Goal: Task Accomplishment & Management: Manage account settings

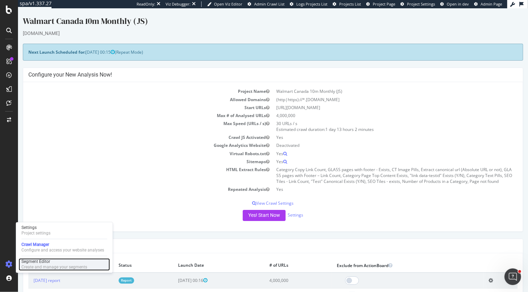
click at [30, 258] on div "Segment Editor Create and manage your segments" at bounding box center [64, 264] width 91 height 12
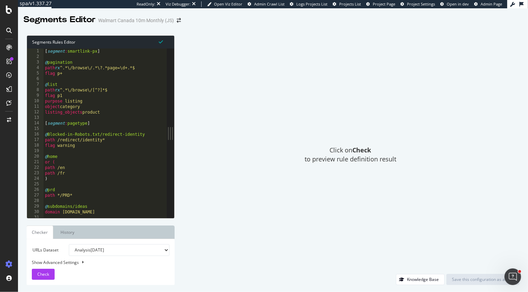
type textarea "flag p+"
click at [106, 75] on div "[ segment : smartlink-px ] @ pagination path rx ^.*\/browse\/.*\?.*page=\d+.*$ …" at bounding box center [105, 138] width 123 height 181
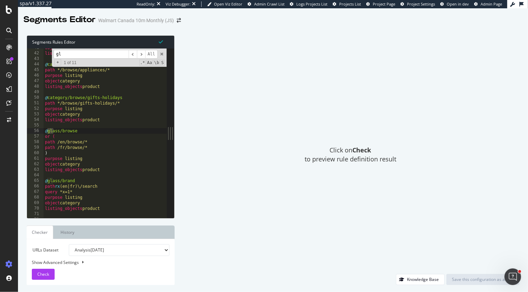
scroll to position [225, 0]
type input "glass"
click at [141, 55] on span "​" at bounding box center [141, 54] width 8 height 9
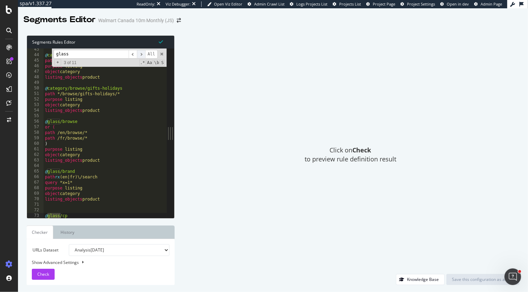
click at [141, 55] on span "​" at bounding box center [141, 54] width 8 height 9
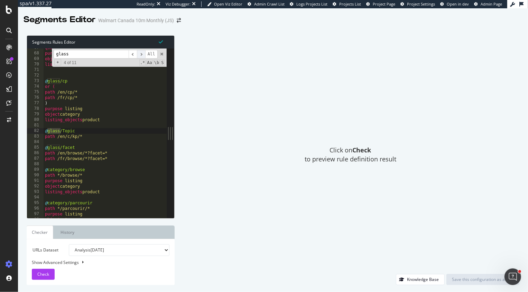
scroll to position [369, 0]
click at [141, 55] on span "​" at bounding box center [141, 54] width 8 height 9
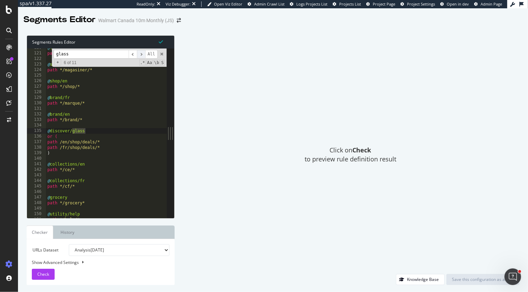
click at [141, 55] on span "​" at bounding box center [141, 54] width 8 height 9
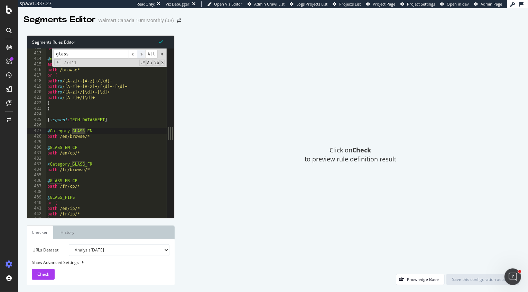
scroll to position [2278, 0]
click at [120, 121] on div "query f= @ new and ( path /browse* or ( path rx /[A-z]+-[A-z]+/[\d]+ path rx /[…" at bounding box center [106, 135] width 121 height 181
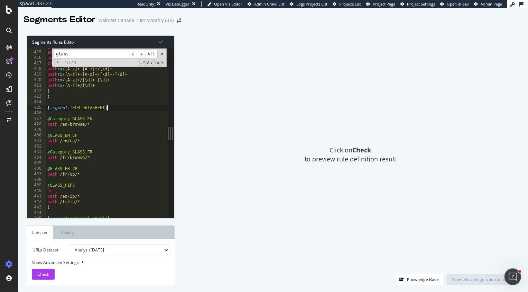
scroll to position [2292, 0]
click at [100, 119] on div "and ( path /browse* or ( path rx /[A-z]+-[A-z]+/[\d]+ path rx /[A-z]+-[A-z]+/[\…" at bounding box center [106, 137] width 121 height 181
type textarea "path /en/browse/*"
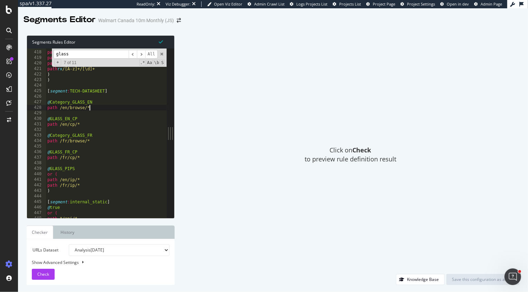
scroll to position [2306, 0]
click at [46, 274] on span "Check" at bounding box center [43, 274] width 12 height 6
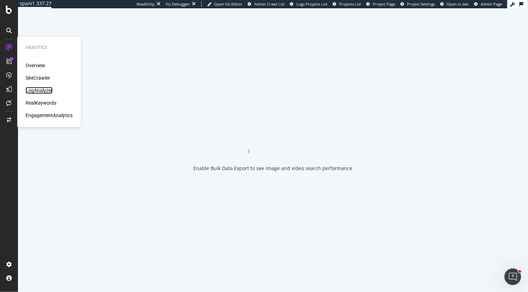
click at [38, 87] on div "LogAnalyzer" at bounding box center [39, 90] width 27 height 7
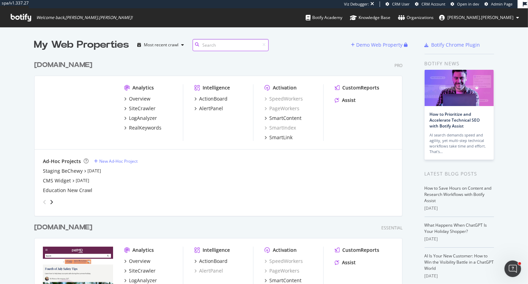
scroll to position [325, 373]
click at [63, 62] on div "www.chewy.com" at bounding box center [63, 65] width 58 height 10
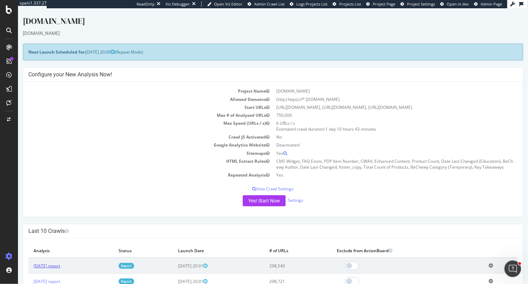
click at [60, 269] on link "2025 Sep. 13th report" at bounding box center [46, 266] width 27 height 6
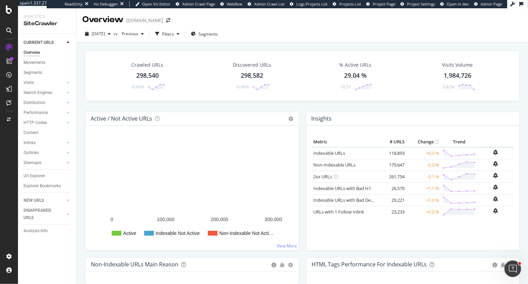
scroll to position [141, 0]
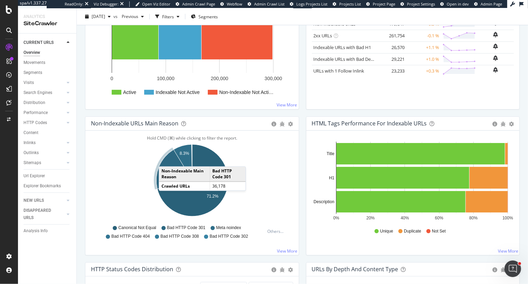
drag, startPoint x: 166, startPoint y: 159, endPoint x: 160, endPoint y: 153, distance: 9.1
click at [162, 156] on g "20.1%" at bounding box center [173, 169] width 37 height 41
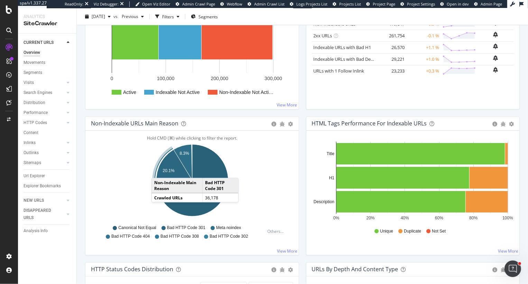
click at [158, 171] on icon "A chart." at bounding box center [174, 169] width 36 height 39
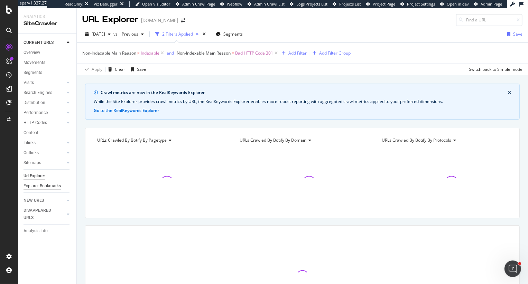
click at [43, 187] on div "Explorer Bookmarks" at bounding box center [42, 186] width 37 height 7
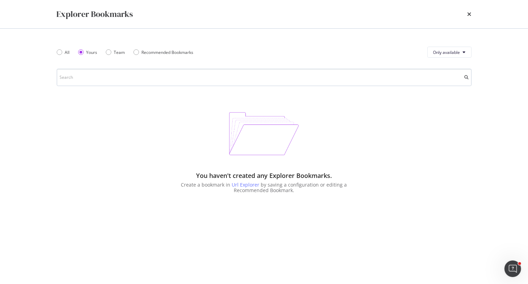
click at [200, 82] on input "modal" at bounding box center [264, 77] width 415 height 17
click at [121, 53] on div "Team" at bounding box center [119, 52] width 11 height 6
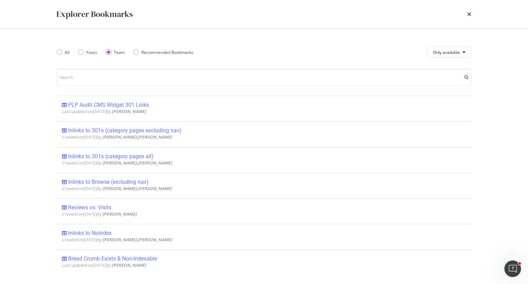
click at [56, 54] on div "All Yours Team Recommended Bookmarks Only available PLP Audit CMS Widget 301 Li…" at bounding box center [264, 157] width 443 height 256
click at [61, 53] on div "All" at bounding box center [60, 52] width 6 height 6
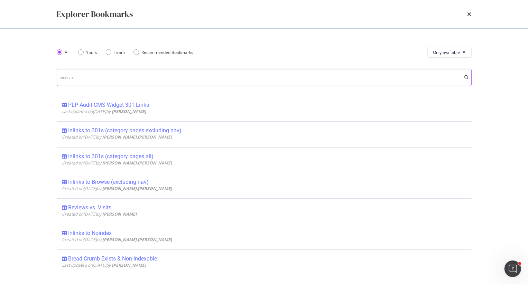
click at [79, 76] on input "modal" at bounding box center [264, 77] width 415 height 17
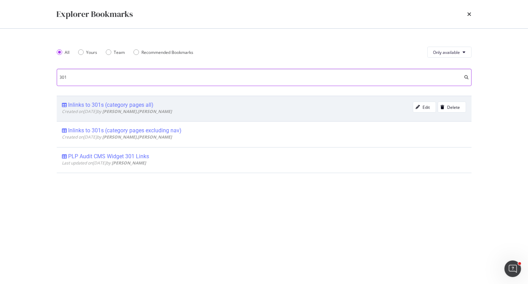
type input "301"
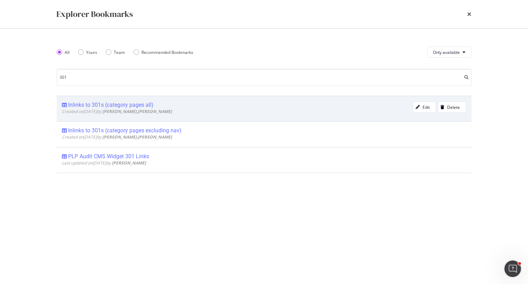
click at [138, 104] on div "Inlinks to 301s (category pages all)" at bounding box center [110, 105] width 85 height 7
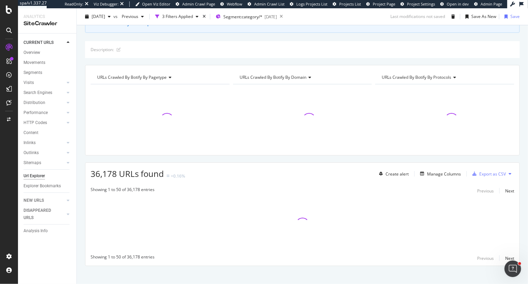
scroll to position [60, 0]
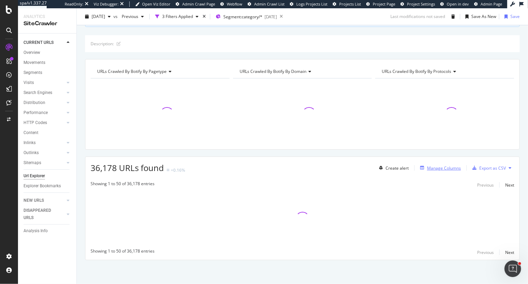
click at [434, 169] on div "Manage Columns" at bounding box center [444, 168] width 34 height 6
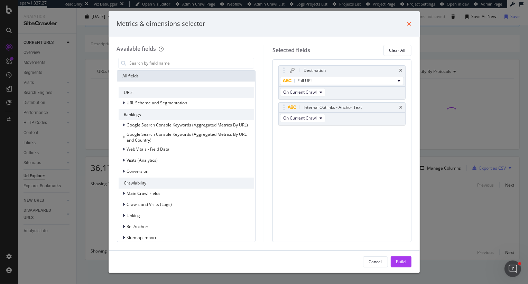
click at [407, 24] on icon "times" at bounding box center [409, 24] width 4 height 6
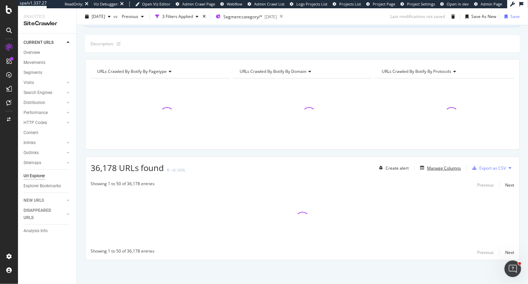
scroll to position [0, 0]
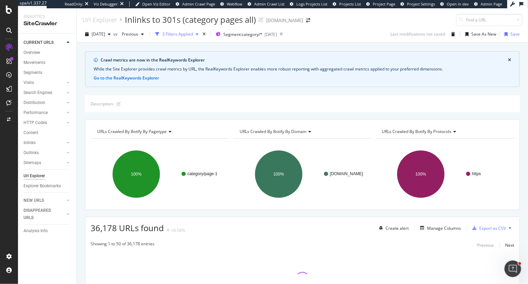
click at [193, 36] on div "3 Filters Applied" at bounding box center [177, 34] width 31 height 6
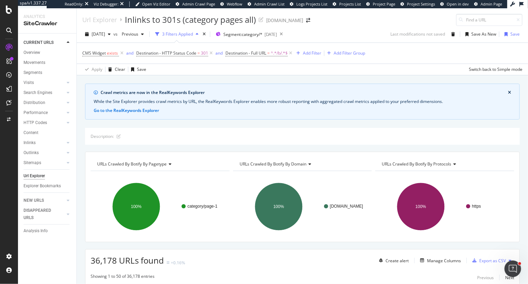
drag, startPoint x: 36, startPoint y: 52, endPoint x: 78, endPoint y: 52, distance: 41.8
click at [36, 52] on div "Overview" at bounding box center [32, 52] width 17 height 7
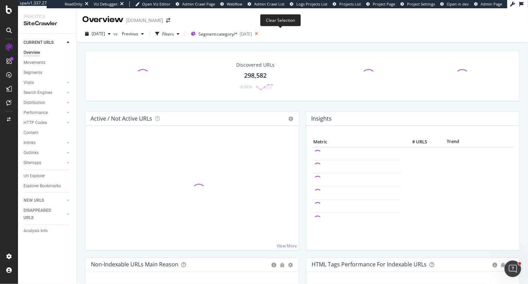
click at [261, 32] on icon at bounding box center [256, 34] width 9 height 10
click at [182, 32] on div "button" at bounding box center [178, 34] width 8 height 4
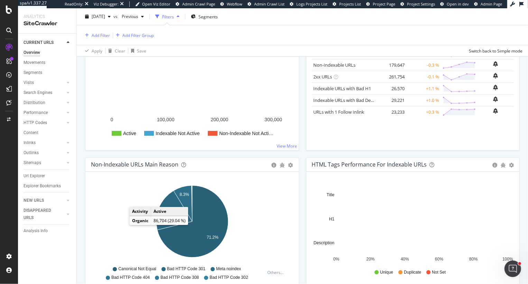
scroll to position [259, 0]
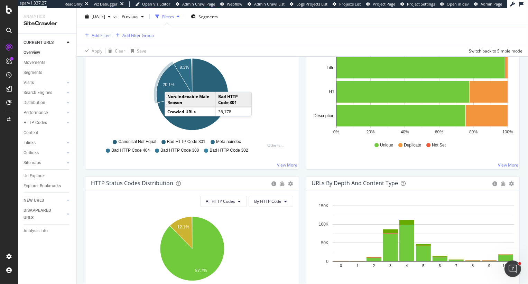
click at [172, 85] on text "20.1%" at bounding box center [169, 84] width 12 height 5
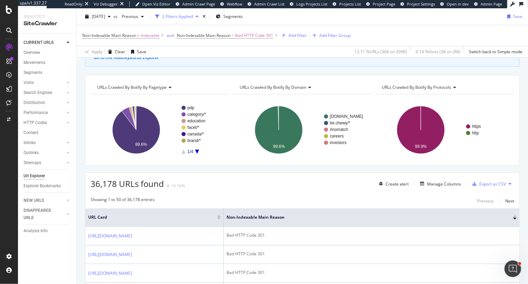
scroll to position [55, 0]
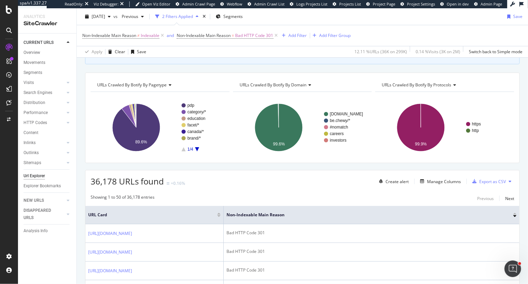
click at [412, 197] on div "Showing 1 to 50 of 36,178 entries Previous Next" at bounding box center [302, 198] width 434 height 8
click at [438, 180] on div "Manage Columns" at bounding box center [444, 182] width 34 height 6
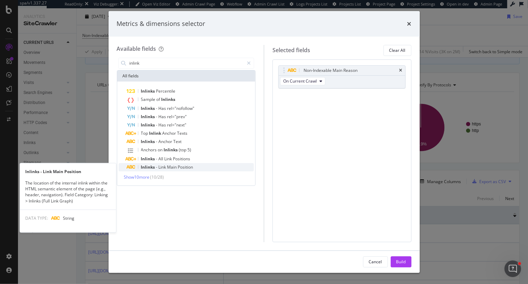
type input "inlink"
click at [128, 171] on div "Inlinks - Link Main Position" at bounding box center [190, 167] width 127 height 8
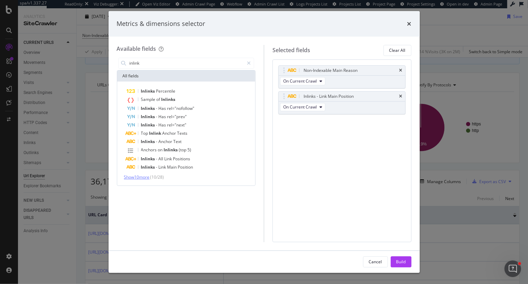
click at [128, 177] on span "Show 10 more" at bounding box center [137, 177] width 26 height 6
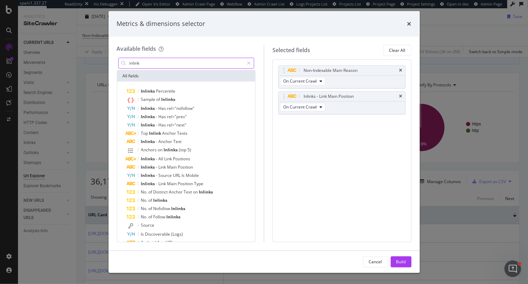
click at [165, 64] on input "inlink" at bounding box center [186, 63] width 115 height 10
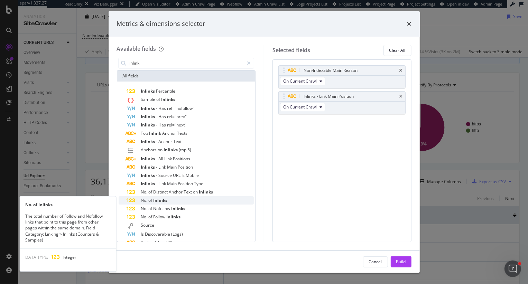
click at [161, 202] on span "Inlinks" at bounding box center [161, 200] width 14 height 6
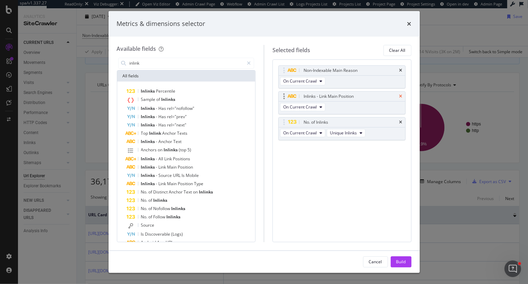
click at [400, 96] on icon "times" at bounding box center [400, 96] width 3 height 4
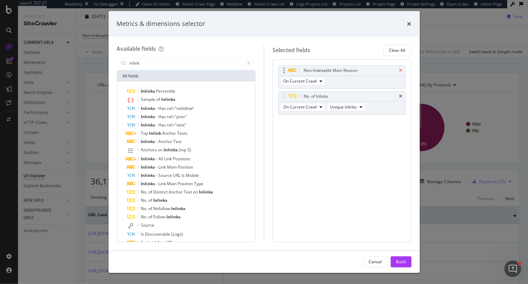
click at [401, 69] on icon "times" at bounding box center [400, 70] width 3 height 4
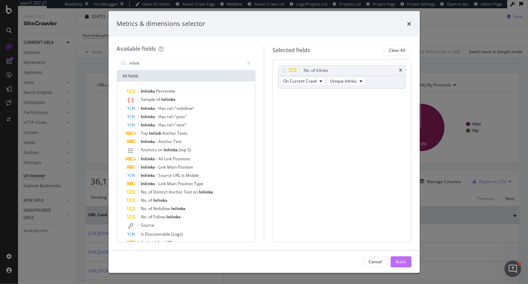
click at [401, 261] on div "Build" at bounding box center [401, 262] width 10 height 6
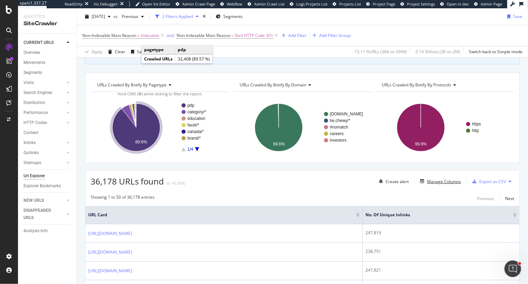
scroll to position [47, 0]
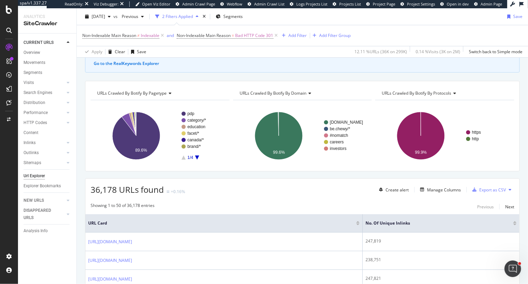
click at [141, 94] on span "URLs Crawled By Botify By pagetype" at bounding box center [132, 93] width 70 height 6
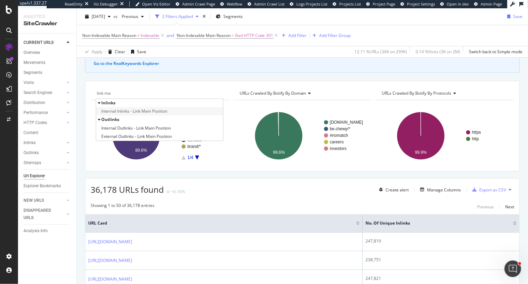
type input "link ma"
click at [129, 112] on span "Internal Inlinks - Link Main Position" at bounding box center [134, 111] width 66 height 7
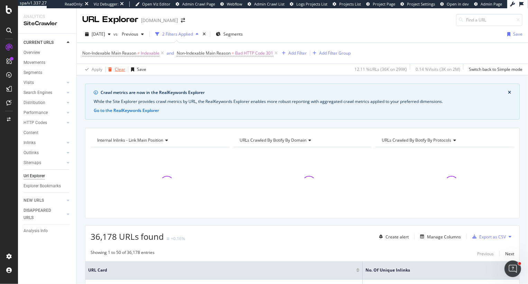
click at [117, 73] on div "Clear" at bounding box center [115, 69] width 20 height 10
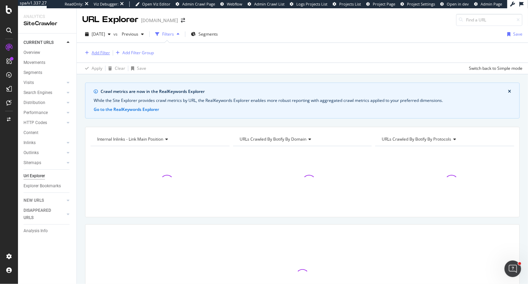
click at [107, 50] on div "Add Filter" at bounding box center [101, 53] width 18 height 6
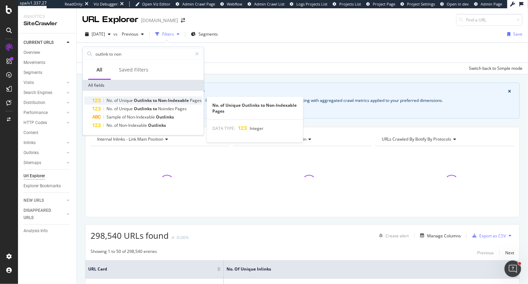
type input "outlink to non"
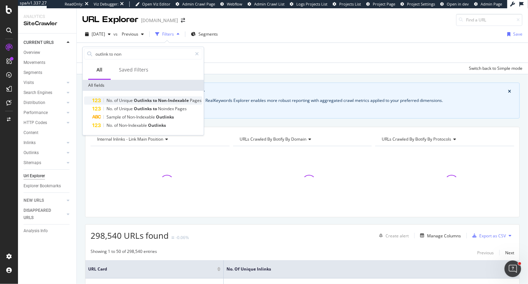
click at [124, 102] on span "Unique" at bounding box center [126, 101] width 15 height 6
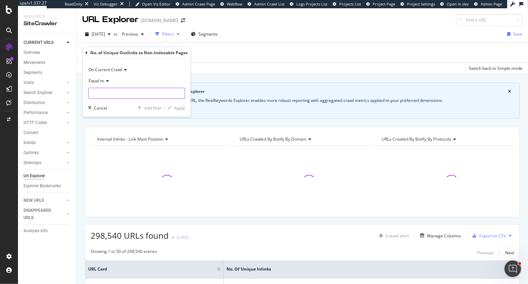
click at [107, 94] on input "number" at bounding box center [136, 93] width 97 height 11
click at [97, 83] on span "Equal to" at bounding box center [97, 81] width 16 height 6
click at [85, 54] on icon at bounding box center [86, 53] width 2 height 4
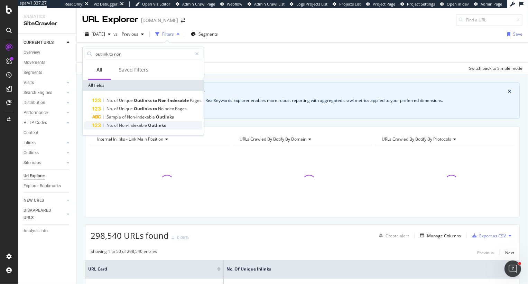
click at [143, 127] on span "Non-Indexable" at bounding box center [133, 125] width 29 height 6
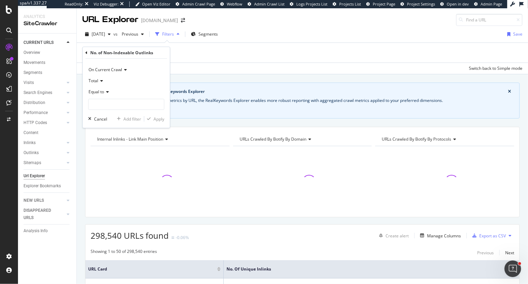
click at [98, 80] on span "Total" at bounding box center [94, 81] width 10 height 6
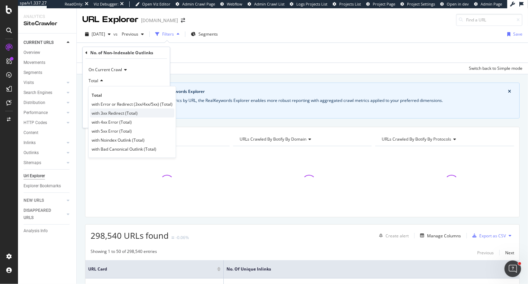
click at [113, 116] on span "with 3xx Redirect (Total)" at bounding box center [115, 113] width 46 height 6
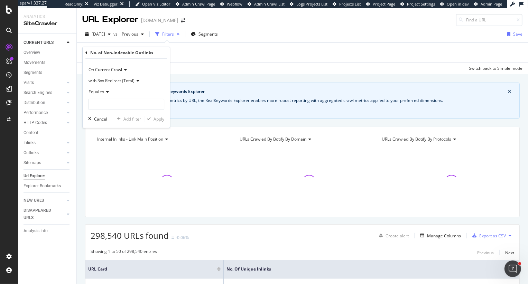
click at [96, 91] on span "Equal to" at bounding box center [97, 92] width 16 height 6
click at [108, 141] on span "Greater than" at bounding box center [104, 142] width 25 height 6
click at [107, 103] on input "number" at bounding box center [126, 104] width 76 height 11
type input "10"
click at [158, 120] on div "Apply" at bounding box center [159, 119] width 11 height 6
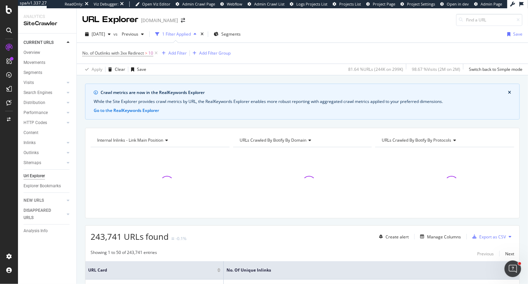
click at [176, 54] on div "Add Filter" at bounding box center [177, 53] width 18 height 6
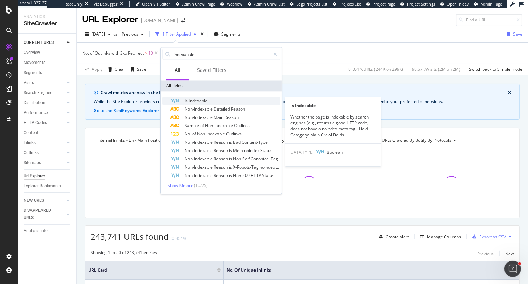
type input "indexabkle"
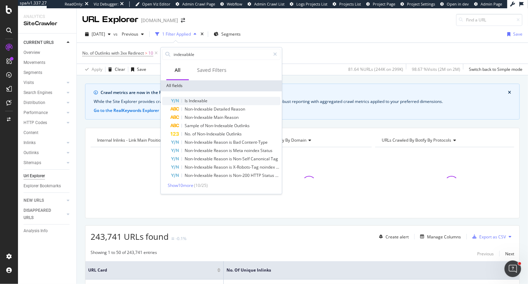
click at [197, 100] on span "Indexable" at bounding box center [198, 101] width 19 height 6
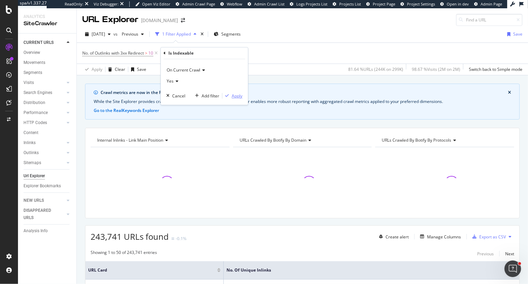
click at [237, 98] on div "Apply" at bounding box center [237, 96] width 11 height 6
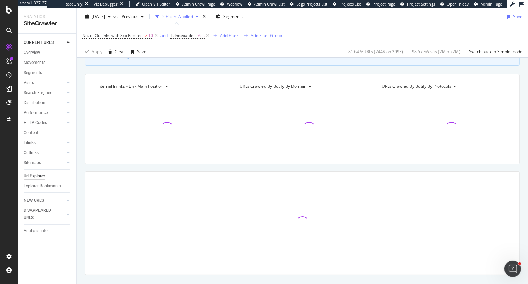
scroll to position [69, 0]
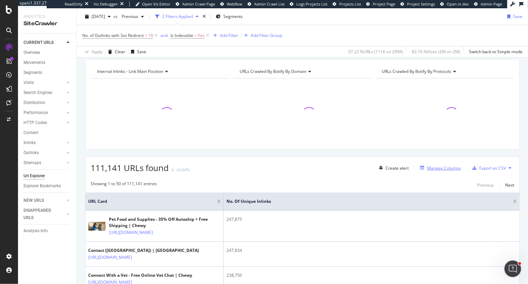
click at [435, 166] on div "Manage Columns" at bounding box center [444, 168] width 34 height 6
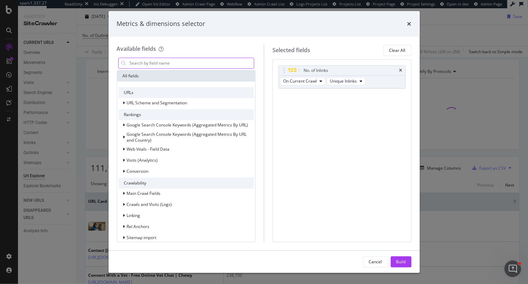
click at [175, 62] on input "modal" at bounding box center [191, 63] width 125 height 10
click at [400, 69] on icon "times" at bounding box center [400, 70] width 3 height 4
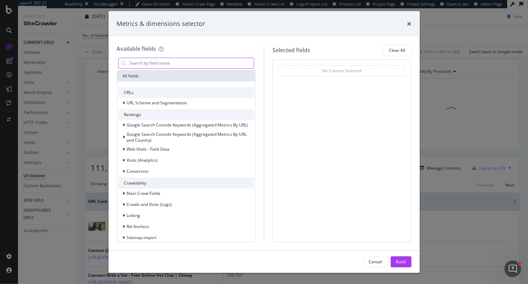
click at [204, 67] on input "modal" at bounding box center [191, 63] width 125 height 10
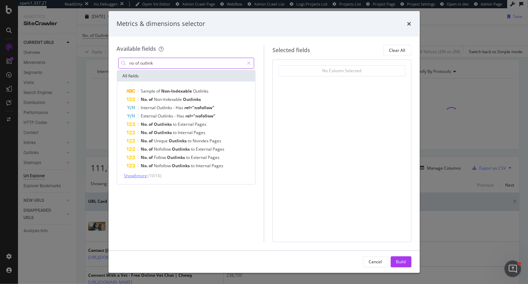
type input "no of outlink"
click at [139, 176] on span "Show 6 more" at bounding box center [135, 176] width 23 height 6
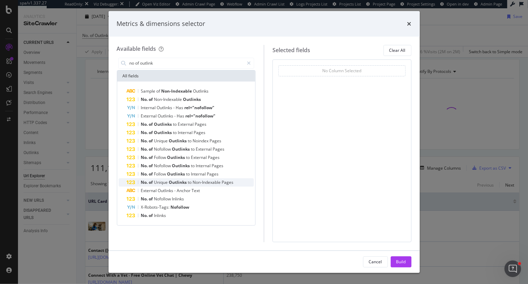
click at [179, 183] on span "Outlinks" at bounding box center [178, 182] width 19 height 6
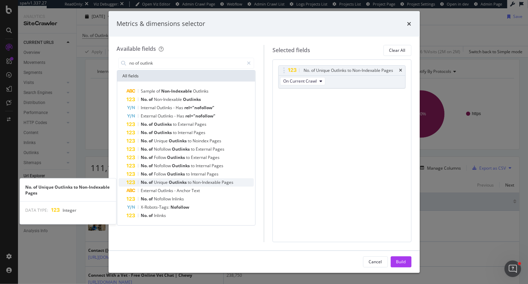
click at [156, 181] on span "Unique" at bounding box center [161, 182] width 15 height 6
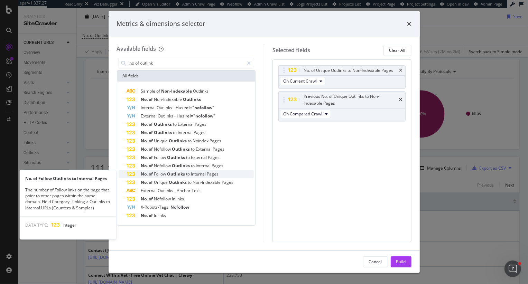
click at [157, 173] on span "Follow" at bounding box center [160, 174] width 13 height 6
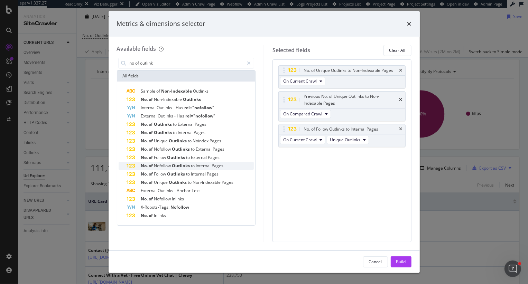
click at [157, 166] on span "Nofollow" at bounding box center [163, 166] width 18 height 6
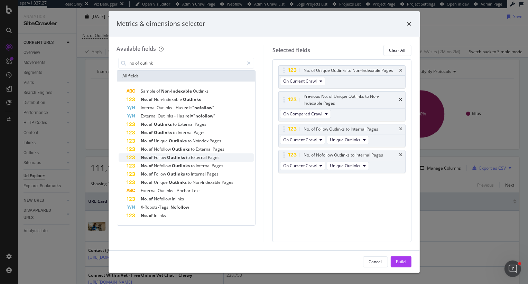
click at [156, 157] on span "Follow" at bounding box center [160, 158] width 13 height 6
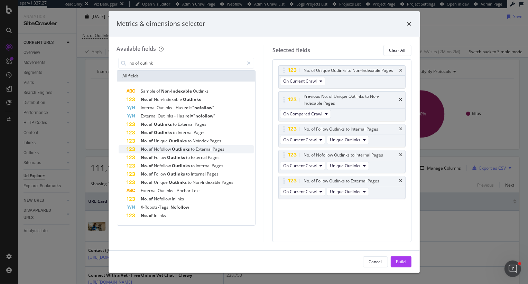
click at [156, 148] on span "Nofollow" at bounding box center [163, 149] width 18 height 6
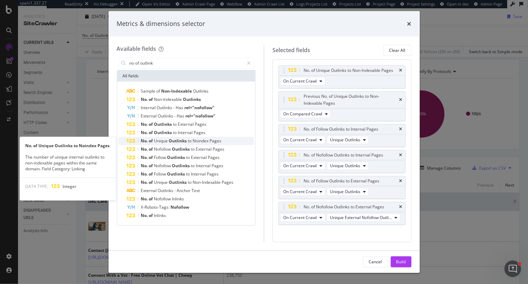
click at [156, 140] on span "Unique" at bounding box center [161, 141] width 15 height 6
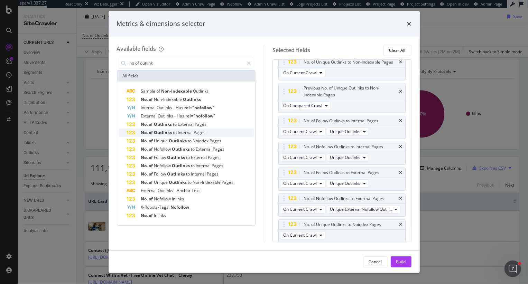
click at [157, 132] on span "Outlinks" at bounding box center [163, 133] width 19 height 6
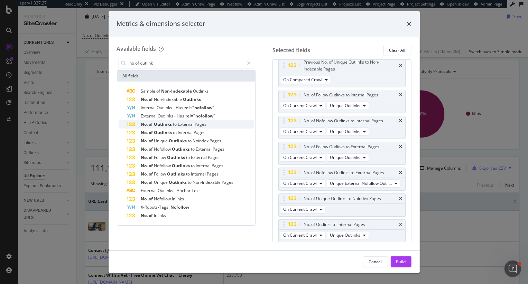
click at [156, 124] on span "Outlinks" at bounding box center [163, 124] width 19 height 6
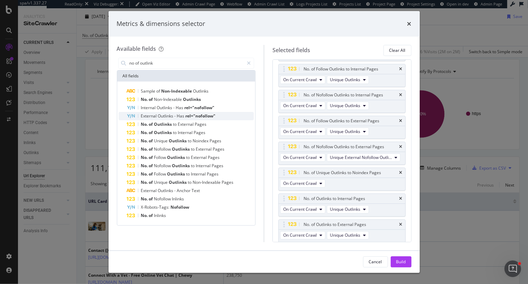
click at [156, 116] on span "External" at bounding box center [149, 116] width 17 height 6
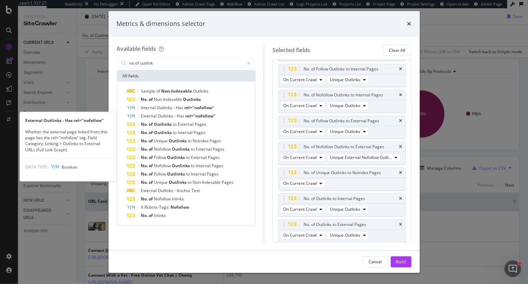
scroll to position [86, 0]
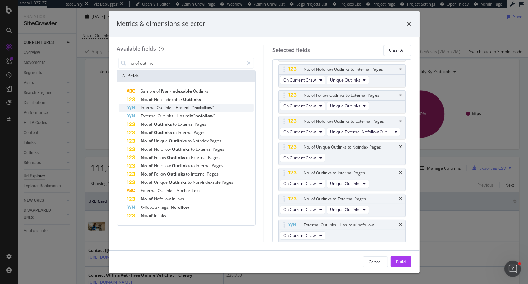
click at [155, 108] on span "Internal" at bounding box center [149, 108] width 16 height 6
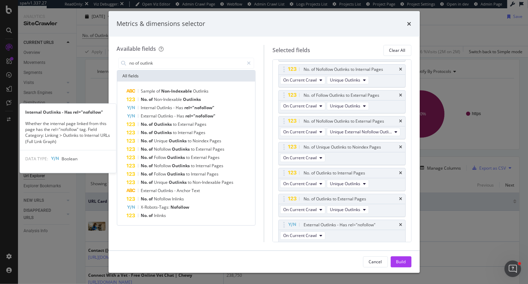
scroll to position [112, 0]
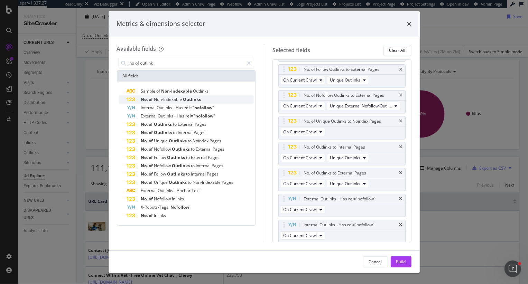
click at [155, 100] on span "Non-Indexable" at bounding box center [168, 99] width 29 height 6
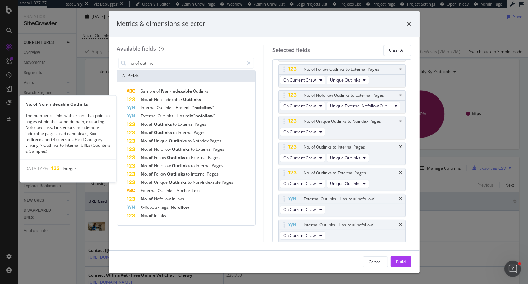
scroll to position [138, 0]
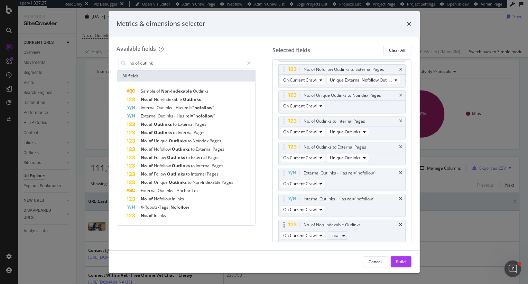
click at [343, 234] on icon "modal" at bounding box center [343, 236] width 3 height 4
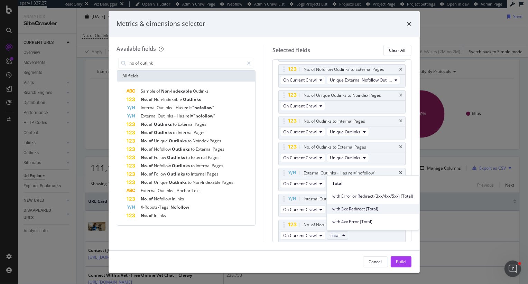
click at [347, 210] on span "with 3xx Redirect (Total)" at bounding box center [373, 209] width 81 height 6
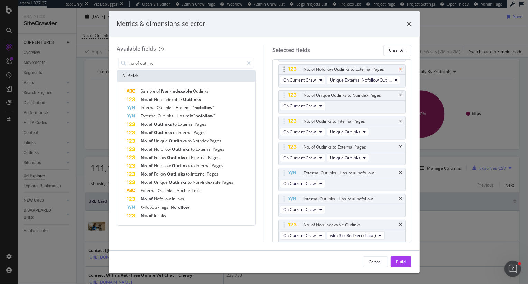
click at [402, 67] on icon "times" at bounding box center [400, 69] width 3 height 4
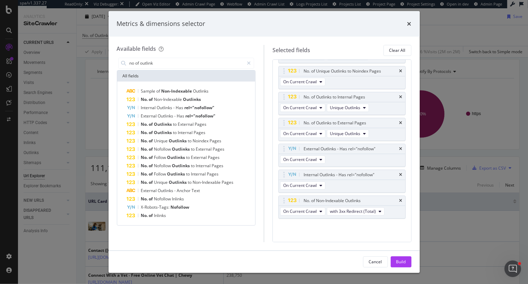
scroll to position [135, 0]
click at [402, 67] on div "No. of Unique Outlinks to Noindex Pages" at bounding box center [342, 72] width 127 height 10
click at [402, 72] on icon "times" at bounding box center [400, 72] width 3 height 4
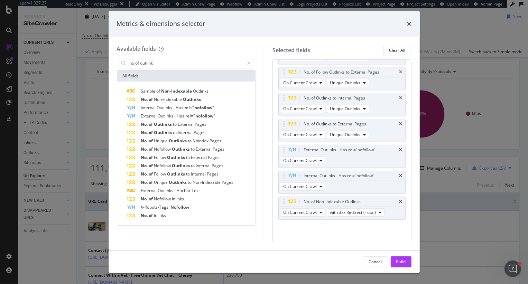
click at [402, 72] on icon "times" at bounding box center [400, 72] width 3 height 4
click at [402, 72] on div "Previous No. of Unique Outlinks to Non-Indexable Pages" at bounding box center [342, 68] width 127 height 17
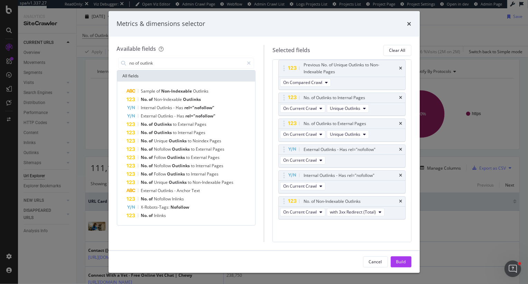
click at [402, 72] on div "Previous No. of Unique Outlinks to Non-Indexable Pages" at bounding box center [342, 68] width 127 height 17
click at [402, 68] on icon "times" at bounding box center [400, 68] width 3 height 4
click at [402, 68] on icon "times" at bounding box center [400, 70] width 3 height 4
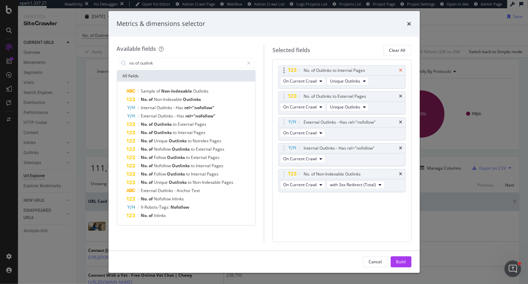
click at [402, 70] on icon "times" at bounding box center [400, 70] width 3 height 4
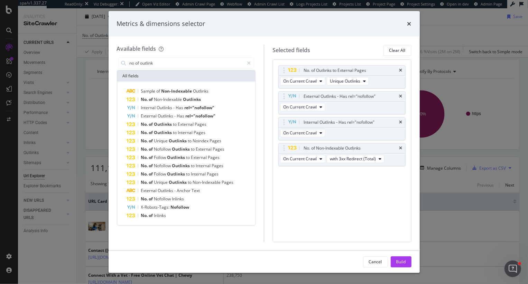
click at [402, 70] on icon "times" at bounding box center [400, 70] width 3 height 4
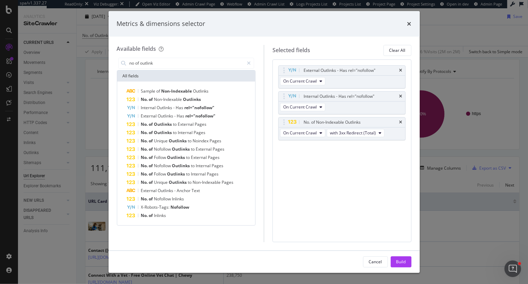
click at [402, 70] on icon "times" at bounding box center [400, 70] width 3 height 4
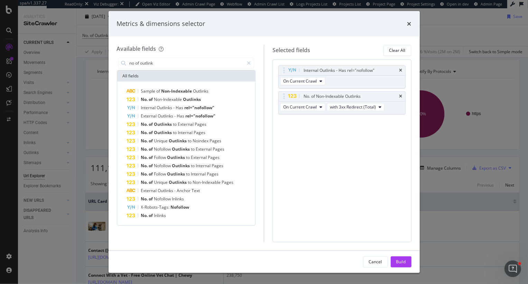
click at [402, 70] on icon "times" at bounding box center [400, 70] width 3 height 4
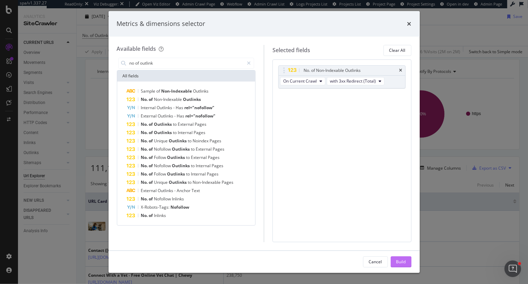
click at [402, 263] on div "Build" at bounding box center [401, 262] width 10 height 6
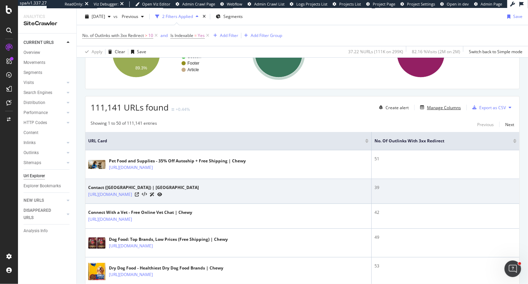
scroll to position [130, 0]
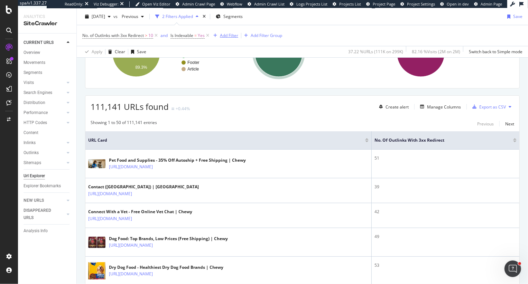
click at [228, 36] on div "Add Filter" at bounding box center [229, 36] width 18 height 6
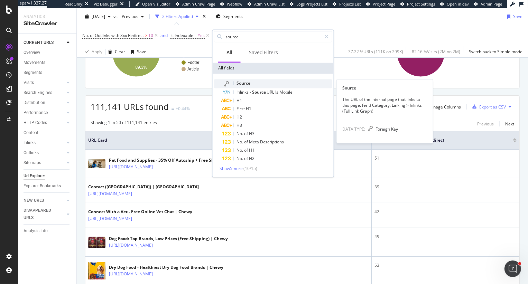
type input "source"
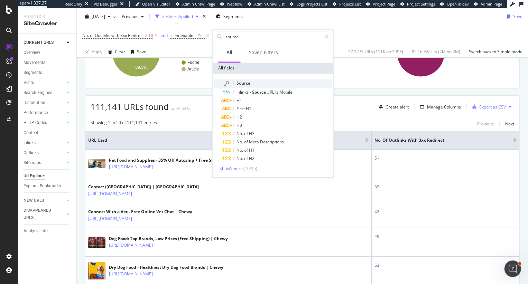
click at [243, 82] on span "Source" at bounding box center [244, 83] width 14 height 6
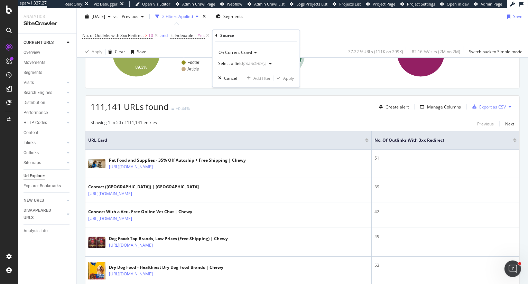
click at [254, 64] on div "(mandatory)" at bounding box center [255, 64] width 24 height 6
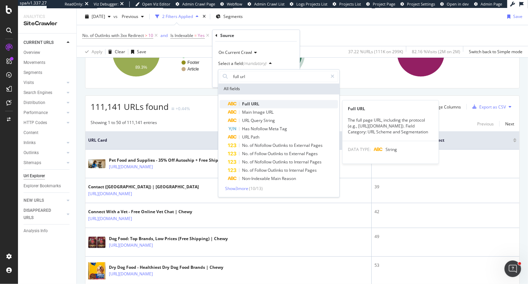
type input "full url"
click at [255, 105] on span "URL" at bounding box center [255, 104] width 8 height 6
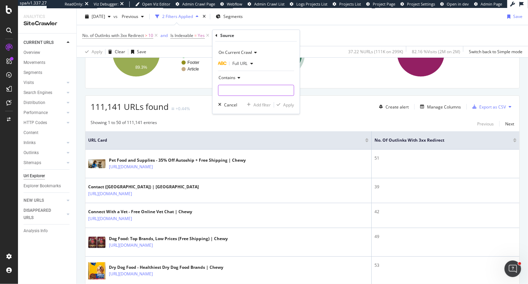
click at [242, 87] on input "text" at bounding box center [256, 90] width 75 height 11
click at [229, 80] on span "Contains" at bounding box center [227, 78] width 17 height 6
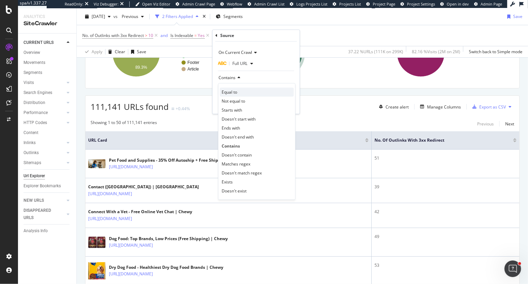
click at [229, 91] on span "Equal to" at bounding box center [230, 92] width 16 height 6
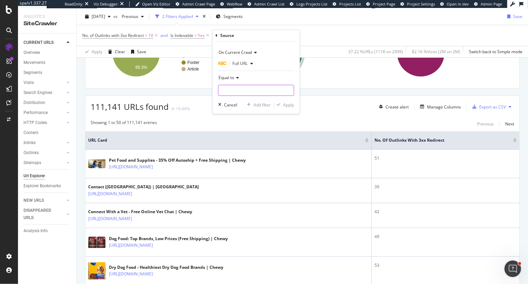
click at [229, 91] on input "text" at bounding box center [256, 90] width 75 height 11
paste input "https://www.chewy.com/"
type input "https://www.chewy.com/"
click at [288, 108] on button "Apply" at bounding box center [284, 105] width 20 height 7
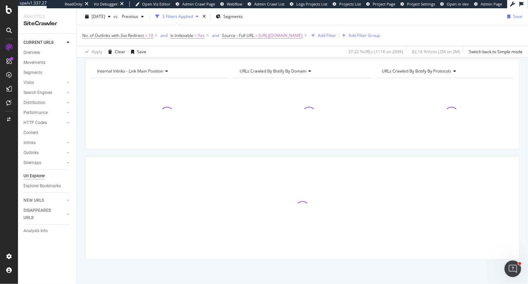
scroll to position [69, 0]
click at [157, 35] on icon at bounding box center [156, 35] width 6 height 7
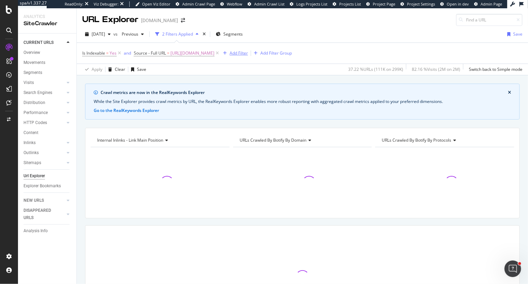
click at [243, 55] on div "Add Filter" at bounding box center [239, 53] width 18 height 6
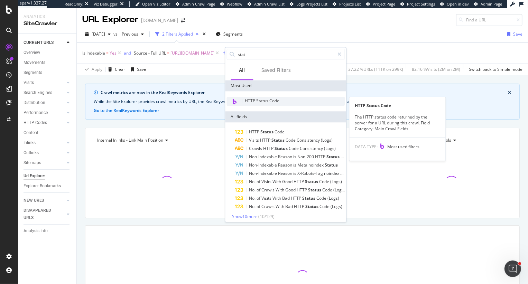
type input "stat"
click at [260, 103] on span "HTTP Status Code" at bounding box center [262, 101] width 35 height 6
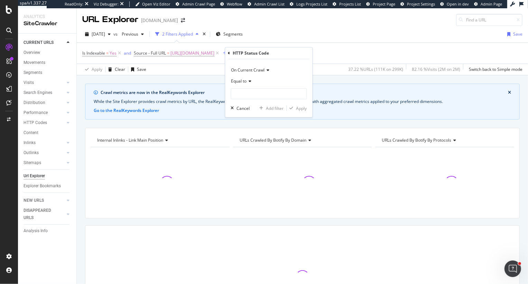
click at [239, 80] on span "Equal to" at bounding box center [239, 82] width 16 height 6
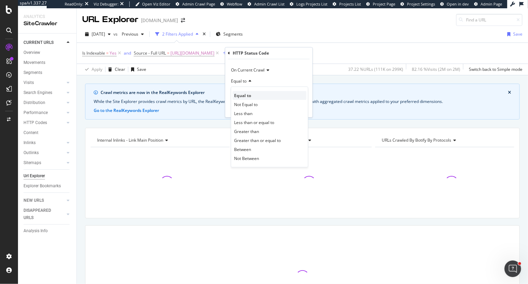
click at [246, 96] on span "Equal to" at bounding box center [242, 96] width 17 height 6
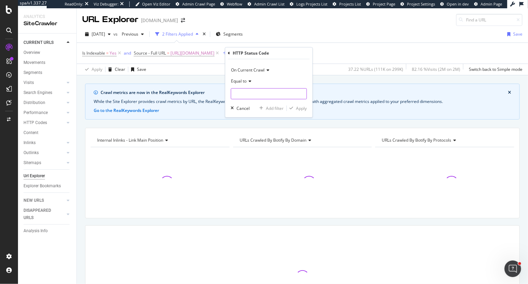
click at [246, 96] on input "number" at bounding box center [269, 94] width 76 height 11
type input "301"
click at [265, 102] on span "301" at bounding box center [257, 103] width 48 height 6
click at [297, 108] on div "Apply" at bounding box center [301, 108] width 11 height 6
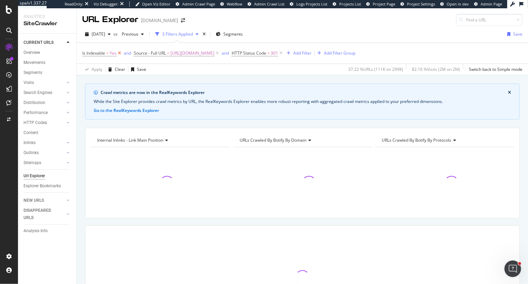
click at [119, 53] on icon at bounding box center [120, 53] width 6 height 7
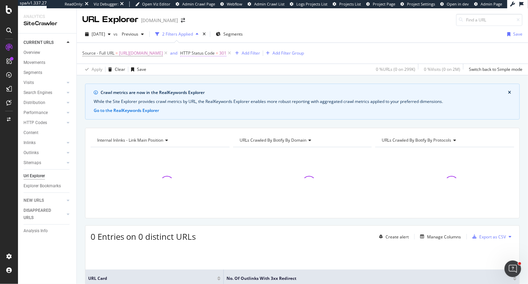
click at [215, 50] on span "HTTP Status Code" at bounding box center [197, 53] width 35 height 6
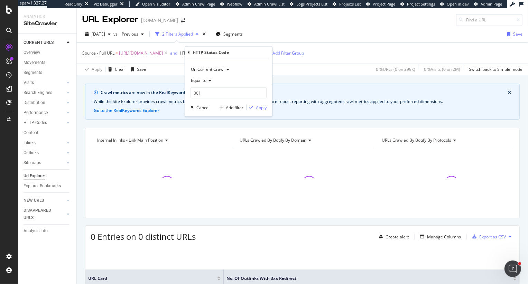
click at [188, 50] on icon at bounding box center [189, 52] width 2 height 4
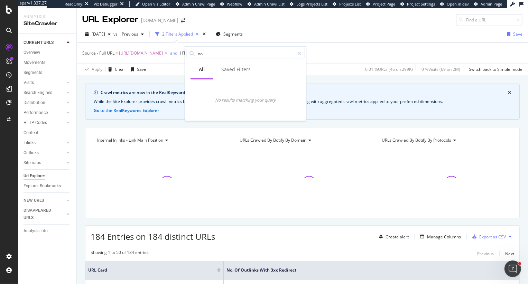
type input "n"
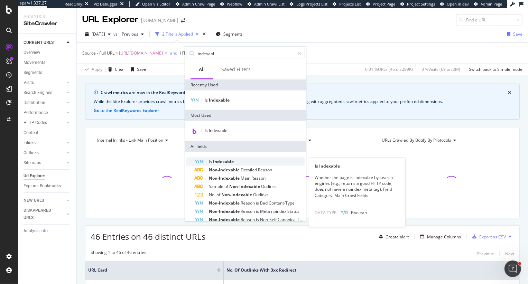
type input "indexabl"
click at [231, 165] on div "Is Indexable" at bounding box center [250, 162] width 110 height 8
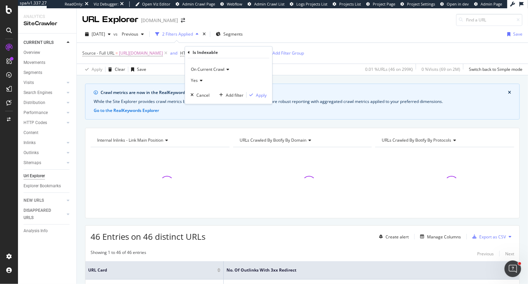
click at [194, 80] on span "Yes" at bounding box center [194, 80] width 7 height 6
click at [201, 101] on div "No" at bounding box center [229, 103] width 74 height 9
click at [259, 92] on div "Apply" at bounding box center [261, 95] width 11 height 6
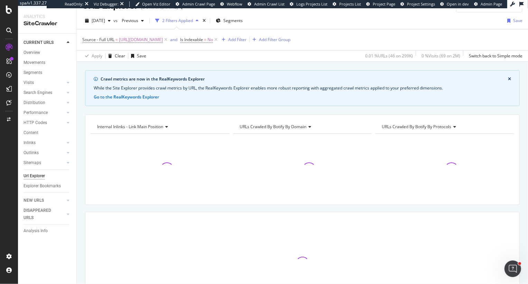
scroll to position [14, 0]
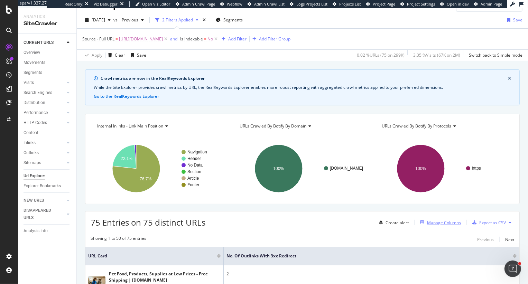
click at [435, 222] on div "Manage Columns" at bounding box center [444, 223] width 34 height 6
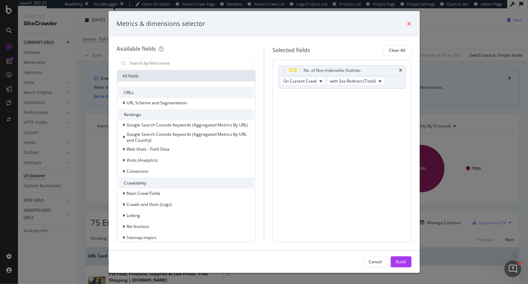
click at [409, 23] on icon "times" at bounding box center [409, 24] width 4 height 6
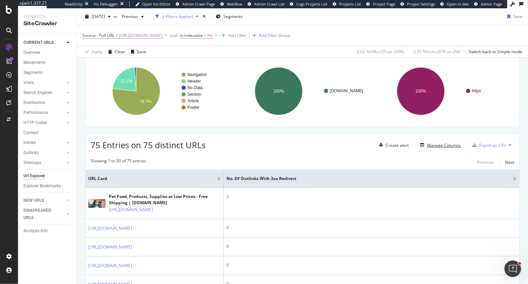
scroll to position [93, 0]
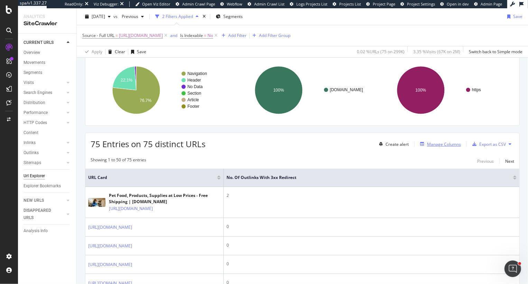
click at [442, 146] on div "Manage Columns" at bounding box center [444, 144] width 34 height 6
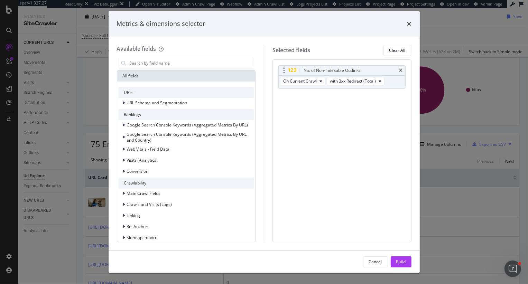
click at [401, 67] on div "No. of Non-Indexable Outlinks" at bounding box center [342, 71] width 127 height 10
click at [401, 71] on icon "times" at bounding box center [400, 70] width 3 height 4
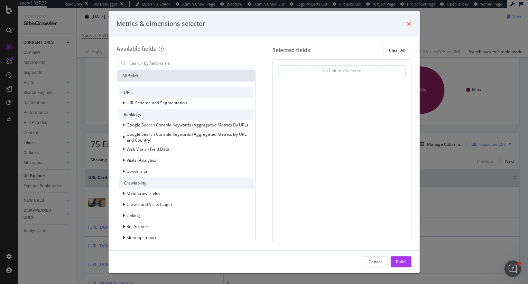
click at [407, 22] on icon "times" at bounding box center [409, 24] width 4 height 6
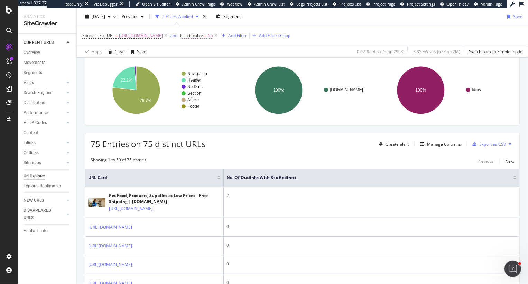
click at [208, 34] on span "Is Indexable = No" at bounding box center [196, 36] width 33 height 6
click at [251, 134] on div "75 Entries on 75 distinct URLs Create alert Manage Columns Export as CSV" at bounding box center [302, 141] width 434 height 17
click at [209, 36] on span "Is Indexable = No" at bounding box center [196, 36] width 33 height 6
click at [188, 34] on icon at bounding box center [189, 35] width 2 height 4
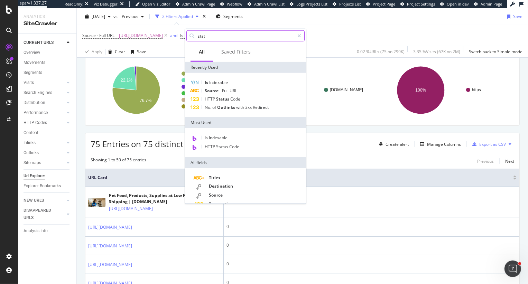
type input "statu"
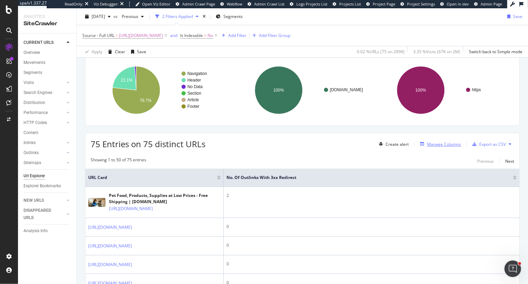
click at [435, 141] on div "Manage Columns" at bounding box center [444, 144] width 34 height 6
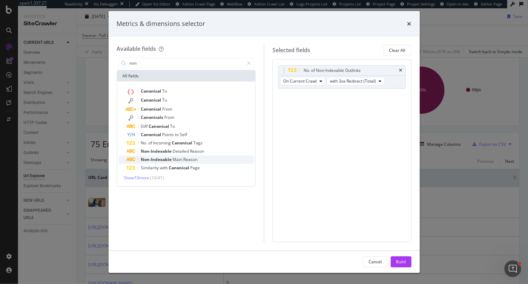
click at [187, 159] on span "Reason" at bounding box center [191, 160] width 14 height 6
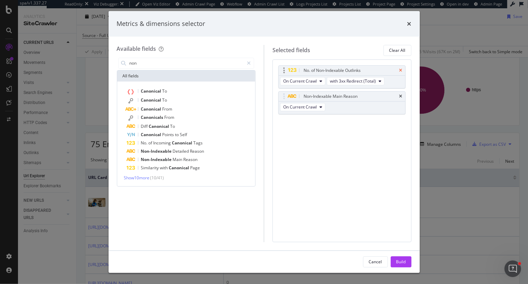
click at [402, 68] on icon "times" at bounding box center [400, 70] width 3 height 4
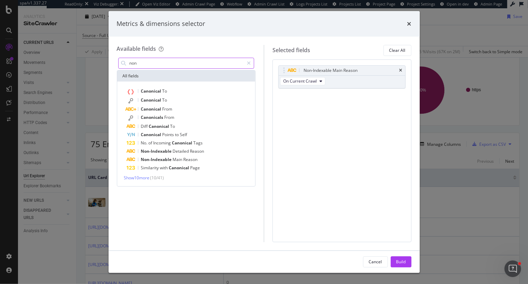
click at [129, 61] on input "non" at bounding box center [186, 63] width 115 height 10
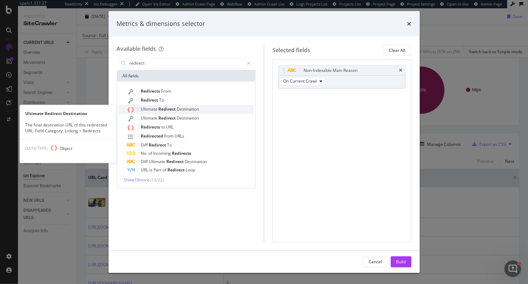
click at [178, 108] on span "Destination" at bounding box center [188, 109] width 22 height 6
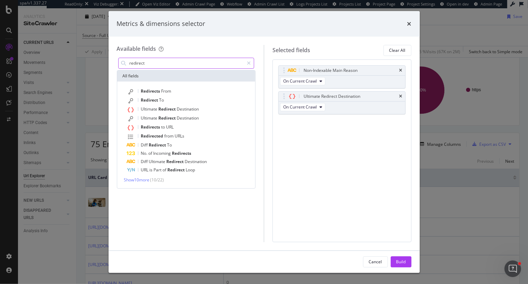
click at [188, 62] on input "redirect" at bounding box center [186, 63] width 115 height 10
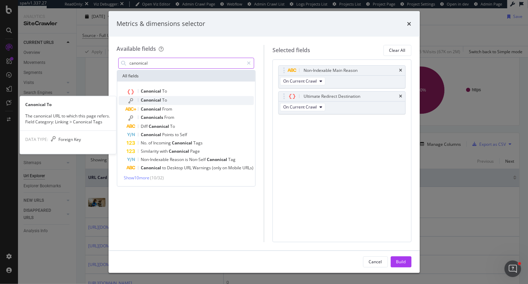
type input "canonical"
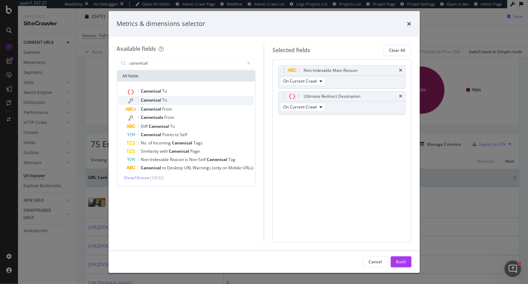
click at [162, 101] on span "Canonical" at bounding box center [151, 100] width 21 height 6
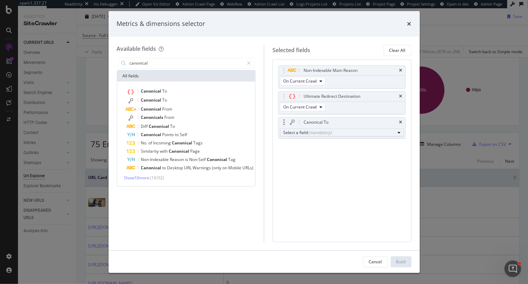
click at [320, 134] on div "(mandatory)" at bounding box center [320, 133] width 24 height 6
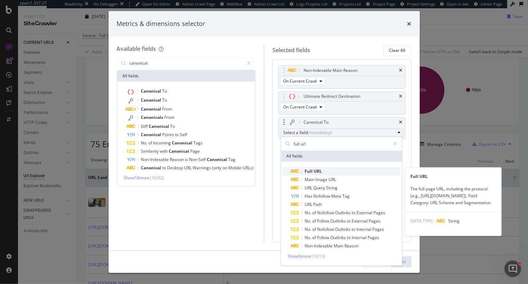
type input "full url"
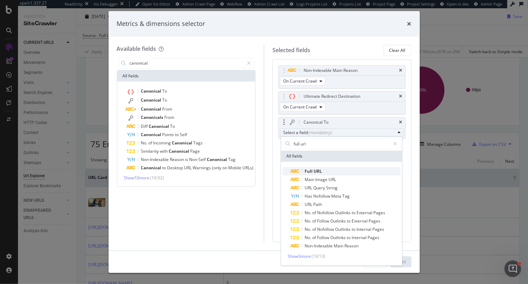
click at [323, 172] on span "Full URL" at bounding box center [345, 171] width 110 height 8
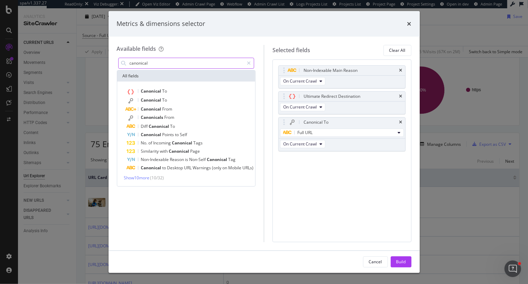
click at [155, 63] on input "canonical" at bounding box center [186, 63] width 115 height 10
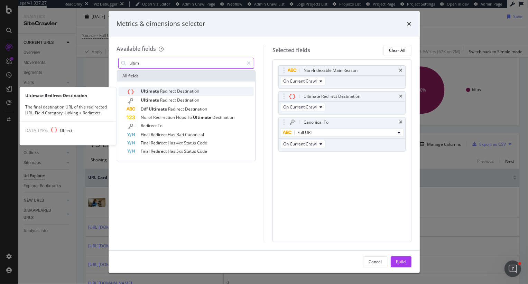
type input "ultim"
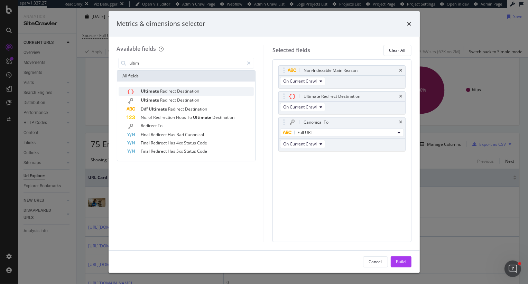
click at [185, 90] on span "Destination" at bounding box center [188, 91] width 22 height 6
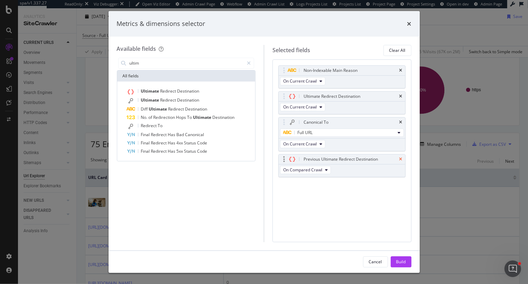
click at [399, 157] on icon "times" at bounding box center [400, 159] width 3 height 4
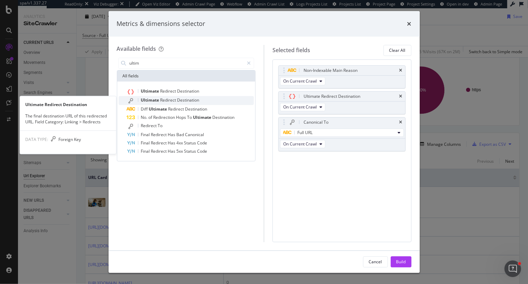
click at [149, 102] on span "Ultimate" at bounding box center [150, 100] width 19 height 6
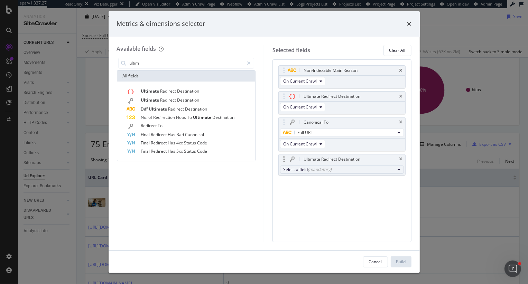
click at [323, 171] on div "(mandatory)" at bounding box center [320, 170] width 24 height 6
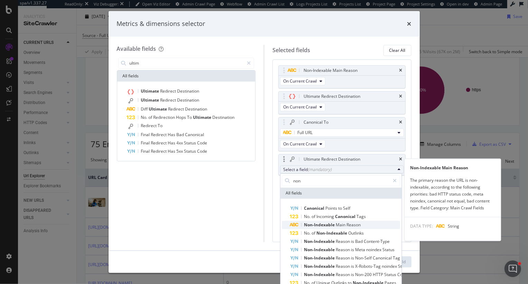
type input "non"
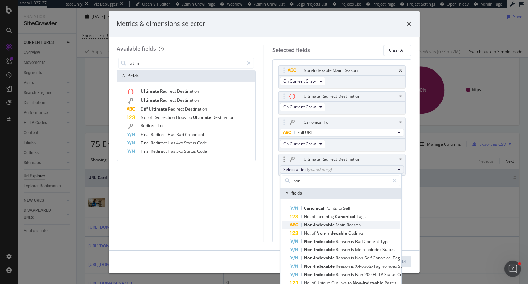
click at [338, 227] on span "Main" at bounding box center [341, 225] width 11 height 6
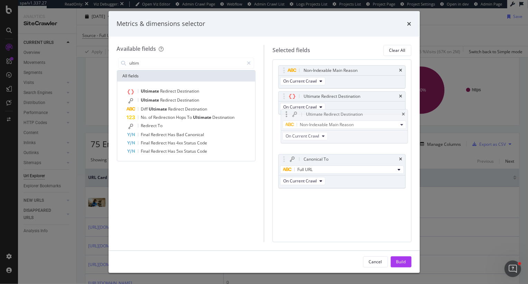
drag, startPoint x: 283, startPoint y: 160, endPoint x: 285, endPoint y: 116, distance: 44.0
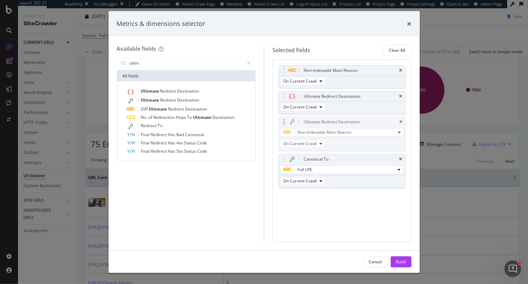
click at [285, 116] on body "spa/v1.337.27 ReadOnly: Viz Debugger: Open Viz Editor Admin Crawl Page Webflow …" at bounding box center [264, 142] width 528 height 284
click at [139, 62] on input "ultim" at bounding box center [186, 63] width 115 height 10
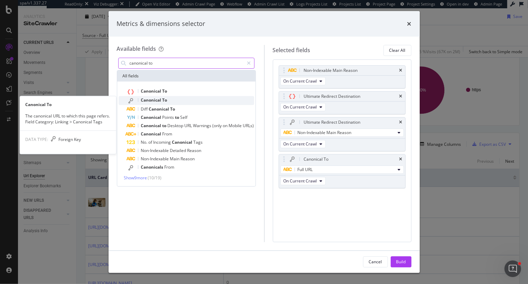
type input "canonical to"
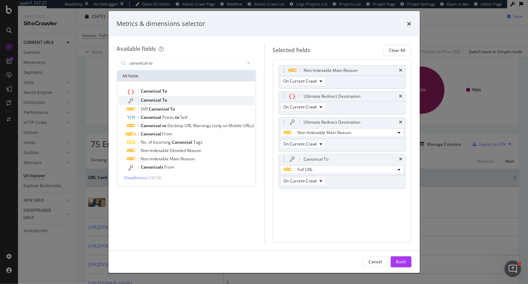
click at [153, 98] on span "Canonical" at bounding box center [151, 100] width 21 height 6
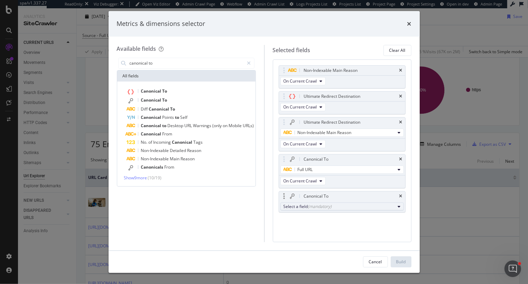
click at [314, 204] on div "(mandatory)" at bounding box center [320, 207] width 24 height 6
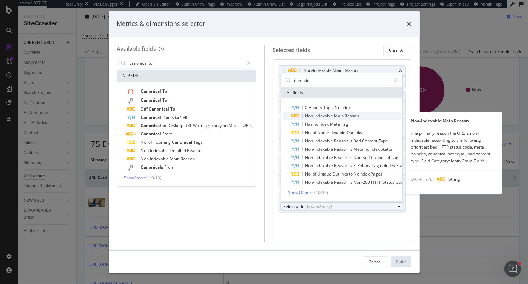
type input "noninde"
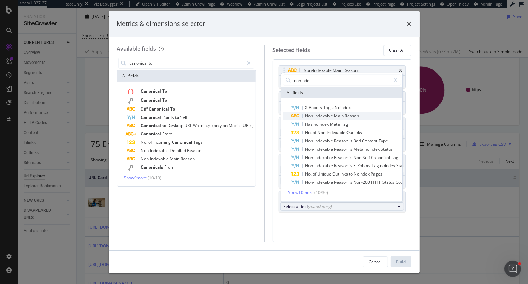
click at [327, 116] on span "Non-Indexable" at bounding box center [319, 116] width 29 height 6
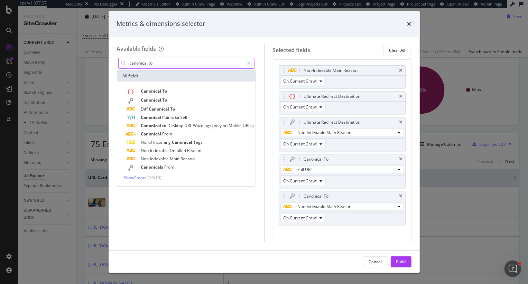
click at [188, 58] on input "canonical to" at bounding box center [186, 63] width 115 height 10
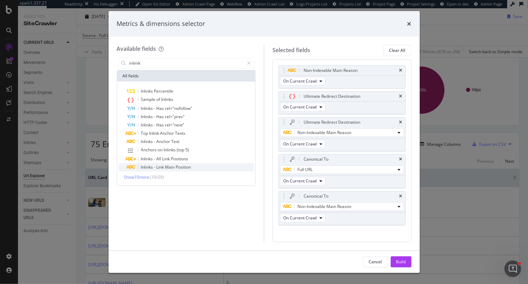
click at [156, 169] on span "-" at bounding box center [155, 167] width 2 height 6
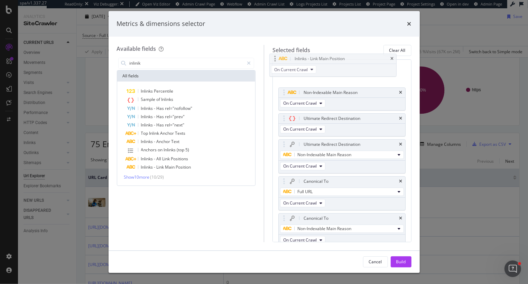
scroll to position [0, 0]
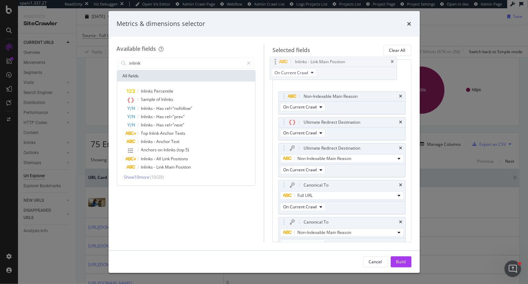
drag, startPoint x: 280, startPoint y: 226, endPoint x: 274, endPoint y: 66, distance: 159.5
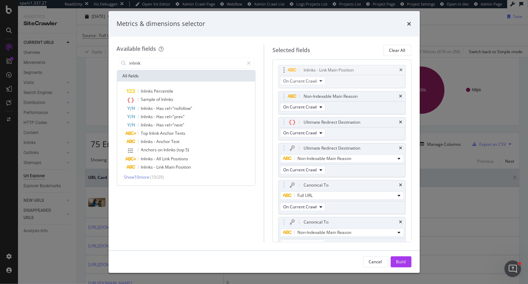
click at [274, 66] on body "spa/v1.337.27 ReadOnly: Viz Debugger: Open Viz Editor Admin Crawl Page Webflow …" at bounding box center [264, 142] width 528 height 284
click at [158, 64] on input "inlinik" at bounding box center [186, 63] width 115 height 10
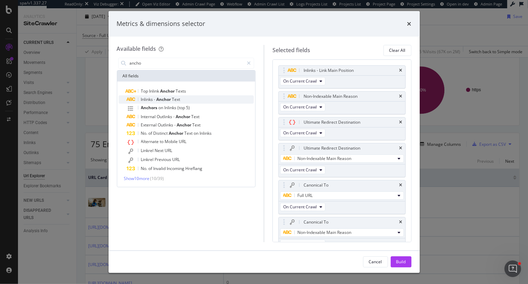
click at [165, 102] on span "Anchor" at bounding box center [165, 99] width 16 height 6
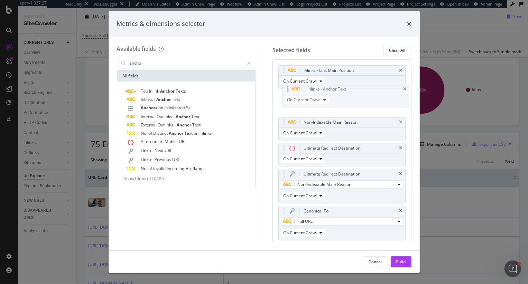
drag, startPoint x: 281, startPoint y: 225, endPoint x: 284, endPoint y: 90, distance: 135.3
click at [284, 90] on body "spa/v1.337.27 ReadOnly: Viz Debugger: Open Viz Editor Admin Crawl Page Webflow …" at bounding box center [264, 142] width 528 height 284
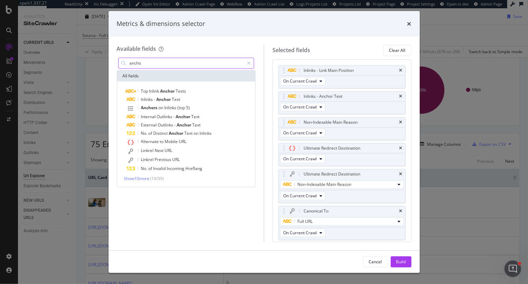
click at [146, 64] on input "ancho" at bounding box center [186, 63] width 115 height 10
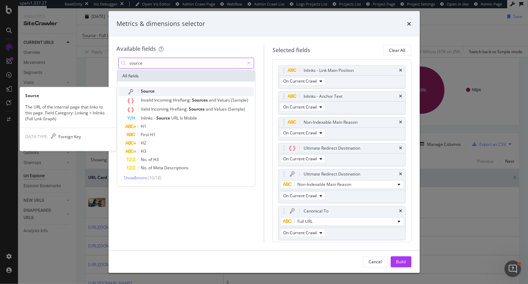
type input "source"
click at [151, 90] on span "Source" at bounding box center [148, 91] width 14 height 6
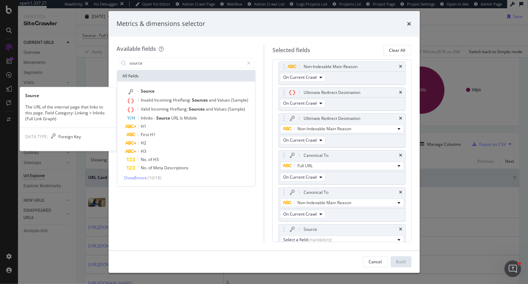
scroll to position [59, 0]
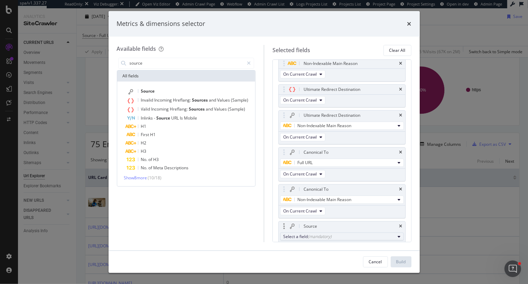
click at [304, 236] on div "Select a field (mandatory)" at bounding box center [339, 237] width 112 height 6
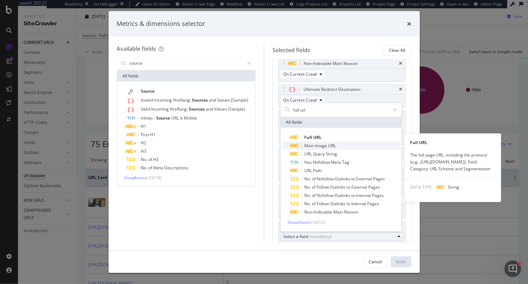
type input "full url"
click at [310, 142] on div "Main Image URL" at bounding box center [313, 146] width 46 height 8
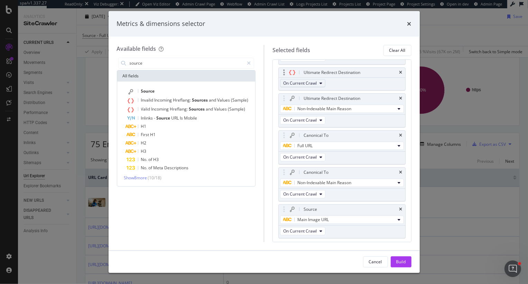
scroll to position [91, 0]
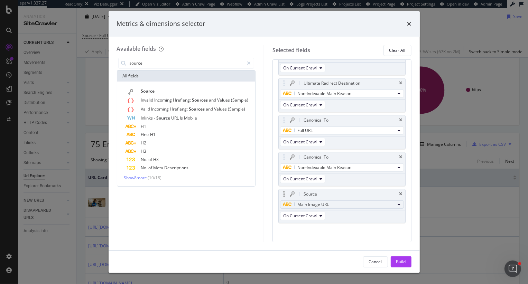
click at [320, 202] on span "Main Image URL" at bounding box center [312, 205] width 31 height 6
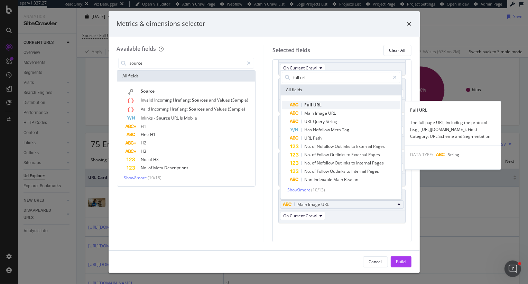
type input "full url"
click at [317, 107] on span "URL" at bounding box center [317, 105] width 8 height 6
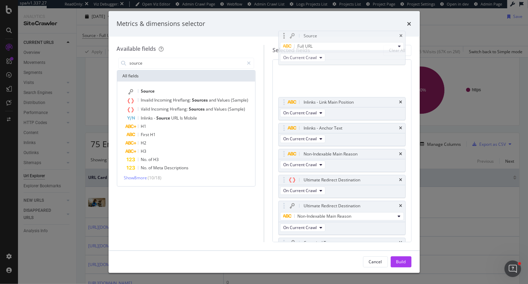
scroll to position [0, 0]
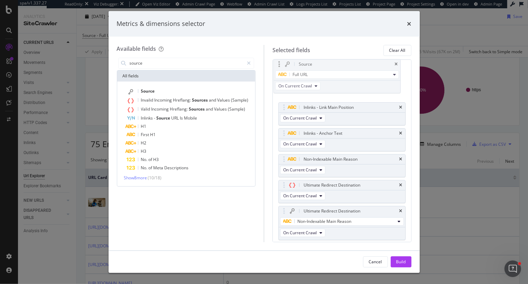
drag, startPoint x: 282, startPoint y: 195, endPoint x: 277, endPoint y: 66, distance: 129.4
click at [277, 66] on body "spa/v1.337.27 ReadOnly: Viz Debugger: Open Viz Editor Admin Crawl Page Webflow …" at bounding box center [264, 142] width 528 height 284
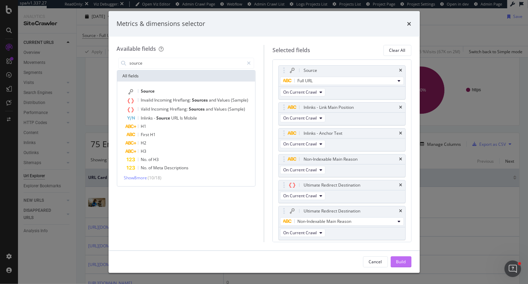
click at [406, 260] on button "Build" at bounding box center [401, 262] width 21 height 11
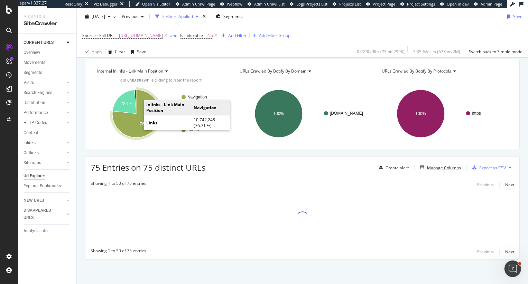
scroll to position [69, 0]
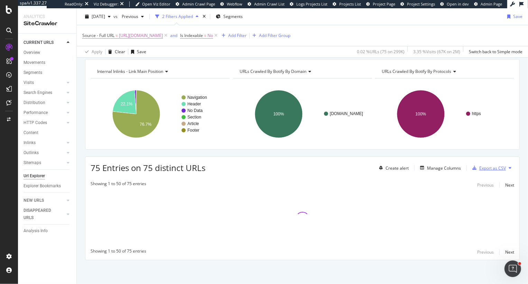
click at [500, 166] on div "Export as CSV" at bounding box center [492, 168] width 27 height 6
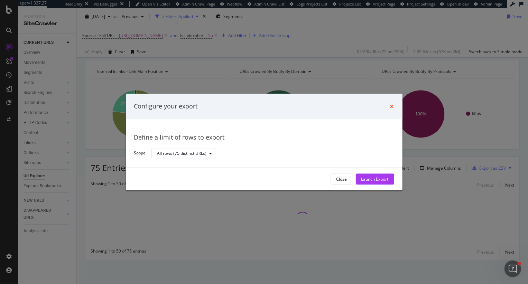
click at [391, 105] on icon "times" at bounding box center [392, 107] width 4 height 6
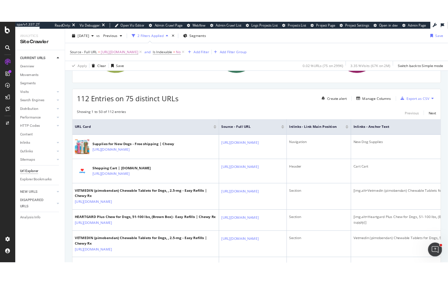
scroll to position [149, 0]
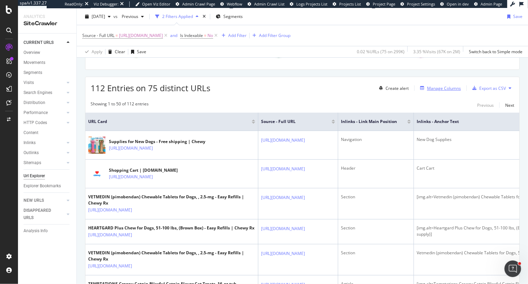
click at [440, 90] on div "Manage Columns" at bounding box center [444, 88] width 34 height 6
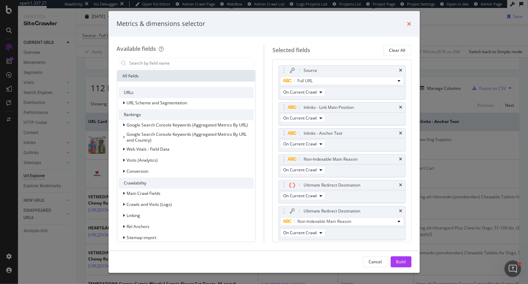
click at [408, 22] on icon "times" at bounding box center [409, 24] width 4 height 6
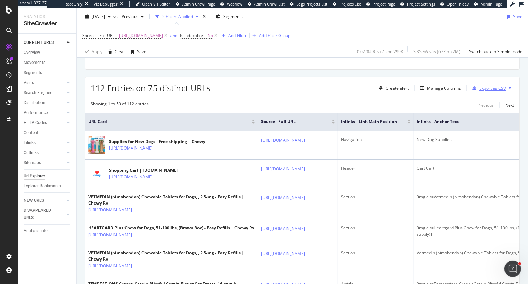
click at [493, 85] on div "Export as CSV" at bounding box center [492, 88] width 27 height 6
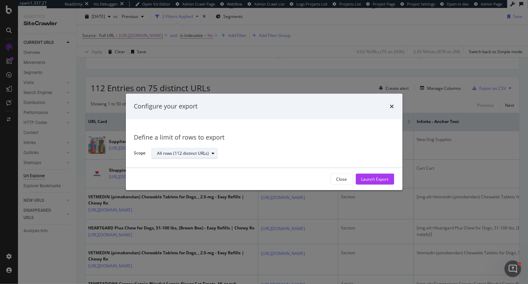
click at [169, 155] on div "All rows (112 distinct URLs)" at bounding box center [183, 153] width 52 height 4
click at [176, 164] on div "All rows (112 distinct URLs)" at bounding box center [188, 165] width 56 height 6
click at [368, 185] on div "Close Launch Export" at bounding box center [264, 179] width 277 height 22
click at [368, 183] on div "Launch Export" at bounding box center [374, 179] width 27 height 10
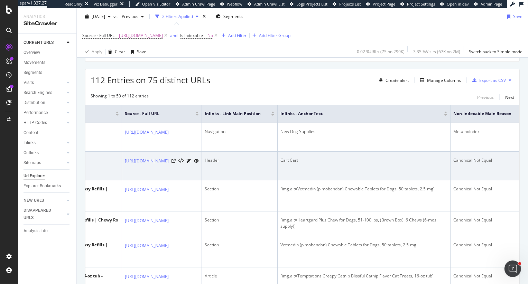
scroll to position [0, 155]
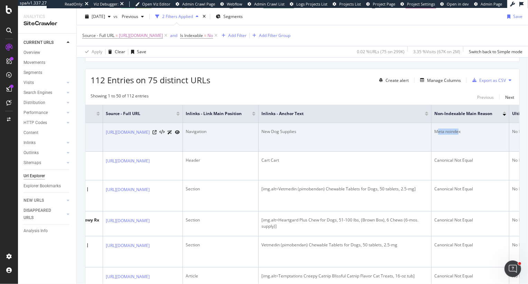
drag, startPoint x: 440, startPoint y: 131, endPoint x: 461, endPoint y: 131, distance: 21.1
click at [461, 131] on div "Meta noindex" at bounding box center [470, 132] width 72 height 6
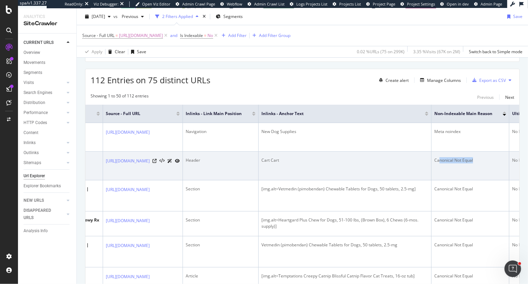
drag, startPoint x: 442, startPoint y: 159, endPoint x: 484, endPoint y: 159, distance: 42.5
click at [484, 159] on div "Canonical Not Equal" at bounding box center [470, 160] width 72 height 6
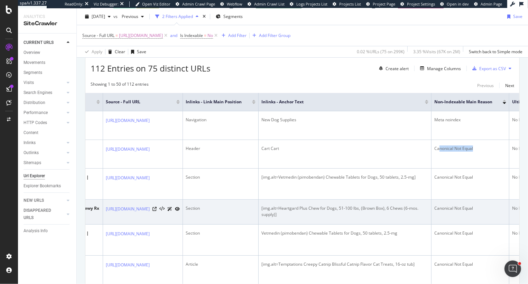
scroll to position [165, 0]
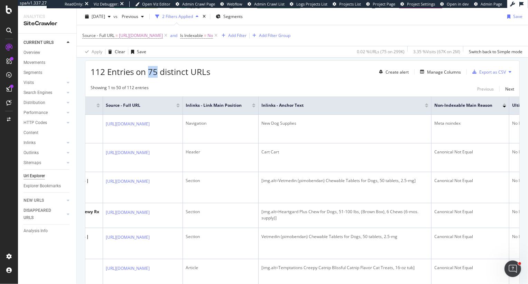
drag, startPoint x: 149, startPoint y: 72, endPoint x: 157, endPoint y: 71, distance: 8.0
click at [157, 71] on span "112 Entries on 75 distinct URLs" at bounding box center [151, 71] width 120 height 11
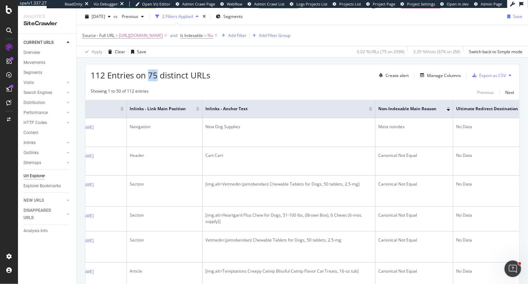
scroll to position [154, 0]
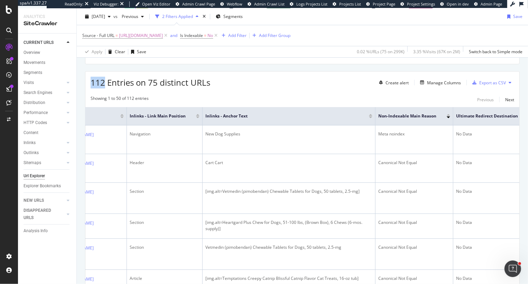
drag, startPoint x: 105, startPoint y: 84, endPoint x: 91, endPoint y: 84, distance: 14.2
click at [91, 84] on span "112 Entries on 75 distinct URLs" at bounding box center [151, 82] width 120 height 11
drag, startPoint x: 148, startPoint y: 82, endPoint x: 177, endPoint y: 82, distance: 28.7
click at [177, 82] on span "112 Entries on 75 distinct URLs" at bounding box center [151, 82] width 120 height 11
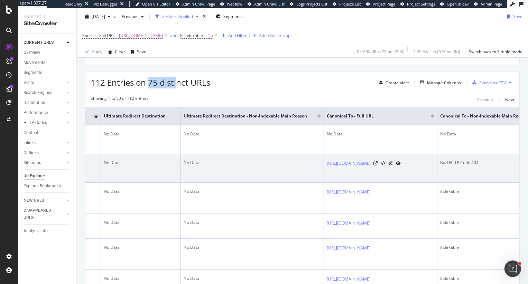
scroll to position [0, 566]
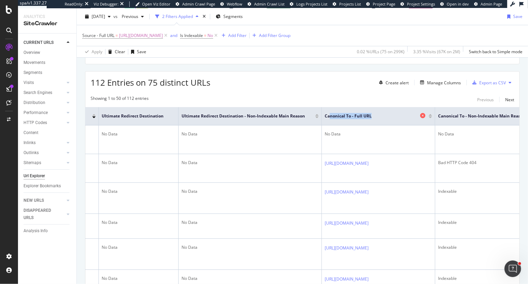
drag, startPoint x: 460, startPoint y: 115, endPoint x: 409, endPoint y: 115, distance: 51.5
click at [409, 115] on span "Canonical To - Full URL" at bounding box center [372, 116] width 94 height 6
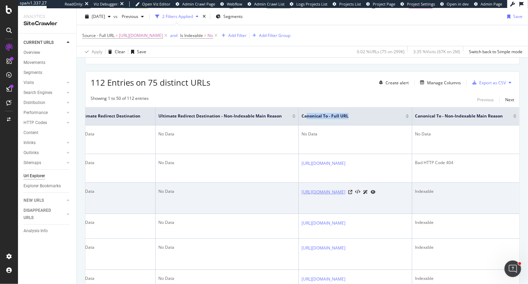
scroll to position [0, 727]
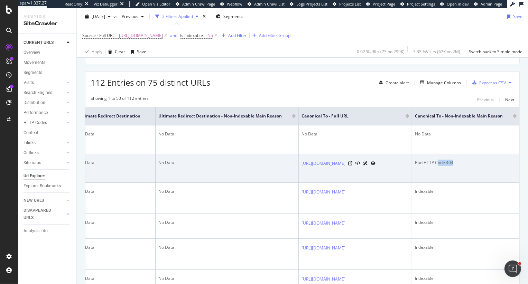
drag, startPoint x: 455, startPoint y: 163, endPoint x: 437, endPoint y: 163, distance: 17.6
click at [437, 163] on div "Bad HTTP Code 404" at bounding box center [466, 163] width 102 height 6
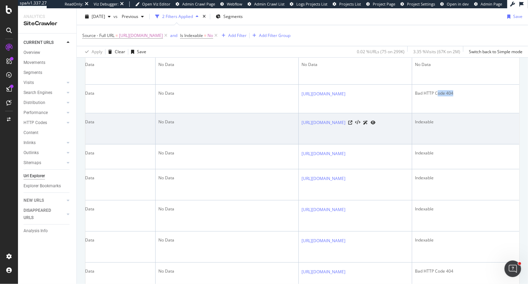
scroll to position [225, 0]
click at [423, 120] on div "Indexable" at bounding box center [466, 121] width 102 height 6
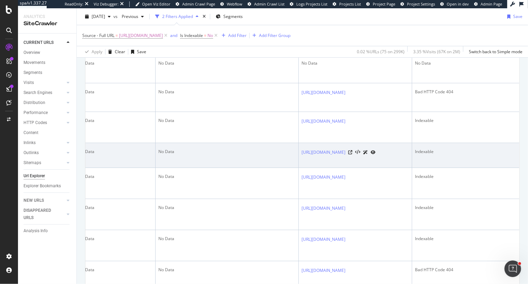
click at [432, 155] on div "Indexable" at bounding box center [466, 152] width 102 height 6
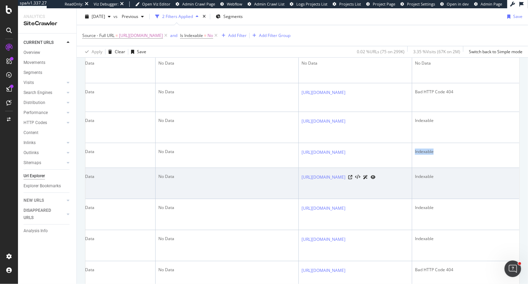
scroll to position [230, 0]
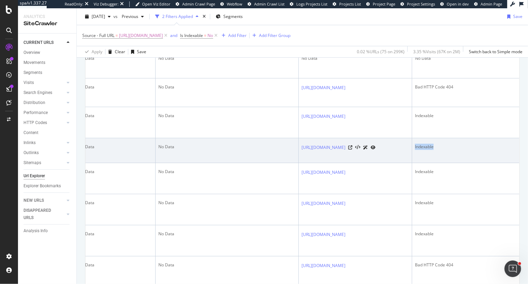
click at [477, 163] on td "Indexable" at bounding box center [465, 150] width 107 height 25
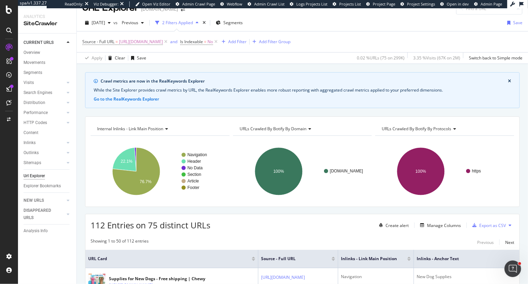
scroll to position [5, 0]
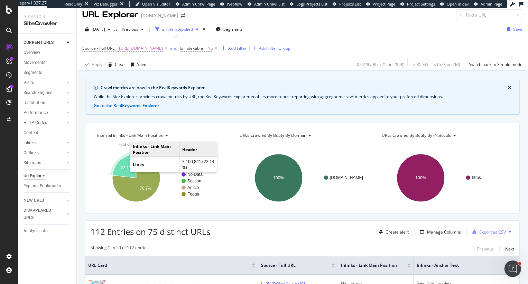
click at [123, 168] on text "22.1%" at bounding box center [127, 168] width 12 height 5
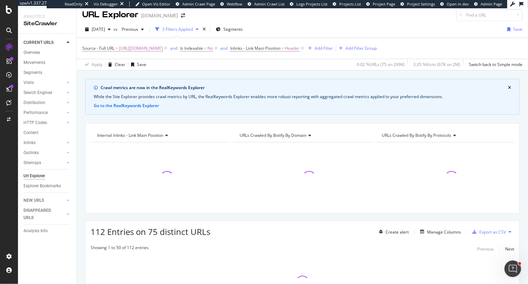
click at [273, 137] on span "URLs Crawled By Botify By domain" at bounding box center [273, 135] width 67 height 6
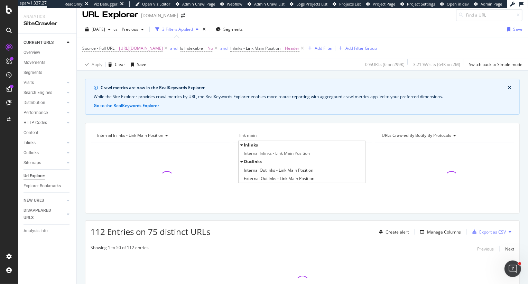
type input "link main"
click at [275, 216] on div "Crawl metrics are now in the RealKeywords Explorer While the Site Explorer prov…" at bounding box center [302, 214] width 451 height 270
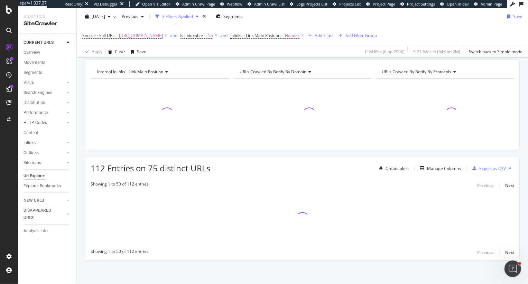
scroll to position [69, 0]
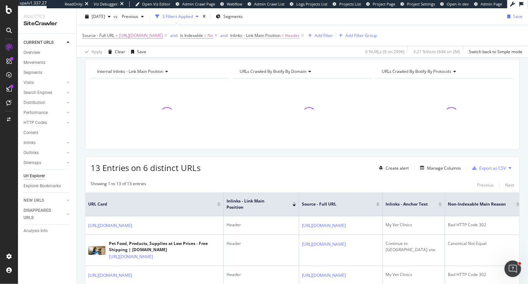
click at [280, 37] on span "Inlinks - Link Main Position" at bounding box center [255, 36] width 50 height 6
click at [249, 62] on span "Equal to" at bounding box center [250, 63] width 16 height 6
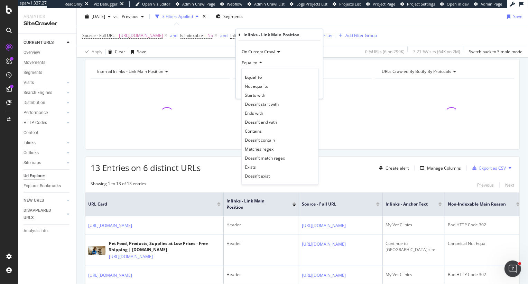
click at [196, 156] on div "Crawl metrics are now in the RealKeywords Explorer While the Site Explorer prov…" at bounding box center [302, 284] width 451 height 539
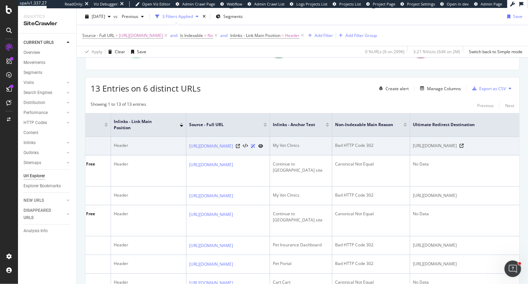
scroll to position [0, 118]
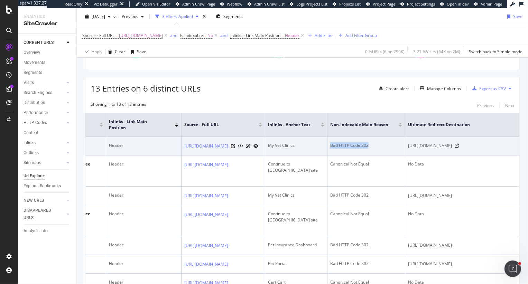
drag, startPoint x: 373, startPoint y: 147, endPoint x: 326, endPoint y: 147, distance: 46.3
click at [326, 147] on tr "https://www.chewy.com/pethealth/my-clinics Header https://www.chewy.com/ My Vet…" at bounding box center [444, 146] width 952 height 19
drag, startPoint x: 297, startPoint y: 147, endPoint x: 271, endPoint y: 147, distance: 25.6
click at [271, 147] on div "My Vet Clinics" at bounding box center [296, 145] width 56 height 6
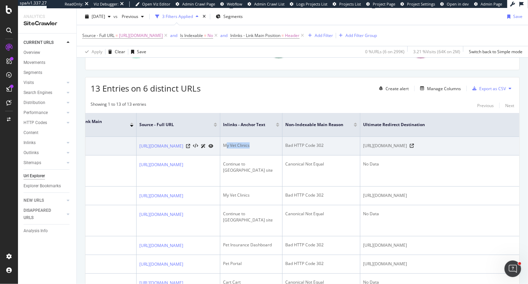
scroll to position [0, 175]
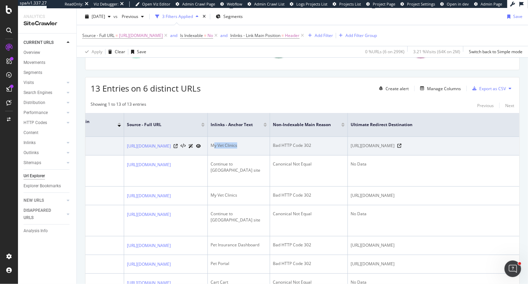
drag, startPoint x: 415, startPoint y: 147, endPoint x: 476, endPoint y: 147, distance: 60.9
click at [395, 147] on span "https://www.chewy.com/app/login?targetUrl=/pethealth/my-clinics" at bounding box center [373, 145] width 44 height 7
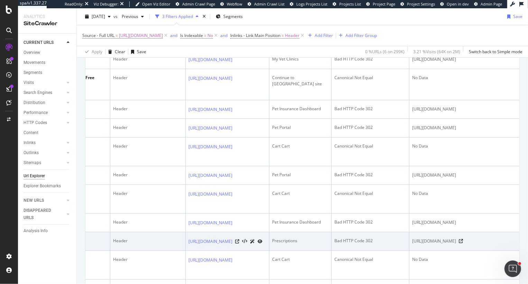
scroll to position [286, 0]
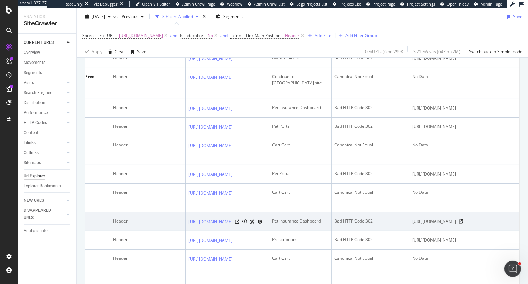
drag, startPoint x: 470, startPoint y: 229, endPoint x: 493, endPoint y: 229, distance: 23.5
click at [456, 225] on span "https://www.chewy.com/app/login?targetUrl=%2Fpet-insurance%2Fpolicies%2Fdashboa…" at bounding box center [434, 221] width 44 height 7
drag, startPoint x: 498, startPoint y: 229, endPoint x: 469, endPoint y: 228, distance: 29.1
click at [456, 225] on span "https://www.chewy.com/app/login?targetUrl=%2Fpet-insurance%2Fpolicies%2Fdashboa…" at bounding box center [434, 221] width 44 height 7
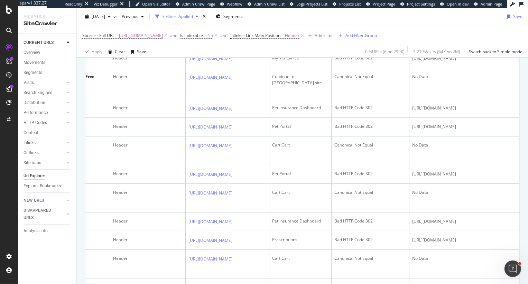
copy span "login?targetUrl"
click at [328, 36] on div "Add Filter" at bounding box center [324, 36] width 18 height 6
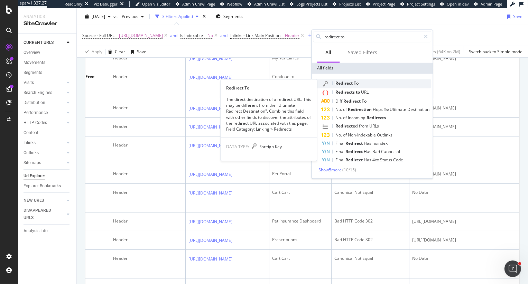
type input "redirect to"
click at [331, 84] on div "Redirect To" at bounding box center [376, 83] width 110 height 9
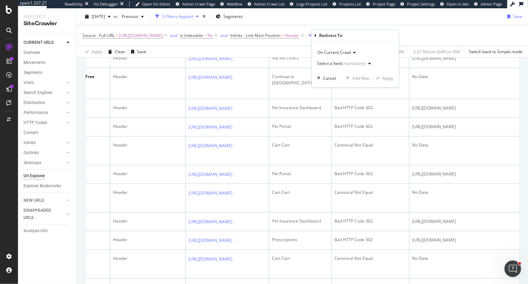
click at [351, 64] on div "(mandatory)" at bounding box center [354, 64] width 24 height 6
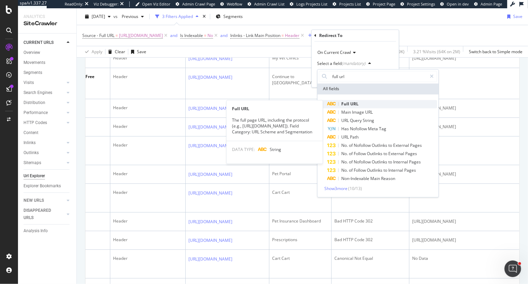
type input "full url"
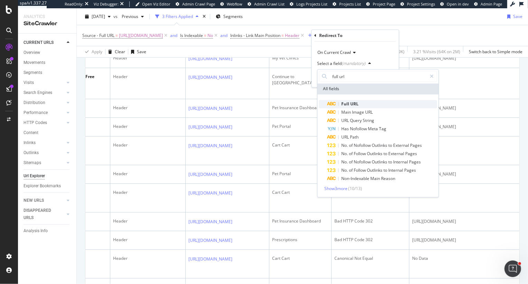
click at [349, 103] on span "Full" at bounding box center [345, 104] width 9 height 6
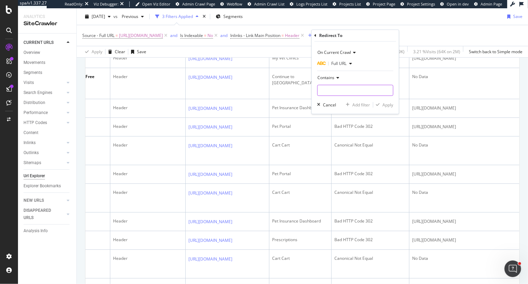
click at [344, 87] on input "text" at bounding box center [354, 90] width 75 height 11
click at [328, 78] on span "Contains" at bounding box center [325, 78] width 17 height 6
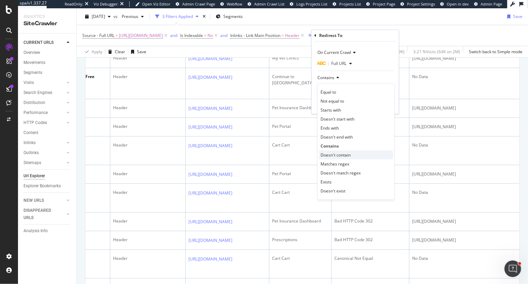
click at [333, 156] on span "Doesn't contain" at bounding box center [336, 155] width 30 height 6
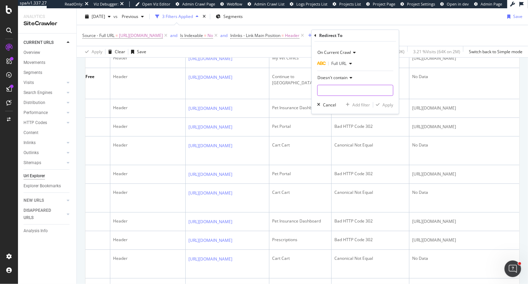
click at [332, 89] on input "text" at bounding box center [354, 90] width 75 height 11
paste input "login?targetUrl"
type input "login?targetUrl"
click at [384, 104] on div "Apply" at bounding box center [387, 105] width 11 height 6
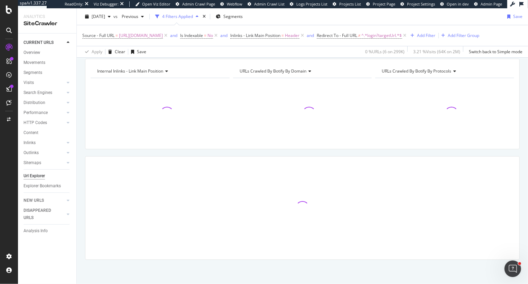
scroll to position [69, 0]
click at [305, 34] on icon at bounding box center [302, 35] width 6 height 7
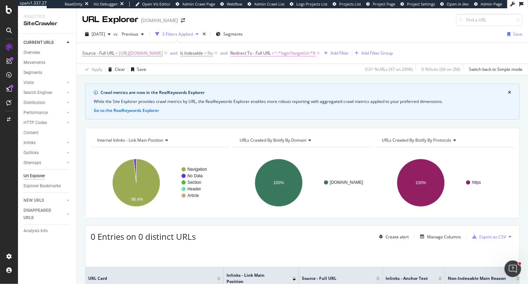
click at [262, 54] on span "Redirect To - Full URL" at bounding box center [250, 53] width 40 height 6
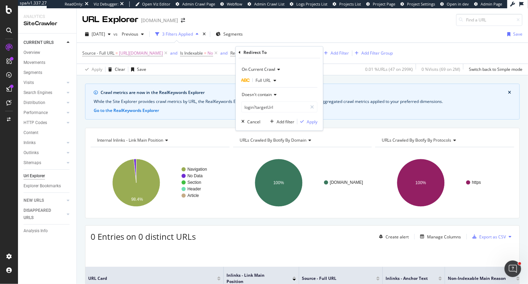
click at [239, 52] on icon at bounding box center [240, 52] width 2 height 4
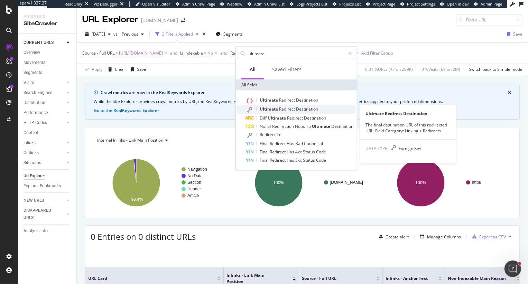
type input "ultimate"
click at [296, 109] on span "Destination" at bounding box center [307, 109] width 22 height 6
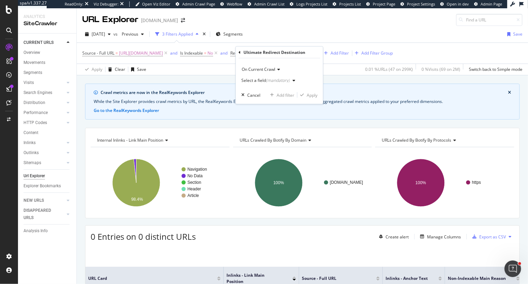
click at [294, 80] on icon "button" at bounding box center [294, 81] width 3 height 4
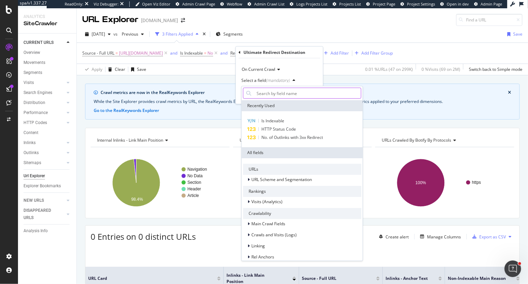
click at [279, 93] on input "text" at bounding box center [307, 93] width 107 height 11
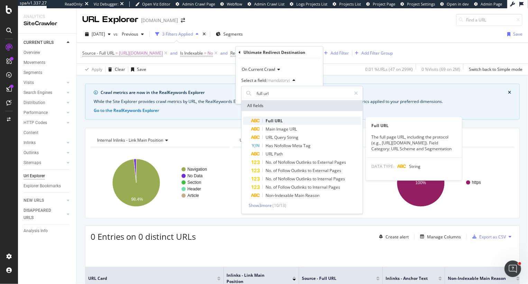
type input "full url"
click at [276, 119] on span "URL" at bounding box center [279, 121] width 8 height 6
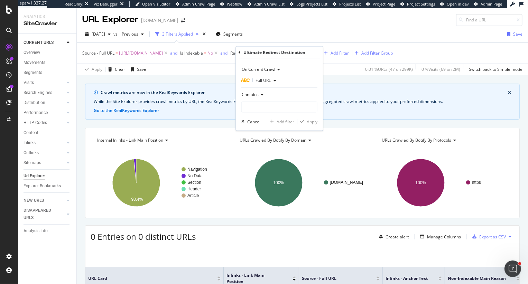
click at [247, 93] on span "Contains" at bounding box center [250, 95] width 17 height 6
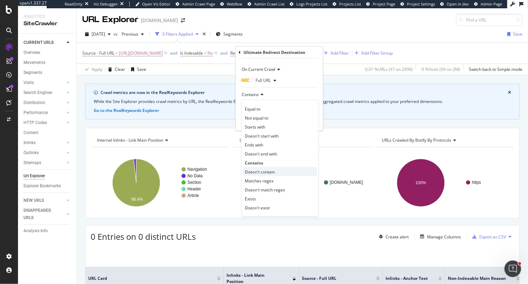
click at [262, 169] on span "Doesn't contain" at bounding box center [260, 172] width 30 height 6
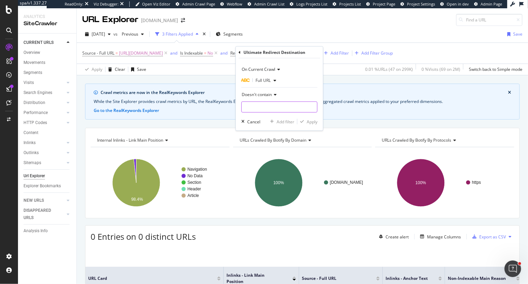
click at [260, 108] on input "text" at bounding box center [279, 107] width 75 height 11
type input "login"
click at [314, 120] on div "Apply" at bounding box center [312, 122] width 11 height 6
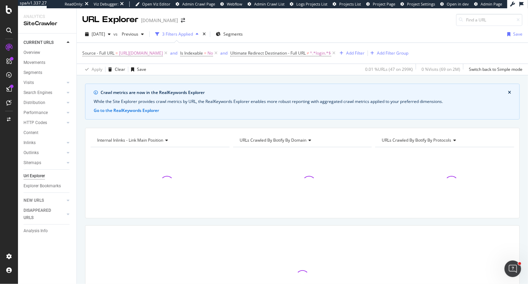
scroll to position [69, 0]
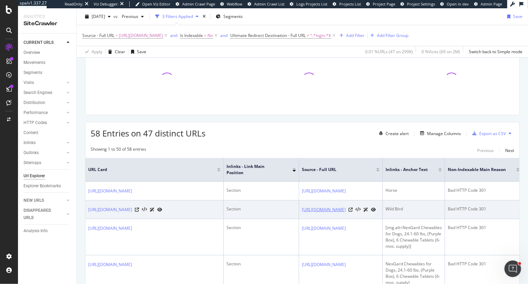
scroll to position [109, 0]
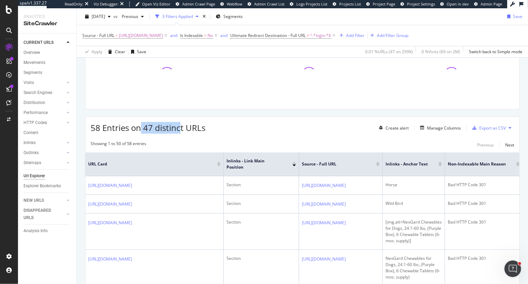
drag, startPoint x: 141, startPoint y: 130, endPoint x: 181, endPoint y: 130, distance: 39.1
click at [181, 130] on span "58 Entries on 47 distinct URLs" at bounding box center [148, 127] width 115 height 11
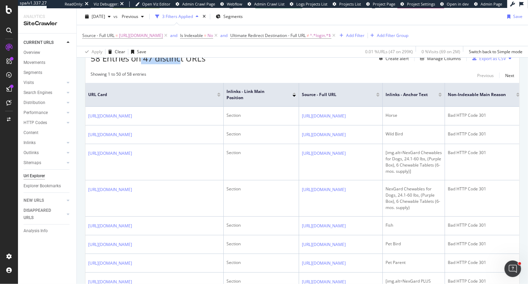
scroll to position [179, 0]
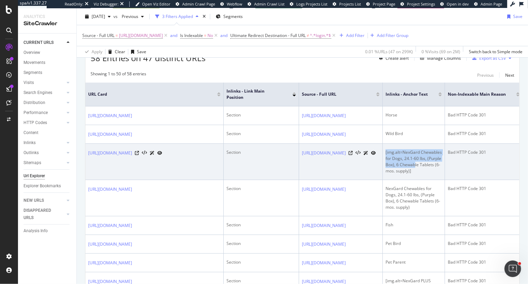
drag, startPoint x: 415, startPoint y: 166, endPoint x: 390, endPoint y: 148, distance: 30.6
click at [390, 148] on td "[img.alt=NexGard Chewables for Dogs, 24.1-60 lbs, (Purple Box), 6 Chewable Tabl…" at bounding box center [414, 162] width 62 height 36
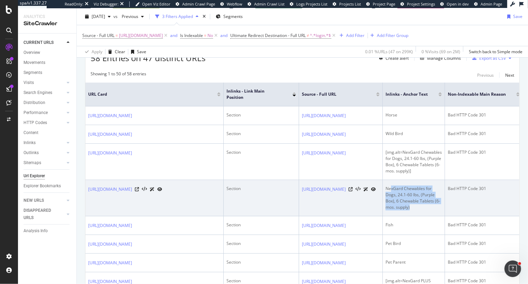
drag, startPoint x: 415, startPoint y: 204, endPoint x: 391, endPoint y: 190, distance: 27.2
click at [391, 190] on div "NexGard Chewables for Dogs, 24.1-60 lbs, (Purple Box), 6 Chewable Tablets (6-mo…" at bounding box center [414, 198] width 56 height 25
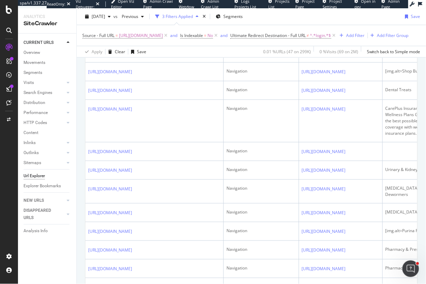
scroll to position [812, 0]
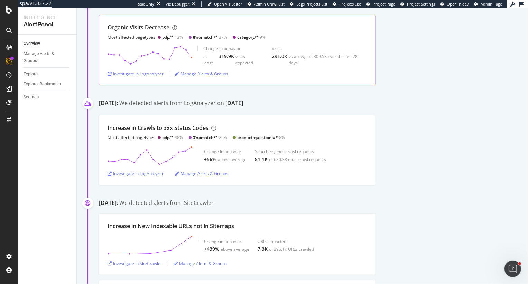
scroll to position [126, 0]
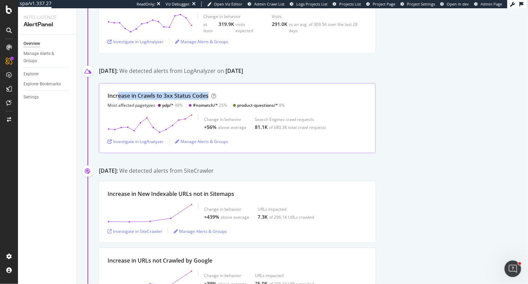
drag, startPoint x: 117, startPoint y: 95, endPoint x: 231, endPoint y: 97, distance: 114.1
click at [231, 97] on div "Increase in Crawls to 3xx Status Codes Most affected pagetypes pdp/* 48% #nomat…" at bounding box center [196, 100] width 177 height 17
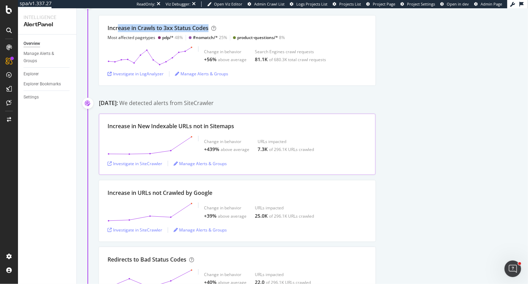
scroll to position [207, 0]
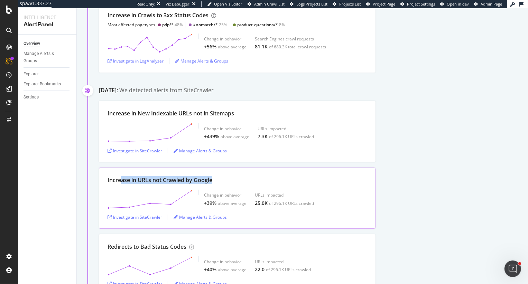
drag, startPoint x: 121, startPoint y: 179, endPoint x: 242, endPoint y: 183, distance: 120.4
click at [242, 183] on div "Increase in URLs not Crawled by Google" at bounding box center [237, 180] width 259 height 8
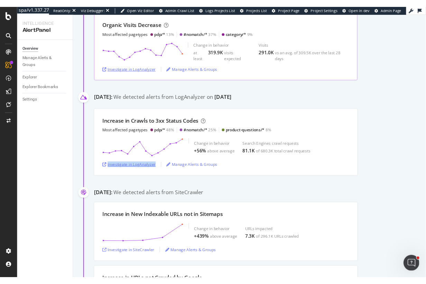
scroll to position [71, 0]
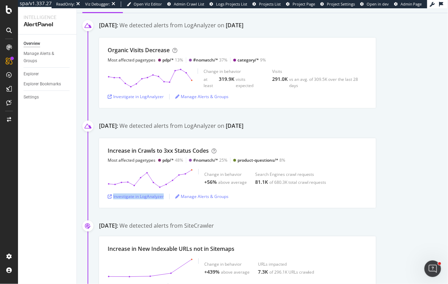
drag, startPoint x: 217, startPoint y: 124, endPoint x: 321, endPoint y: 128, distance: 103.5
click at [321, 128] on div "September 1st 2025: We detected alerts from LogAnalyzer on August 29th" at bounding box center [273, 127] width 349 height 11
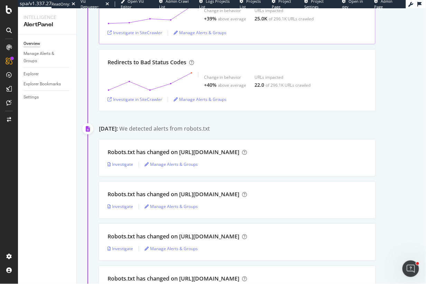
scroll to position [401, 0]
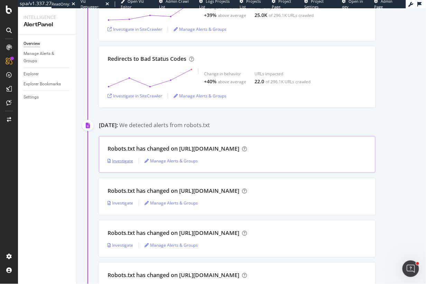
click at [118, 162] on div "Investigate" at bounding box center [121, 161] width 26 height 6
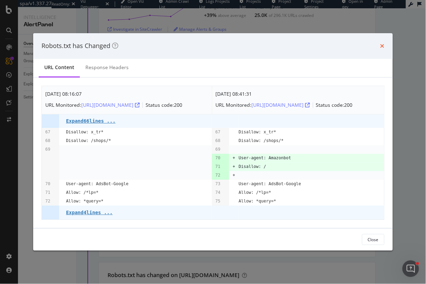
click at [383, 43] on icon "times" at bounding box center [382, 46] width 4 height 6
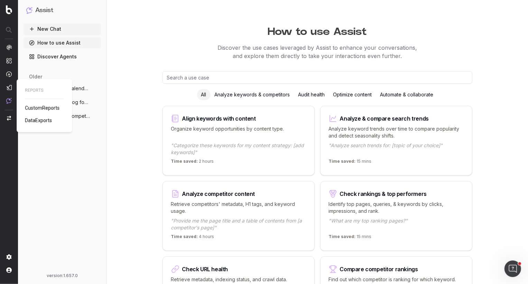
click at [41, 109] on span "CustomReports" at bounding box center [42, 108] width 35 height 6
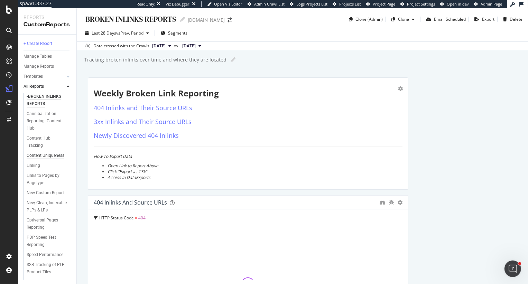
scroll to position [49, 0]
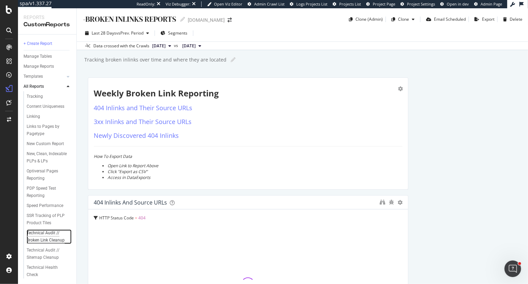
click at [46, 239] on div "Technical Audit // Broken Link Cleanup" at bounding box center [47, 237] width 41 height 15
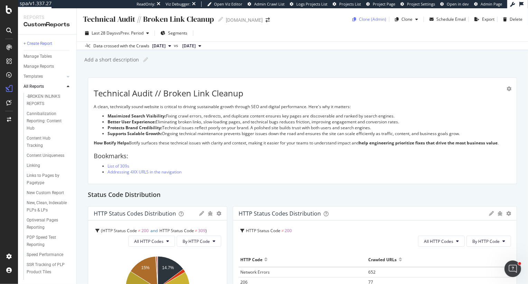
click at [375, 20] on div "Clone (Admin)" at bounding box center [372, 19] width 27 height 6
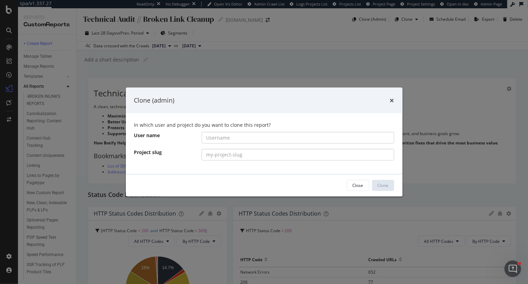
click at [229, 131] on div "In which user and project do you want to clone this report? User name Project s…" at bounding box center [264, 143] width 277 height 61
click at [229, 138] on input "modal" at bounding box center [298, 138] width 193 height 12
paste input "chewy0/www.chewy.com"
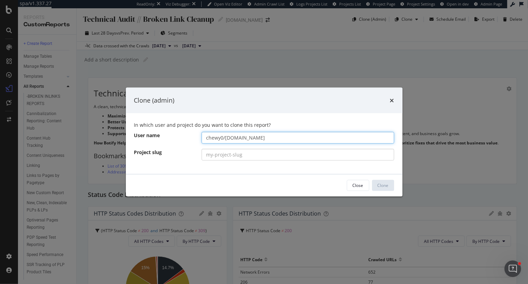
drag, startPoint x: 225, startPoint y: 139, endPoint x: 331, endPoint y: 133, distance: 106.0
click at [331, 133] on input "chewy0/www.chewy.com" at bounding box center [298, 138] width 193 height 12
type input "chewy0/"
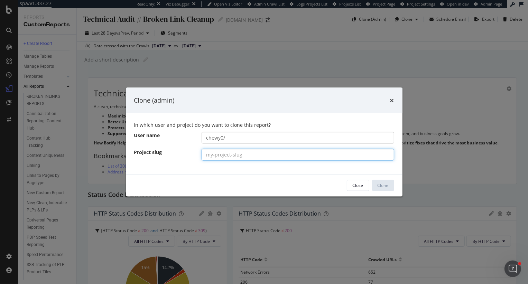
click at [298, 155] on input "modal" at bounding box center [298, 155] width 193 height 12
paste input "[DOMAIN_NAME]"
type input "[DOMAIN_NAME]"
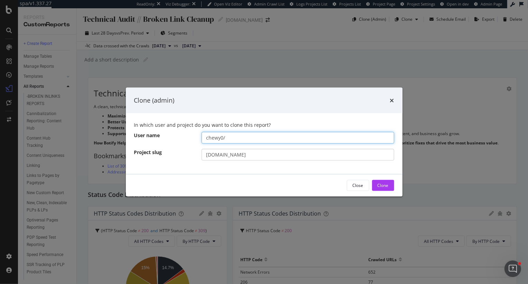
click at [248, 136] on input "chewy0/" at bounding box center [298, 138] width 193 height 12
type input "chewy0"
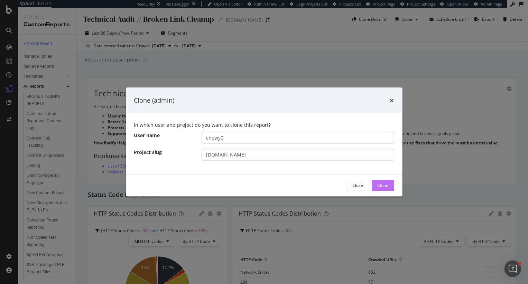
click at [378, 190] on div "Clone" at bounding box center [383, 185] width 11 height 10
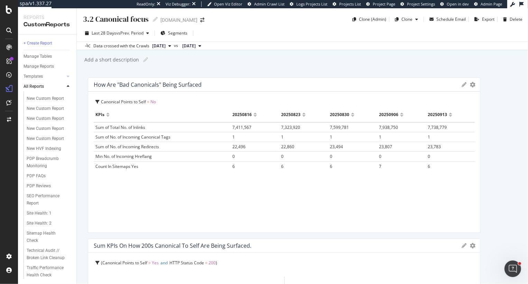
scroll to position [369, 0]
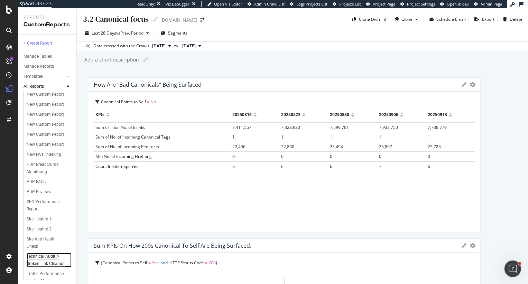
click at [44, 259] on div "Technical Audit // Broken Link Cleanup" at bounding box center [47, 260] width 41 height 15
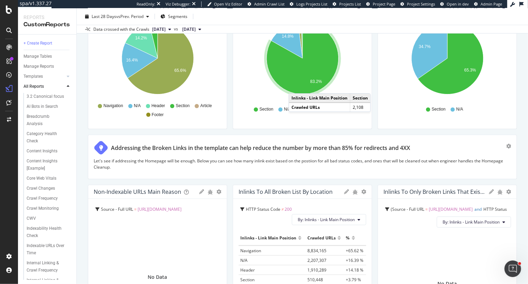
scroll to position [594, 0]
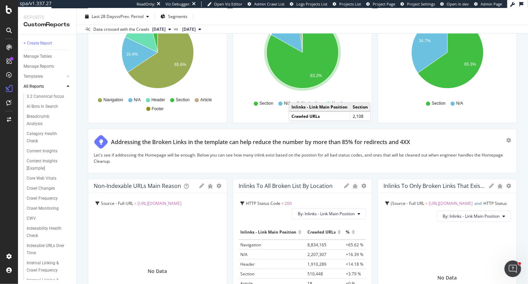
click at [403, 147] on div "Addressing the Broken Links in the template can help reduce the number by more …" at bounding box center [300, 142] width 413 height 15
click at [353, 142] on input "Addressing the Broken Links in the template can help reduce the number by more …" at bounding box center [311, 142] width 400 height 12
click at [442, 146] on input "Addressing the Broken Links in the template can help reduce the number by more …" at bounding box center [311, 142] width 400 height 12
type input "Addressing the Broken Links in the template can help reduce the number by more …"
click at [169, 159] on p "Let's see if addressing the Homepage will be enough. Below you can see how many…" at bounding box center [302, 158] width 417 height 12
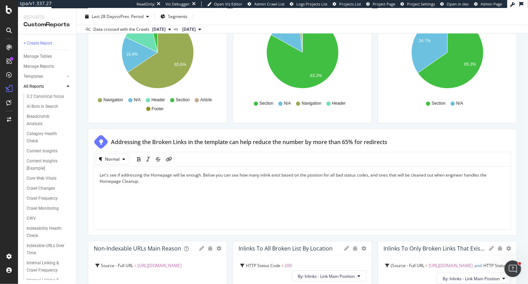
click at [193, 163] on div "Normal" at bounding box center [302, 160] width 417 height 14
click at [158, 185] on div "Let's see if addressing the Homepage will be enough. Below you can see how many…" at bounding box center [303, 198] width 406 height 52
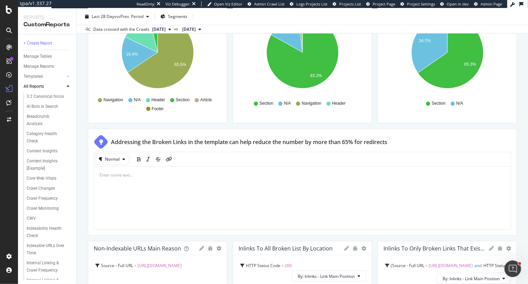
click at [82, 195] on div "Technical Audit // Broken Link Cleanup Technical Audit // Broken Link Cleanup w…" at bounding box center [302, 146] width 451 height 276
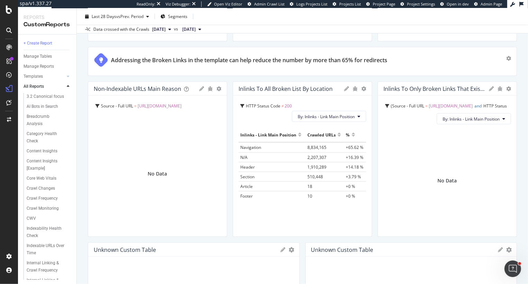
scroll to position [671, 0]
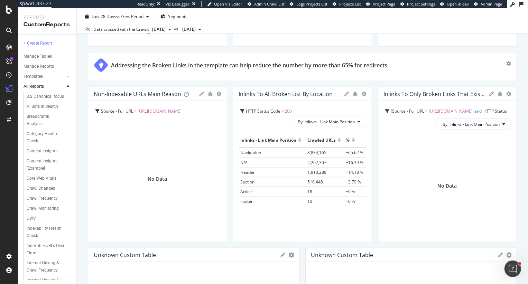
click at [406, 109] on span "Source - Full URL" at bounding box center [408, 111] width 32 height 6
click at [220, 95] on div at bounding box center [223, 165] width 7 height 156
click at [218, 92] on icon "gear" at bounding box center [218, 94] width 5 height 5
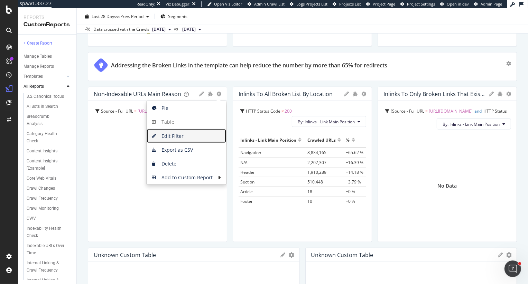
click at [193, 140] on span "Edit Filter" at bounding box center [187, 136] width 80 height 10
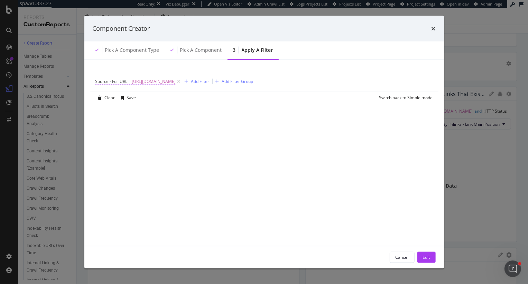
click at [176, 80] on span "https://www.petco.com/shop/en/petcostore" at bounding box center [154, 81] width 44 height 10
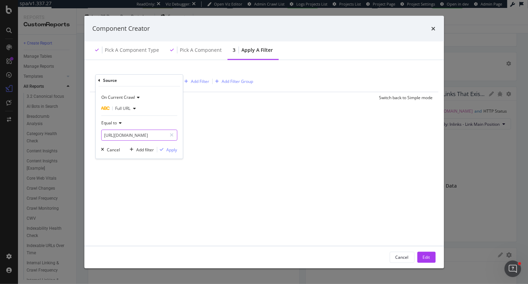
click at [144, 139] on input "https://www.petco.com/shop/en/petcostore" at bounding box center [133, 135] width 65 height 11
click at [138, 136] on input "https://www.petco.com/shop/en/petcostore" at bounding box center [133, 135] width 65 height 11
click at [151, 135] on input "https://www.petco.com/shop/en/petcostore" at bounding box center [133, 135] width 65 height 11
paste input "chewy"
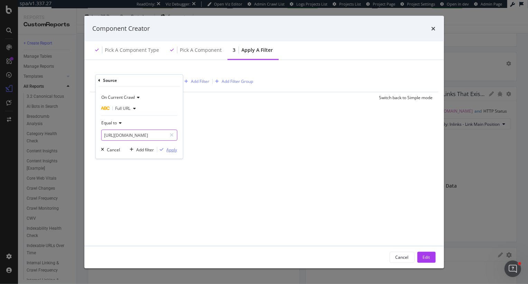
type input "https://www.chewy.com/"
click at [167, 147] on div "Apply" at bounding box center [171, 150] width 11 height 6
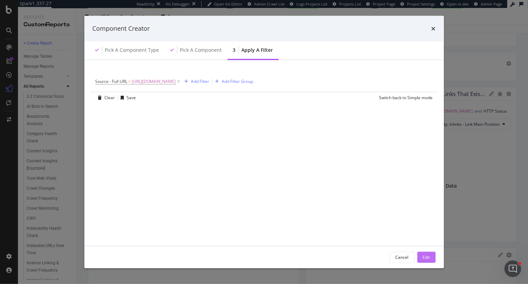
click at [418, 254] on button "Edit" at bounding box center [426, 257] width 18 height 11
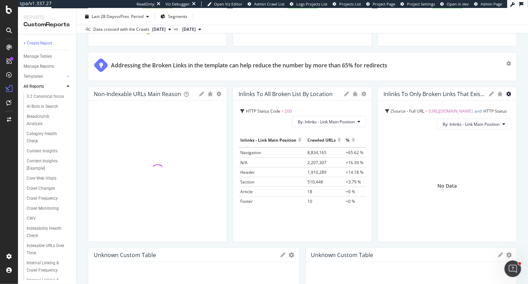
click at [507, 94] on icon "gear" at bounding box center [508, 94] width 5 height 5
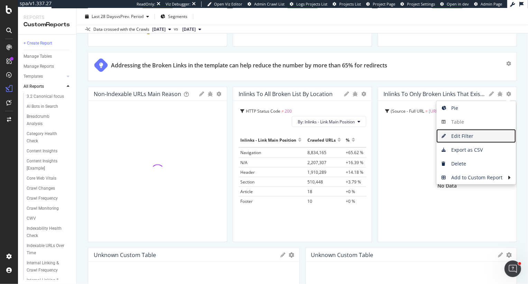
click at [473, 137] on span "Edit Filter" at bounding box center [476, 136] width 80 height 10
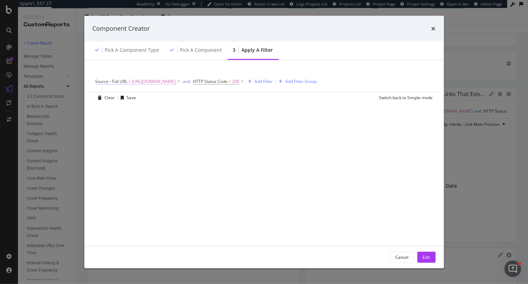
click at [176, 79] on span "https://www.petco.com/shop/en/petcostore" at bounding box center [154, 81] width 44 height 10
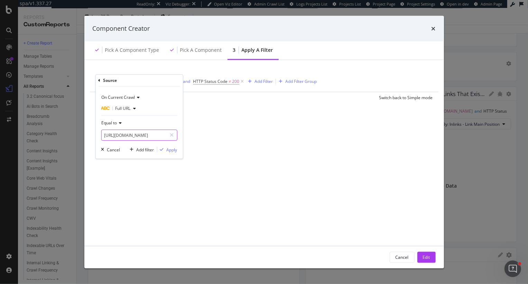
click at [131, 132] on input "https://www.petco.com/shop/en/petcostore" at bounding box center [133, 135] width 65 height 11
paste input "chewy.com/"
type input "https://www.chewy.com/"
click at [169, 154] on div "On Current Crawl Full URL Equal to https://www.chewy.com/ Cancel Add filter App…" at bounding box center [138, 122] width 87 height 72
click at [169, 150] on div "Apply" at bounding box center [171, 150] width 11 height 6
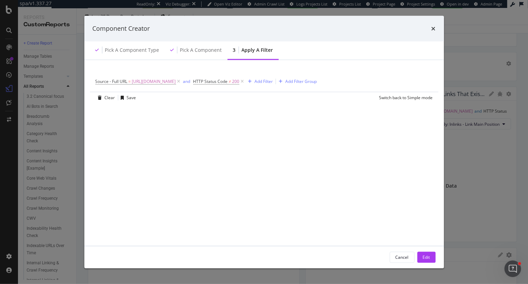
drag, startPoint x: 422, startPoint y: 259, endPoint x: 468, endPoint y: 80, distance: 184.6
click at [422, 258] on button "Edit" at bounding box center [426, 257] width 18 height 11
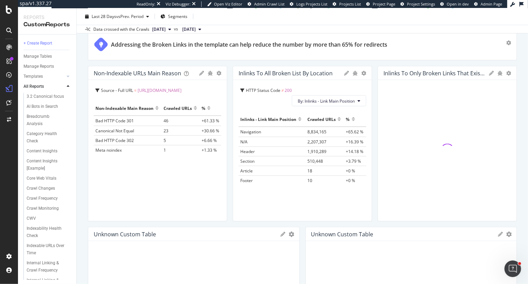
scroll to position [692, 0]
click at [362, 72] on icon "gear" at bounding box center [363, 73] width 5 height 5
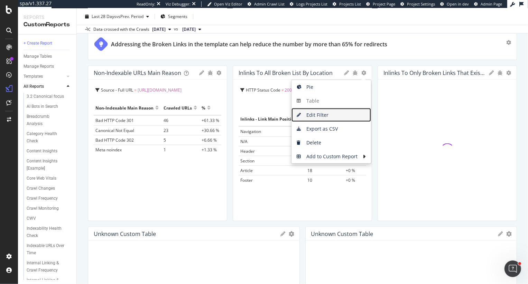
click at [326, 119] on span "Edit Filter" at bounding box center [332, 115] width 80 height 10
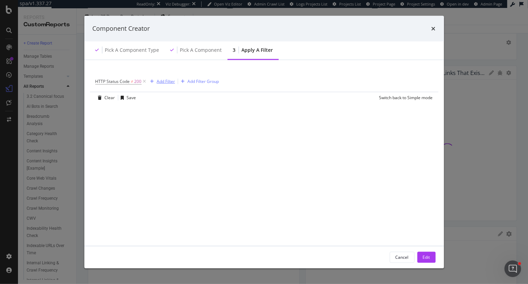
click at [168, 79] on div "Add Filter" at bounding box center [166, 82] width 18 height 6
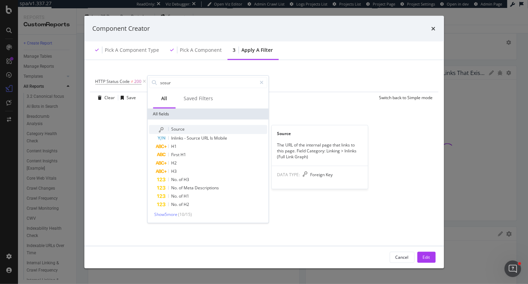
type input "sosur"
click at [180, 130] on span "Source" at bounding box center [177, 129] width 13 height 6
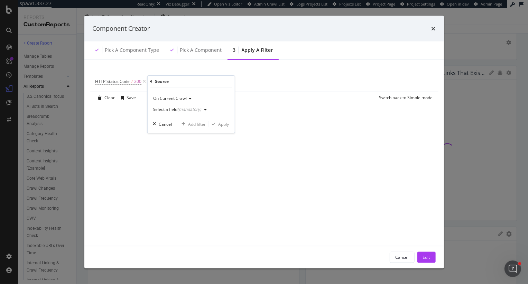
click at [187, 107] on div "(mandatory)" at bounding box center [189, 110] width 24 height 6
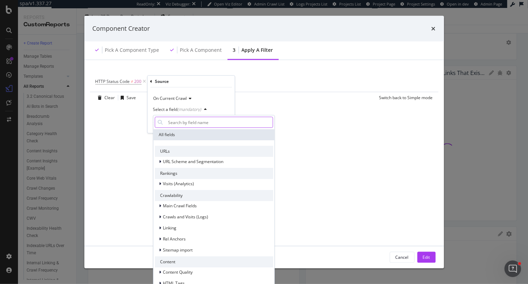
click at [184, 118] on input "modal" at bounding box center [218, 122] width 107 height 11
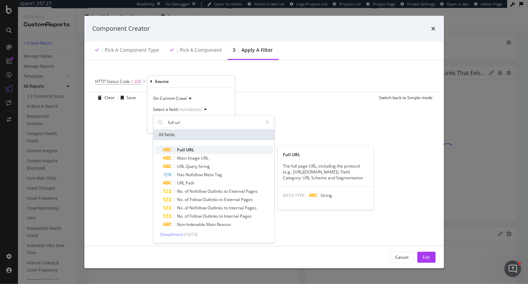
type input "full url"
click at [187, 148] on span "URL" at bounding box center [190, 150] width 8 height 6
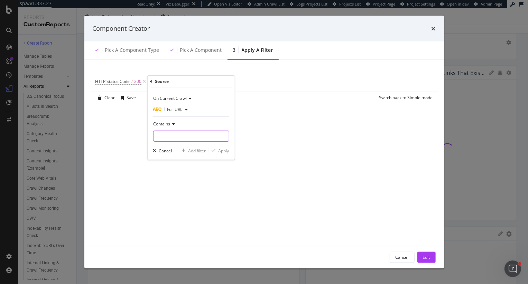
click at [186, 137] on input "modal" at bounding box center [190, 136] width 75 height 11
click at [164, 124] on span "Contains" at bounding box center [161, 124] width 17 height 6
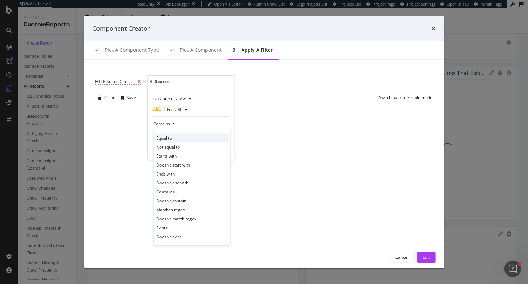
click at [168, 139] on span "Equal to" at bounding box center [164, 138] width 16 height 6
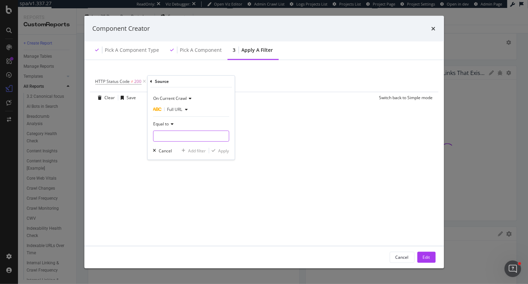
click at [168, 132] on input "modal" at bounding box center [190, 136] width 75 height 11
paste input "https://www.chewy.com/"
type input "https://www.chewy.com/"
click at [225, 150] on div "Apply" at bounding box center [223, 151] width 11 height 6
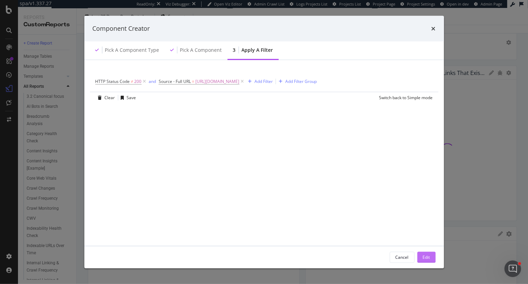
click at [418, 255] on button "Edit" at bounding box center [426, 257] width 18 height 11
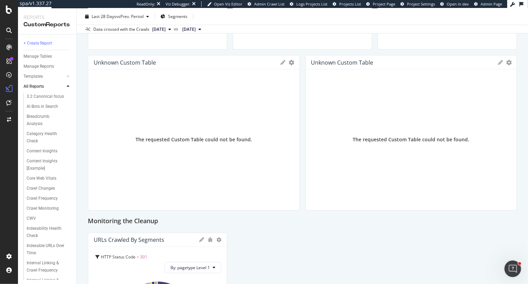
scroll to position [860, 0]
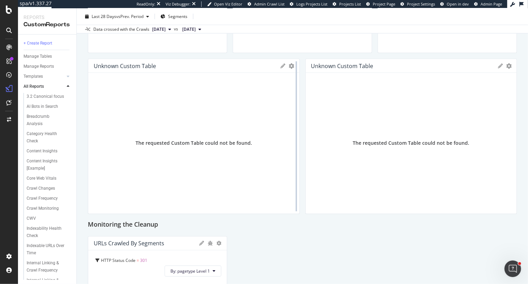
click at [294, 64] on div at bounding box center [296, 137] width 7 height 156
click at [292, 64] on icon "gear" at bounding box center [292, 66] width 6 height 6
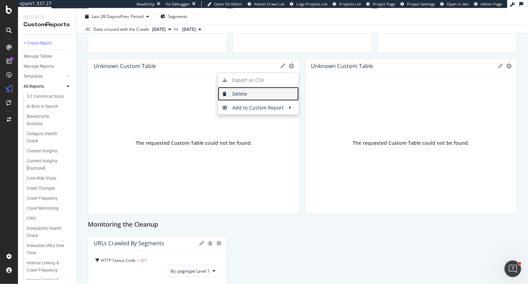
click at [271, 97] on span "Delete" at bounding box center [258, 94] width 81 height 10
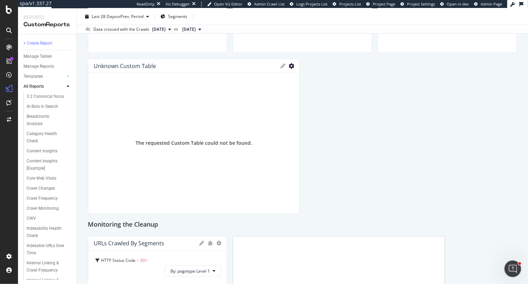
click at [292, 64] on icon "gear" at bounding box center [292, 66] width 6 height 6
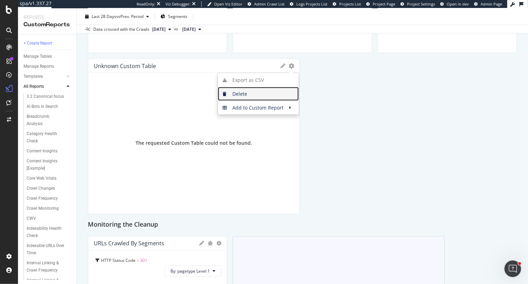
drag, startPoint x: 287, startPoint y: 89, endPoint x: 244, endPoint y: 147, distance: 72.4
click at [287, 89] on span "Delete" at bounding box center [258, 94] width 81 height 10
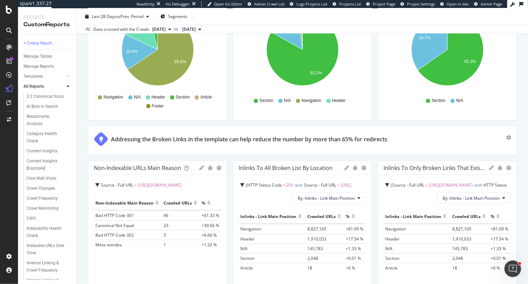
scroll to position [595, 0]
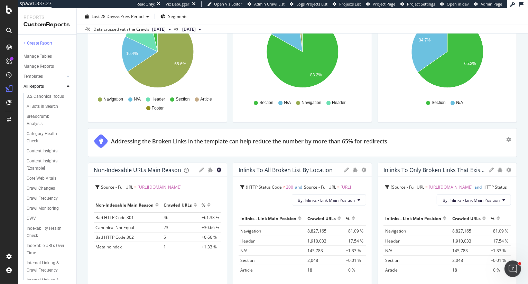
click at [219, 170] on icon "gear" at bounding box center [218, 170] width 5 height 5
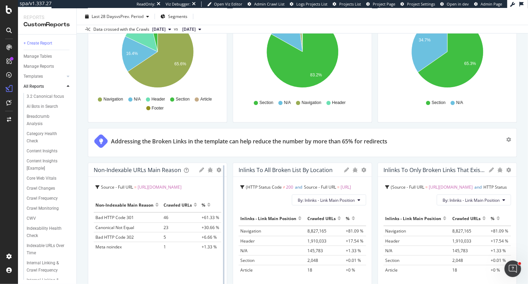
click at [221, 170] on div at bounding box center [223, 241] width 7 height 156
click at [218, 170] on icon "gear" at bounding box center [218, 170] width 5 height 5
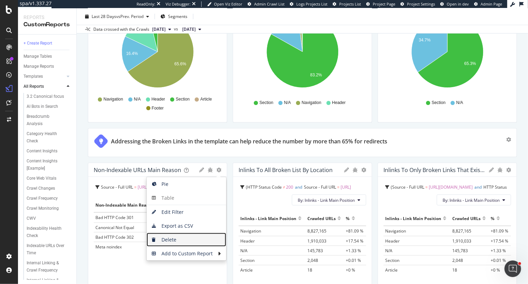
click at [183, 242] on span "Delete" at bounding box center [187, 240] width 80 height 10
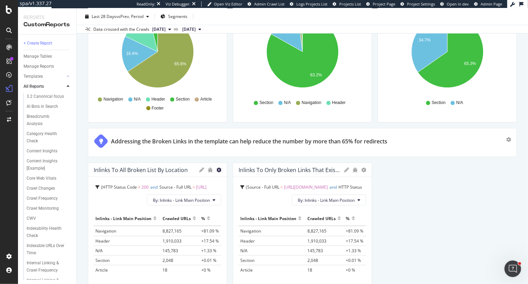
click at [218, 169] on icon "gear" at bounding box center [218, 170] width 5 height 5
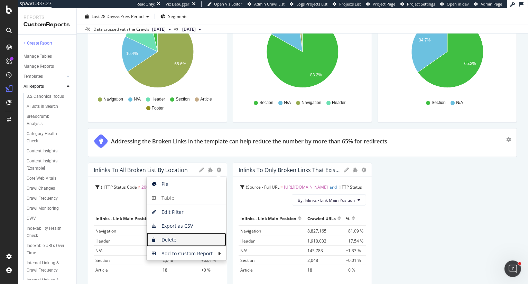
click at [189, 237] on span "Delete" at bounding box center [187, 240] width 80 height 10
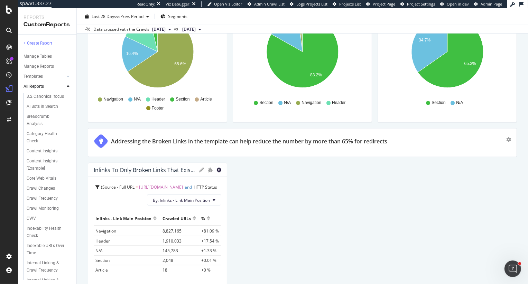
click at [218, 170] on icon "gear" at bounding box center [218, 170] width 5 height 5
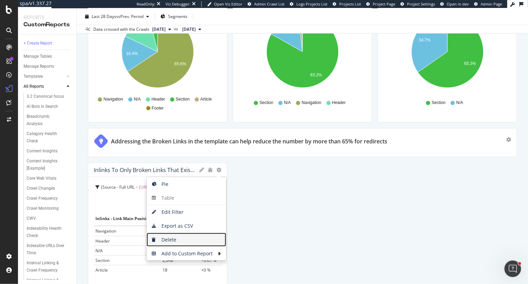
click at [202, 239] on span "Delete" at bounding box center [187, 240] width 80 height 10
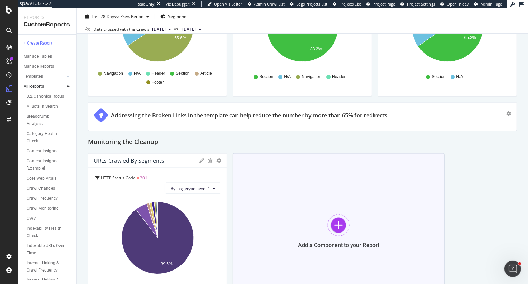
scroll to position [605, 0]
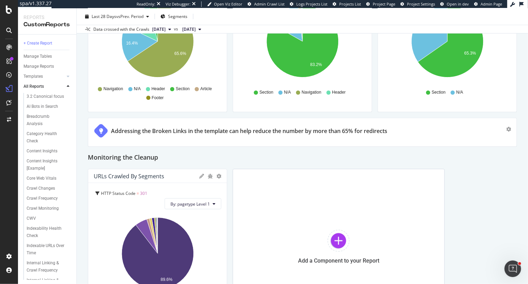
click at [407, 136] on div "Addressing the Broken Links in the template can help reduce the number by more …" at bounding box center [300, 131] width 413 height 15
click at [396, 140] on div "Addressing the Broken Links in the template can help reduce the number by more …" at bounding box center [302, 132] width 417 height 17
click at [222, 139] on div "Addressing the Broken Links in the template can help reduce the number by more …" at bounding box center [302, 132] width 417 height 17
click at [204, 139] on div "Addressing the Broken Links in the template can help reduce the number by more …" at bounding box center [302, 132] width 417 height 17
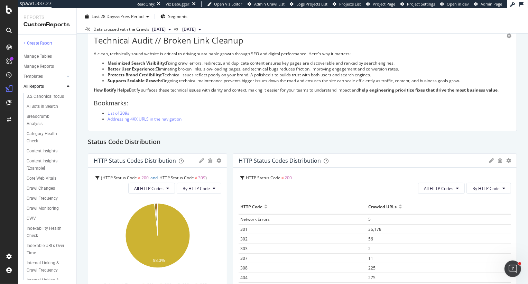
scroll to position [0, 0]
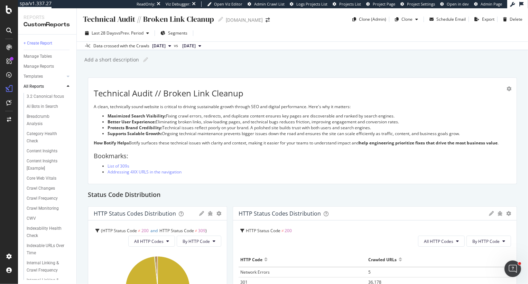
click at [172, 144] on p "How Botify Helps Botify surfaces these technical issues with clarity and contex…" at bounding box center [302, 143] width 417 height 6
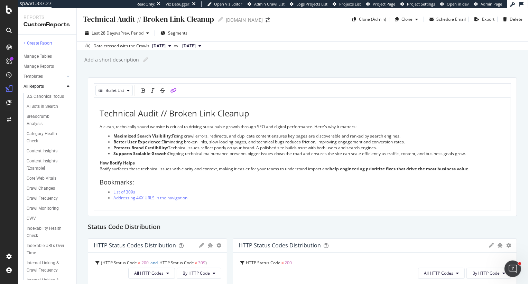
click at [201, 195] on li "Addressing 4XX URLS in the navigation" at bounding box center [309, 198] width 392 height 6
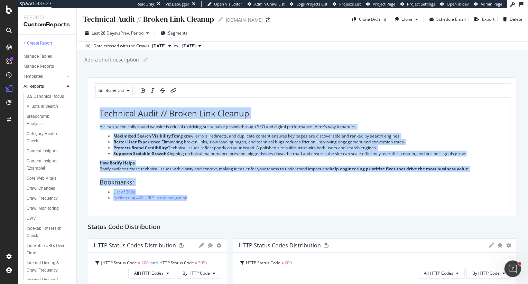
click at [203, 195] on li "List of 309s" at bounding box center [309, 192] width 392 height 6
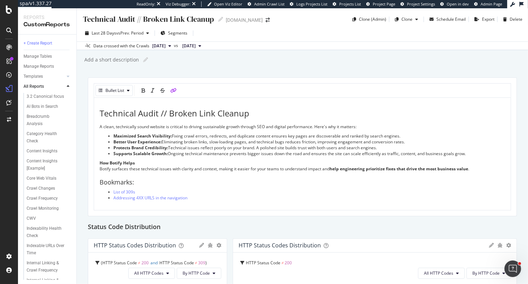
click at [212, 197] on li "Addressing 4XX URLS in the navigation" at bounding box center [309, 198] width 392 height 6
click at [176, 89] on div "Bullet List" at bounding box center [302, 91] width 417 height 14
click at [213, 189] on li "Addressing nonindexable urls on the homepage" at bounding box center [309, 192] width 392 height 6
click at [210, 190] on li "Addressing nonindexable urls on the homepage" at bounding box center [309, 192] width 392 height 6
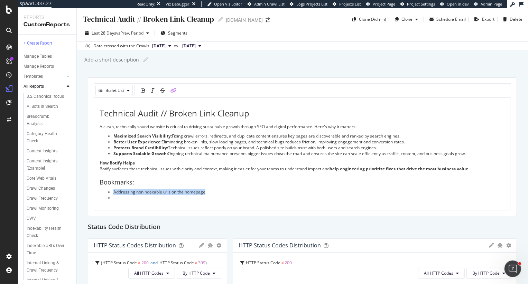
click at [173, 90] on icon "link" at bounding box center [173, 90] width 6 height 5
click at [226, 203] on icon "pencil" at bounding box center [227, 205] width 6 height 6
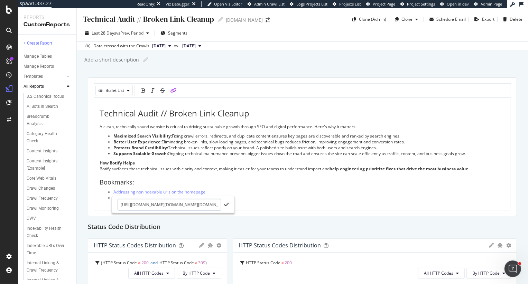
scroll to position [0, 2241]
type input "https://app.botify.com/chewy0/www.chewy.com/crawl/explorer?context=%7B%22filter…"
click at [225, 205] on icon "check" at bounding box center [226, 205] width 5 height 6
click at [184, 166] on p "How Botify Helps Botify surfaces these technical issues with clarity and contex…" at bounding box center [303, 166] width 406 height 12
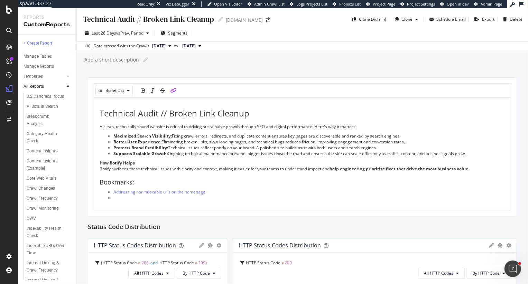
click at [220, 191] on li "Addressing nonindexable urls on the homepage" at bounding box center [309, 192] width 392 height 6
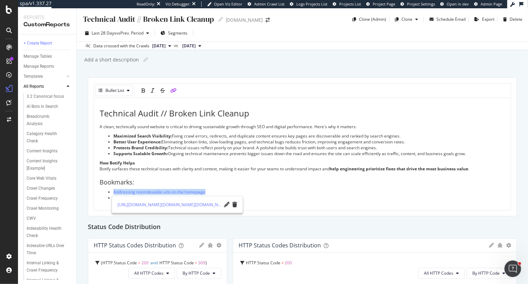
copy span "Addressing nonindexable urls on the homepage"
click at [82, 167] on div "Technical Audit // Broken Link Cleanup Technical Audit // Broken Link Cleanup w…" at bounding box center [302, 146] width 451 height 276
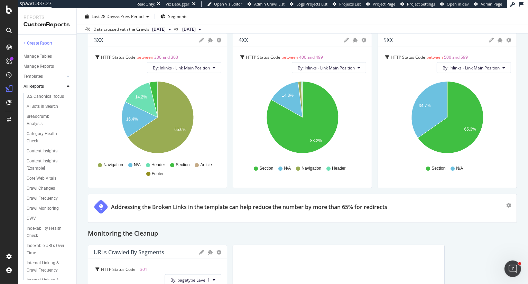
scroll to position [529, 0]
click at [218, 38] on icon "gear" at bounding box center [218, 39] width 5 height 5
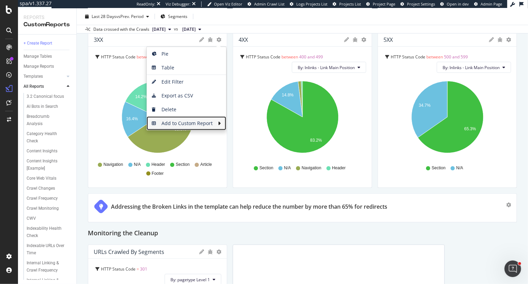
click at [218, 121] on icon at bounding box center [221, 124] width 7 height 6
click at [481, 238] on div "Monitoring the Cleanup" at bounding box center [302, 233] width 429 height 11
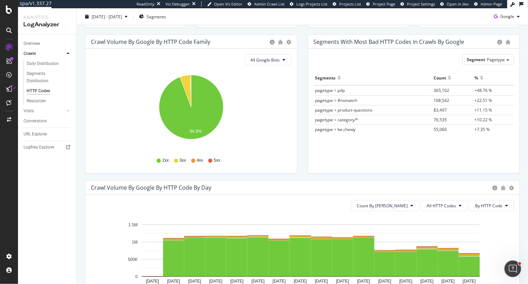
scroll to position [110, 0]
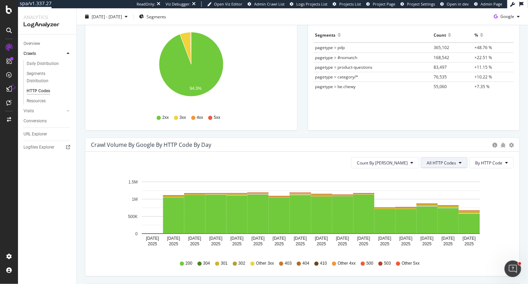
click at [450, 159] on button "All HTTP Codes" at bounding box center [444, 162] width 47 height 11
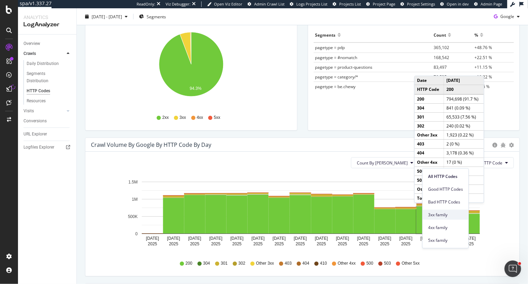
click at [435, 216] on span "3xx family" at bounding box center [445, 215] width 35 height 6
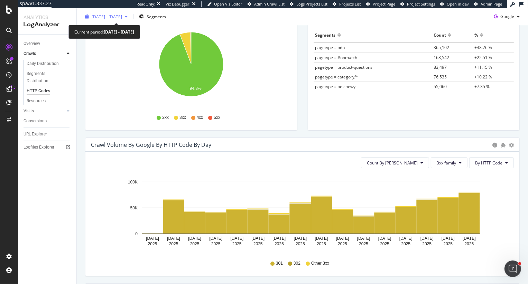
click at [115, 17] on span "2025 Aug. 15th - Aug. 29th" at bounding box center [107, 16] width 30 height 6
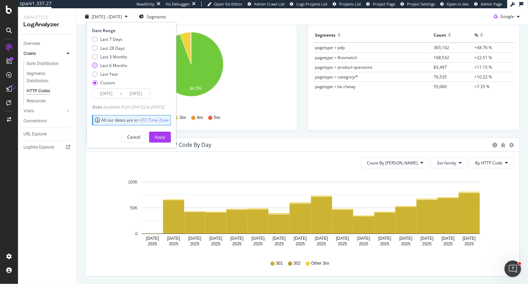
click at [120, 64] on div "Last 6 Months" at bounding box center [113, 66] width 27 height 6
type input "2025/03/14"
type input "2025/09/13"
click at [165, 133] on div "Apply" at bounding box center [160, 137] width 11 height 10
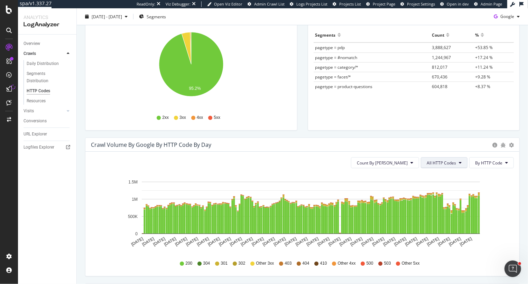
click at [449, 162] on span "All HTTP Codes" at bounding box center [441, 163] width 29 height 6
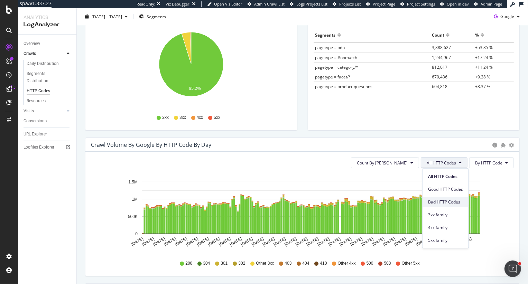
click at [436, 203] on span "Bad HTTP Codes" at bounding box center [445, 202] width 35 height 6
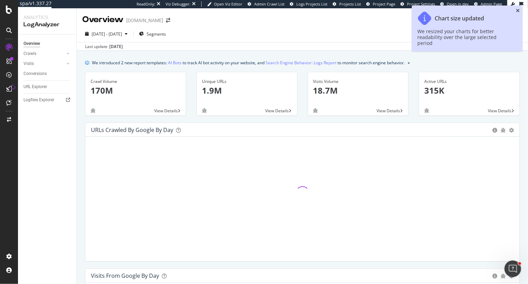
click at [518, 10] on icon "close toast" at bounding box center [518, 10] width 4 height 5
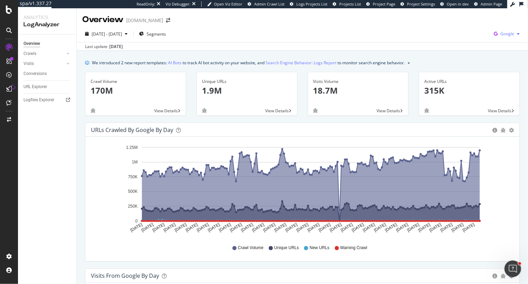
click at [511, 35] on span "Google" at bounding box center [507, 34] width 14 height 6
click at [474, 40] on span "OpenAI" at bounding box center [473, 40] width 26 height 6
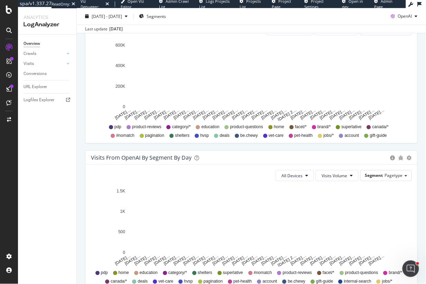
scroll to position [410, 0]
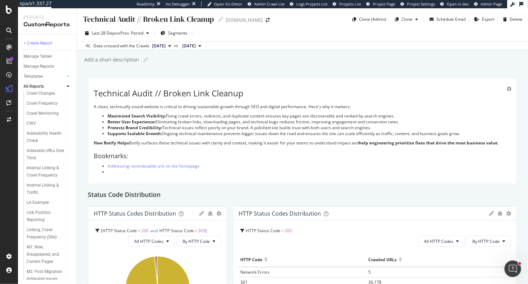
click at [170, 20] on div "Technical Audit // Broken Link Cleanup" at bounding box center [148, 19] width 132 height 11
click at [86, 19] on input "Technical Audit // Broken Link Cleanup" at bounding box center [148, 18] width 132 height 9
type input "1.0 Technical Audit // Broken Link Cleanup"
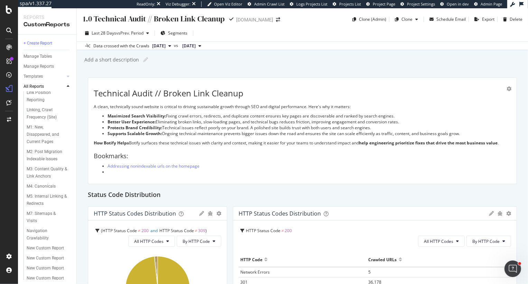
click at [322, 64] on div "Add a short description Add a short description" at bounding box center [306, 60] width 444 height 10
click at [215, 164] on li "Addressing nonindexable urls on the homepage" at bounding box center [310, 166] width 404 height 6
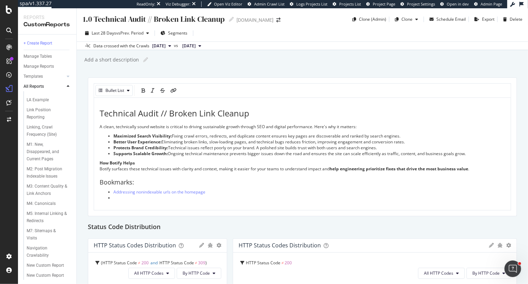
click at [215, 190] on li "Addressing nonindexable urls on the homepage" at bounding box center [309, 192] width 392 height 6
click at [201, 192] on span "Addressing nonindexable urls on the homepage" at bounding box center [159, 192] width 92 height 6
click at [225, 205] on icon "pencil" at bounding box center [227, 205] width 6 height 6
type input "[URL][DOMAIN_NAME][DOMAIN_NAME][DOMAIN_NAME][DOMAIN_NAME][DOMAIN_NAME][DOMAIN_N…"
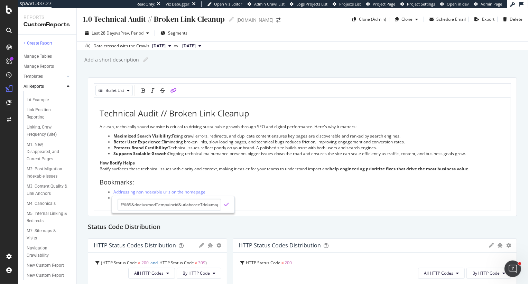
scroll to position [0, 0]
click at [226, 205] on icon "check" at bounding box center [226, 205] width 5 height 6
click at [262, 177] on div "Technical Audit // Broken Link Cleanup A clean, technically sound website is cr…" at bounding box center [303, 155] width 406 height 92
click at [202, 192] on span "Addressing nonindexable urls on the homepage" at bounding box center [159, 192] width 92 height 6
click at [139, 194] on span "Addressing nonindexable urls on the homepage" at bounding box center [159, 192] width 92 height 6
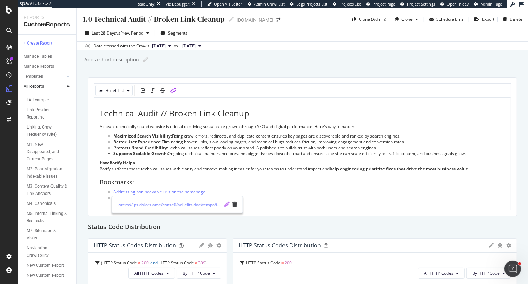
click at [227, 206] on icon "pencil" at bounding box center [227, 205] width 6 height 6
type input "[URL][DOMAIN_NAME][DOMAIN_NAME][DOMAIN_NAME][DOMAIN_NAME][DOMAIN_NAME][DOMAIN_N…"
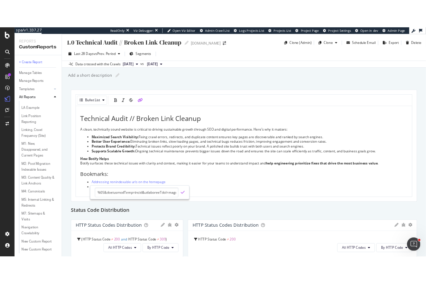
scroll to position [0, 0]
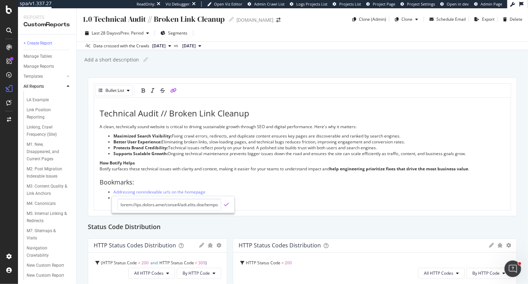
click at [226, 204] on icon "check" at bounding box center [226, 205] width 5 height 6
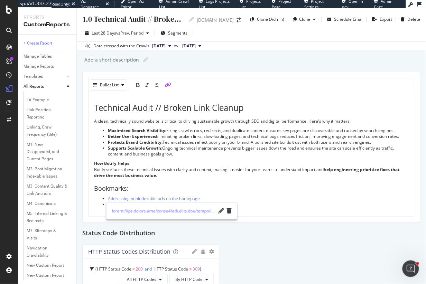
click at [212, 61] on div "Add a short description Add a short description" at bounding box center [255, 60] width 342 height 10
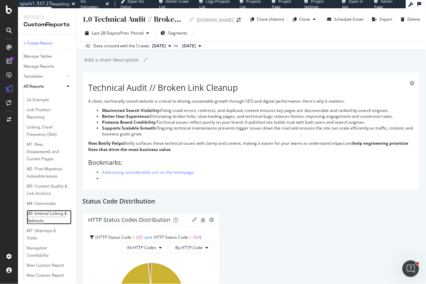
click at [44, 219] on div "M5: Internal Linking & Redirects" at bounding box center [47, 217] width 40 height 15
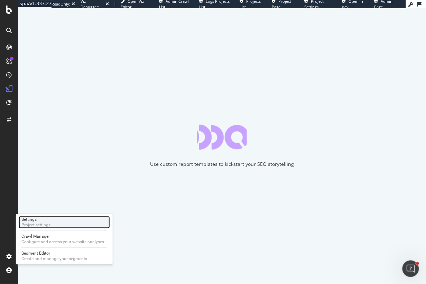
click at [35, 217] on div "Settings" at bounding box center [35, 220] width 29 height 6
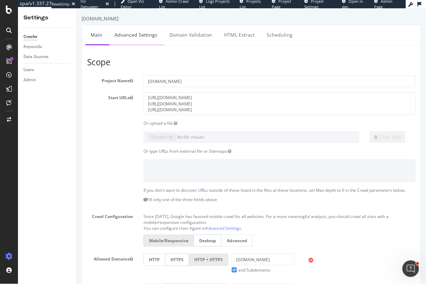
click at [131, 34] on link "Advanced Settings" at bounding box center [135, 34] width 53 height 19
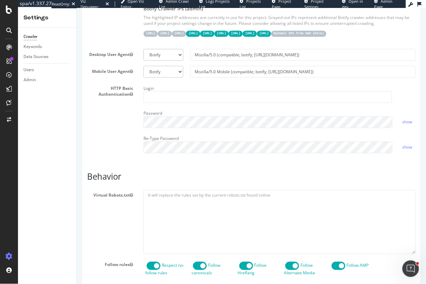
scroll to position [587, 0]
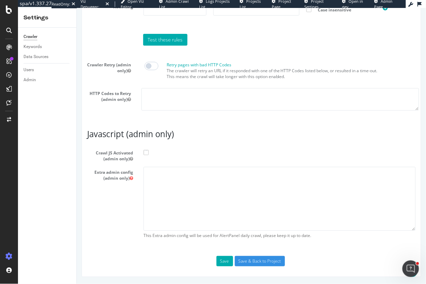
type input "[PERSON_NAME][EMAIL_ADDRESS][DOMAIN_NAME]"
click at [89, 115] on div "Crawler Retry (admin only) Retry pages with bad HTTP Codes The crawler will ret…" at bounding box center [250, 87] width 335 height 57
drag, startPoint x: 176, startPoint y: 136, endPoint x: 68, endPoint y: 133, distance: 107.9
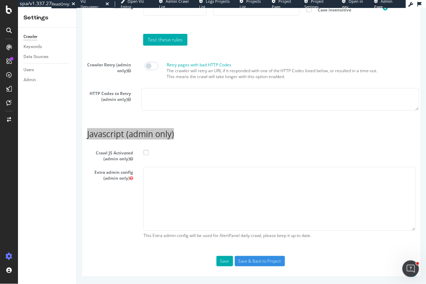
drag, startPoint x: 75, startPoint y: 149, endPoint x: 0, endPoint y: 141, distance: 75.2
click at [75, 149] on div "Crawler Keywords Data Sources Users Admin" at bounding box center [47, 156] width 58 height 257
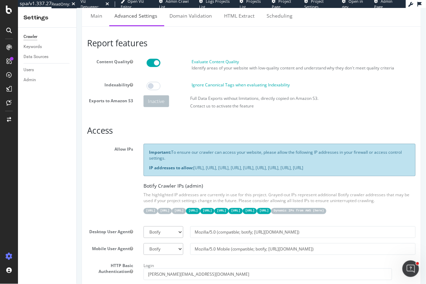
scroll to position [0, 0]
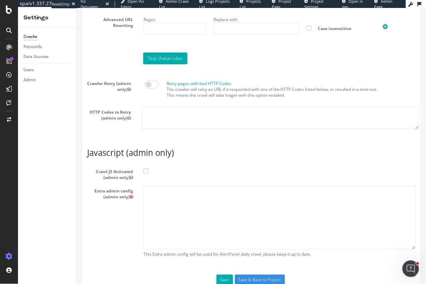
scroll to position [587, 0]
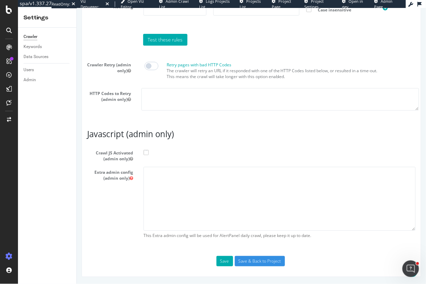
click at [144, 150] on span at bounding box center [145, 152] width 5 height 5
click at [76, 8] on input "Crawl JS Activated (admin only)" at bounding box center [76, 8] width 0 height 0
click at [144, 153] on span at bounding box center [145, 152] width 5 height 5
click at [76, 8] on input "Crawl JS Activated (admin only)" at bounding box center [76, 8] width 0 height 0
click at [152, 176] on textarea at bounding box center [279, 199] width 272 height 64
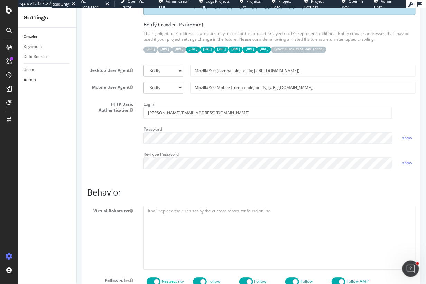
scroll to position [0, 0]
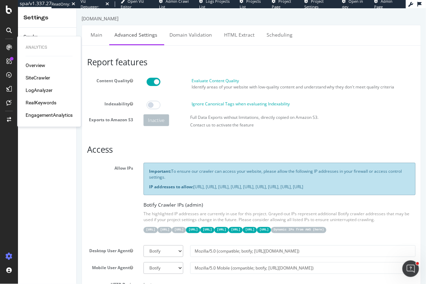
click at [142, 19] on div "[DOMAIN_NAME]" at bounding box center [251, 20] width 340 height 10
click at [37, 76] on div "SiteCrawler" at bounding box center [38, 77] width 25 height 7
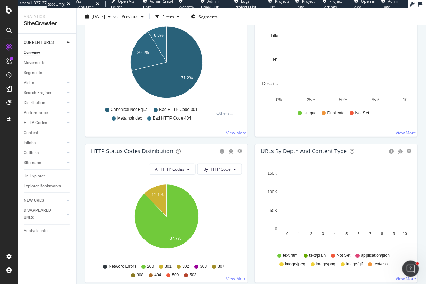
scroll to position [263, 0]
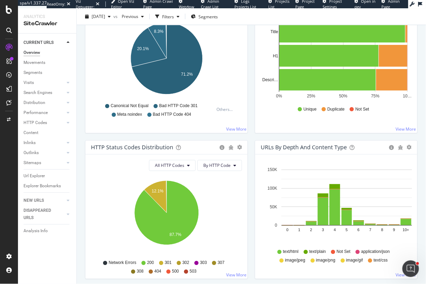
click at [83, 57] on div "Non-Indexable URLs Main Reason Pie Table Export as CSV Add to Custom Report Hol…" at bounding box center [167, 67] width 170 height 146
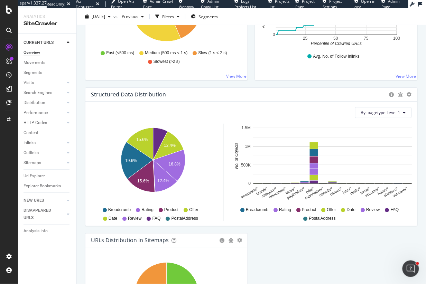
scroll to position [727, 0]
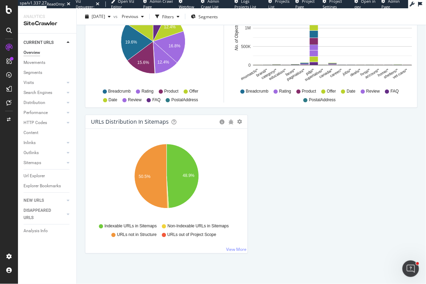
click at [80, 108] on div "Overview [DOMAIN_NAME] [DATE] vs Previous Filters Segments Crawled URLs 298,540…" at bounding box center [251, 146] width 349 height 276
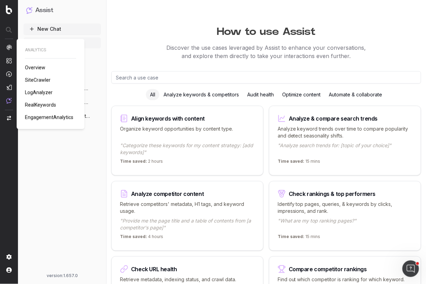
click at [42, 92] on span "LogAnalyzer" at bounding box center [39, 93] width 28 height 6
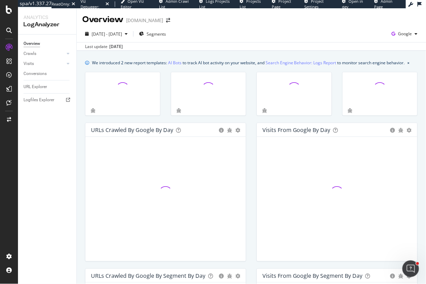
scroll to position [25, 0]
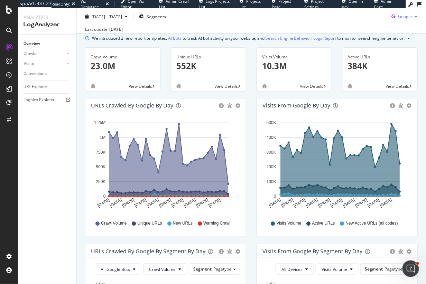
click at [401, 17] on span "Google" at bounding box center [405, 16] width 14 height 6
click at [404, 56] on span "OpenAI" at bounding box center [406, 56] width 26 height 6
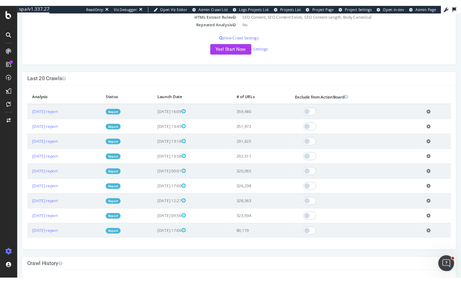
scroll to position [203, 0]
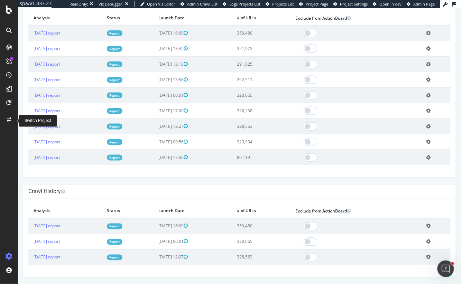
click at [7, 116] on div at bounding box center [9, 119] width 17 height 11
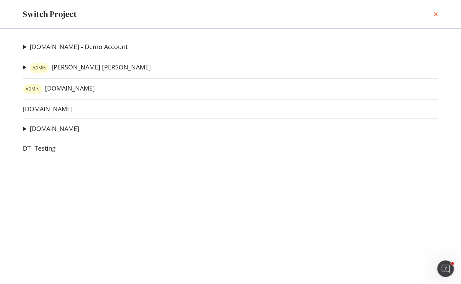
click at [437, 12] on icon "times" at bounding box center [436, 14] width 4 height 6
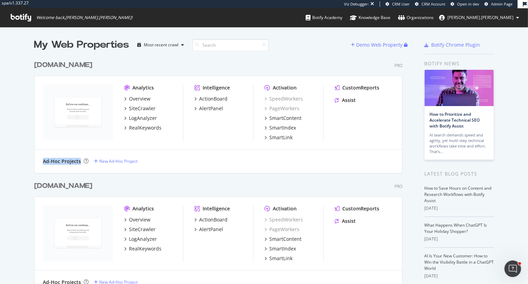
drag, startPoint x: 44, startPoint y: 163, endPoint x: 80, endPoint y: 165, distance: 36.4
click at [80, 165] on div "Ad-Hoc Projects New Ad-Hoc Project" at bounding box center [219, 162] width 368 height 24
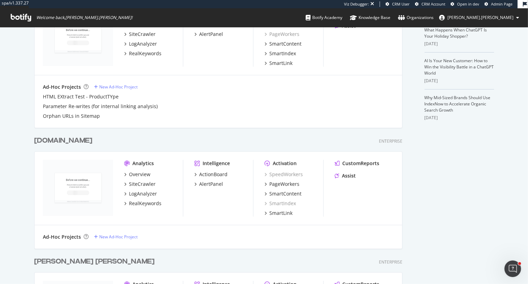
scroll to position [188, 0]
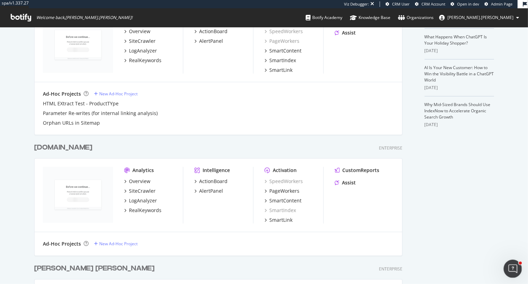
click at [461, 270] on div "Open Intercom Messenger" at bounding box center [511, 268] width 23 height 23
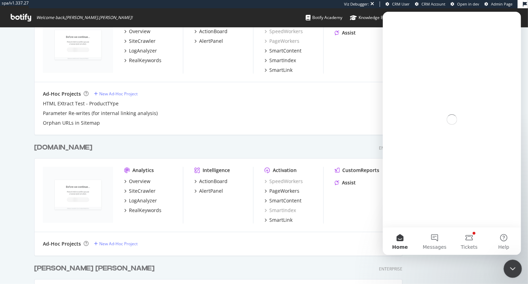
scroll to position [0, 0]
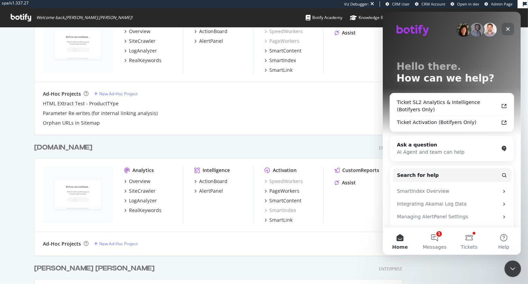
click at [461, 28] on icon "Close" at bounding box center [508, 29] width 6 height 6
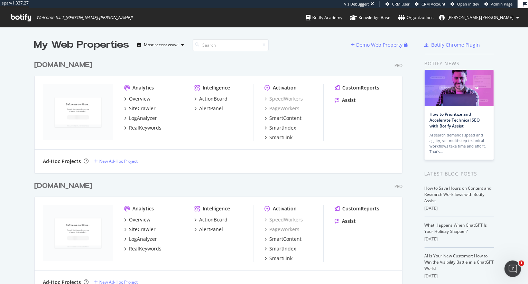
scroll to position [302, 0]
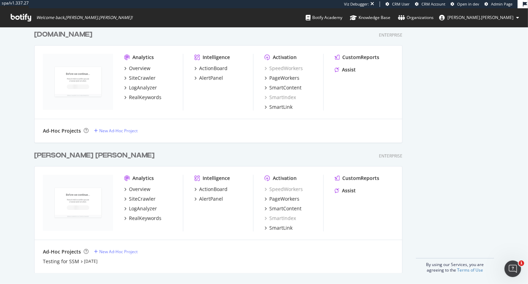
click at [68, 155] on div "[PERSON_NAME] [PERSON_NAME]" at bounding box center [94, 156] width 120 height 10
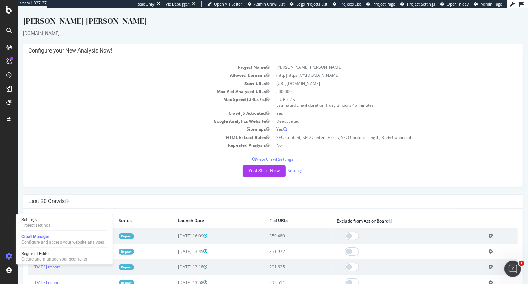
click at [142, 156] on div "Project Name [PERSON_NAME] [PERSON_NAME] Allowed Domains (http|https)://*.[DOMA…" at bounding box center [273, 122] width 500 height 129
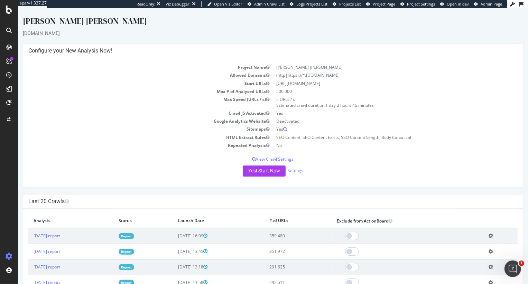
click at [461, 267] on icon at bounding box center [490, 267] width 4 height 5
click at [460, 277] on link "Add name" at bounding box center [464, 277] width 55 height 9
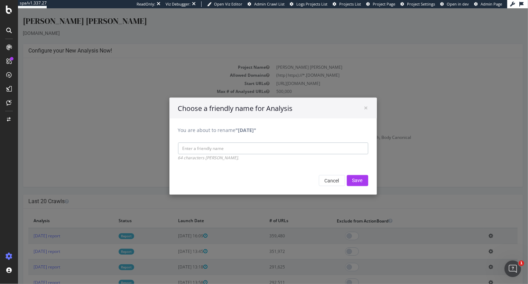
click at [202, 149] on input "You are about to rename "[DATE]"" at bounding box center [273, 149] width 190 height 12
click at [367, 107] on span "×" at bounding box center [366, 108] width 4 height 10
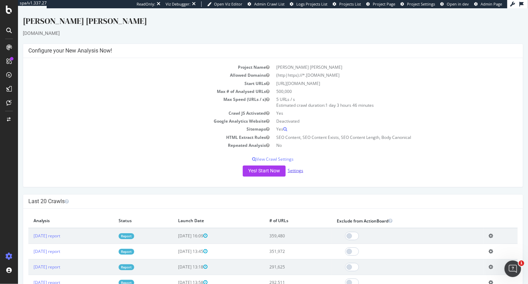
click at [298, 172] on link "Settings" at bounding box center [295, 171] width 16 height 6
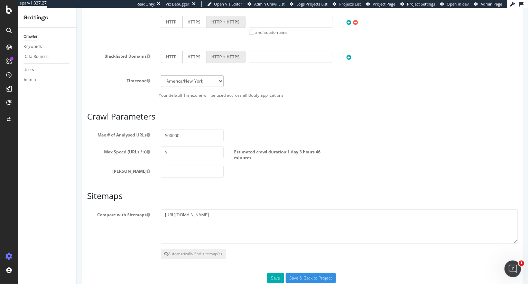
scroll to position [324, 0]
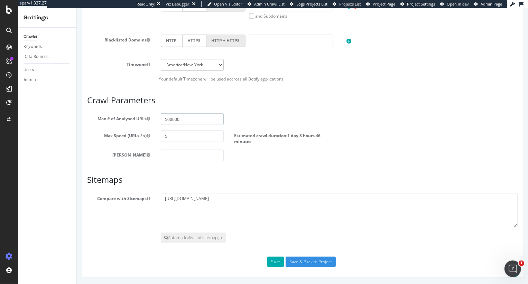
click at [185, 117] on input "500000" at bounding box center [191, 119] width 63 height 12
click at [183, 175] on h3 "Sitemaps" at bounding box center [302, 179] width 431 height 9
drag, startPoint x: 245, startPoint y: 201, endPoint x: 155, endPoint y: 199, distance: 89.2
click at [155, 199] on div "[URL][DOMAIN_NAME]" at bounding box center [339, 210] width 368 height 35
click at [222, 180] on h3 "Sitemaps" at bounding box center [302, 179] width 431 height 9
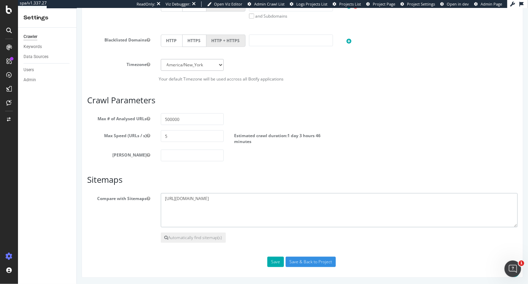
drag, startPoint x: 244, startPoint y: 201, endPoint x: 162, endPoint y: 200, distance: 82.7
click at [162, 200] on textarea "[URL][DOMAIN_NAME]" at bounding box center [338, 210] width 357 height 35
click at [322, 131] on label "Estimated crawl duration: 1 day 3 hours 46 minutes" at bounding box center [284, 137] width 100 height 14
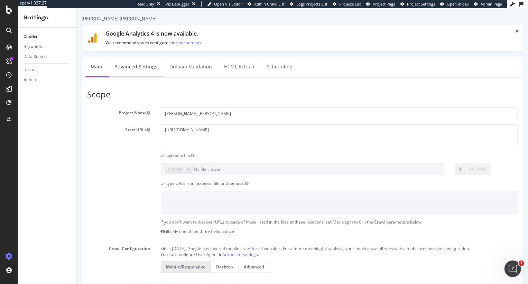
click at [132, 68] on link "Advanced Settings" at bounding box center [135, 66] width 53 height 19
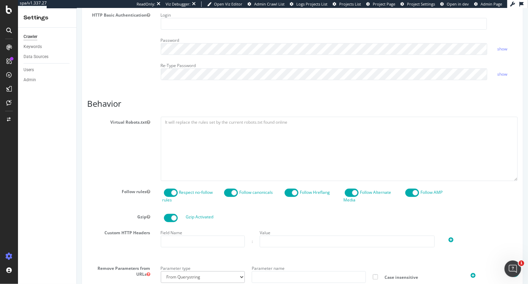
scroll to position [260, 0]
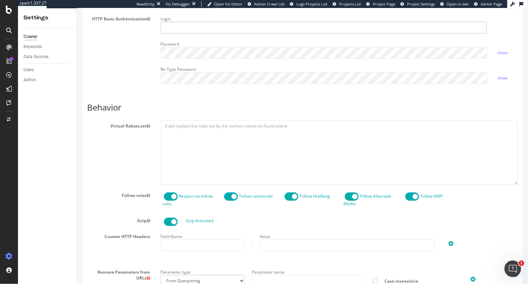
type input "[PERSON_NAME][EMAIL_ADDRESS][DOMAIN_NAME]"
drag, startPoint x: 104, startPoint y: 122, endPoint x: 142, endPoint y: 130, distance: 38.9
click at [142, 130] on div "Virtual Robots.txt" at bounding box center [302, 153] width 441 height 64
click at [179, 130] on textarea at bounding box center [338, 153] width 357 height 64
click at [233, 195] on span at bounding box center [231, 197] width 14 height 8
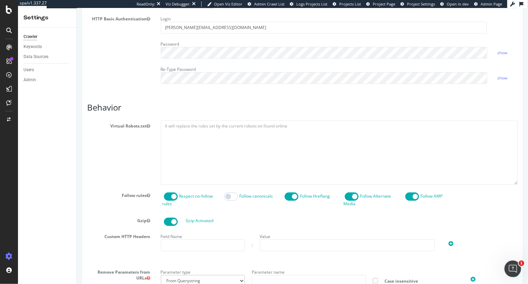
click at [229, 194] on span at bounding box center [231, 197] width 14 height 8
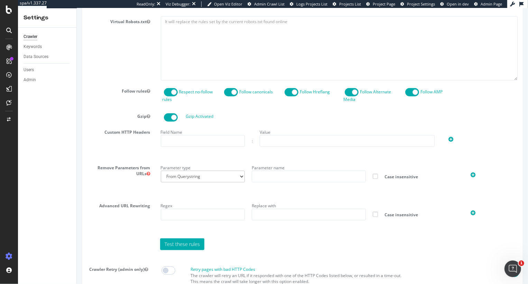
scroll to position [365, 0]
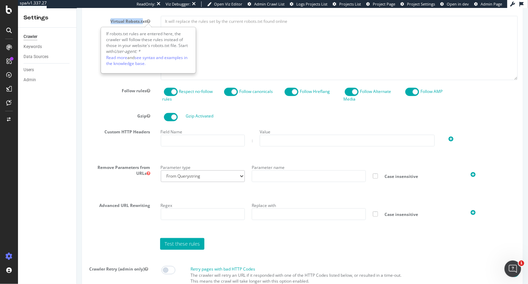
drag, startPoint x: 109, startPoint y: 20, endPoint x: 141, endPoint y: 22, distance: 32.3
click at [141, 22] on label "Virtual Robots.txt" at bounding box center [119, 20] width 74 height 8
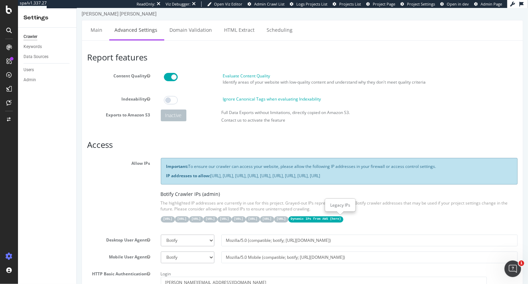
scroll to position [0, 0]
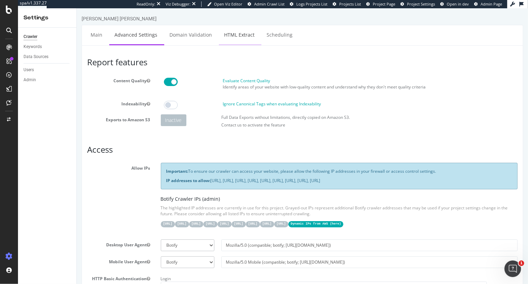
click at [245, 36] on link "HTML Extract" at bounding box center [239, 34] width 41 height 19
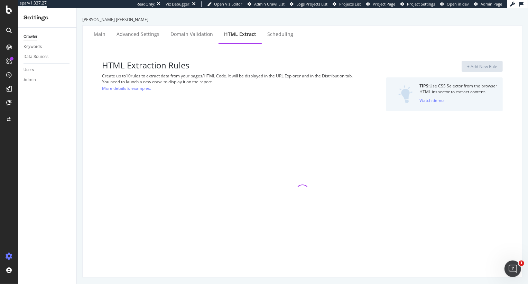
select select "exist"
select select "html.length"
select select "exist"
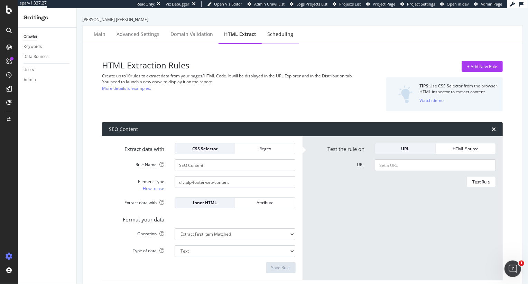
click at [277, 37] on div "Scheduling" at bounding box center [280, 34] width 26 height 7
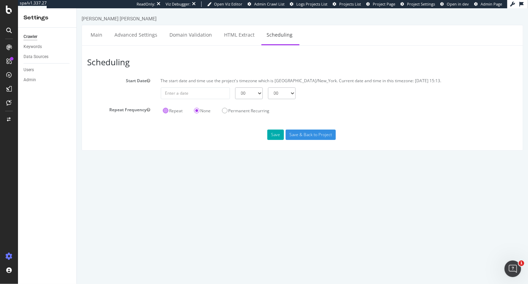
click at [165, 110] on label "Repeat" at bounding box center [173, 111] width 20 height 6
click at [76, 8] on input "Repeat" at bounding box center [76, 8] width 0 height 0
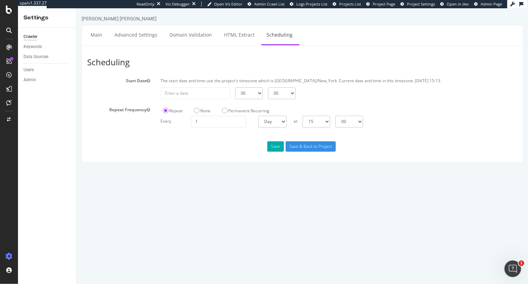
click at [278, 119] on select "Day Week Month" at bounding box center [272, 122] width 28 height 12
click at [282, 122] on select "Day Week Month" at bounding box center [272, 122] width 28 height 12
select select "3"
click at [258, 116] on select "Day Week Month" at bounding box center [272, 122] width 28 height 12
click at [333, 121] on select "[DATE] [DATE] [DATE] [DATE] [DATE] [DATE] [DATE]" at bounding box center [317, 122] width 29 height 12
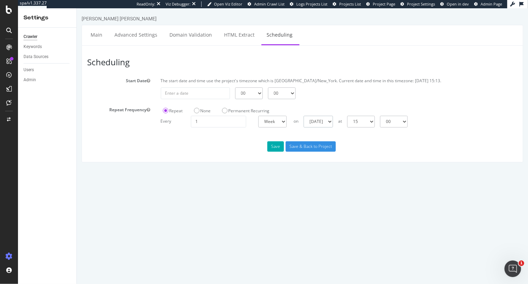
select select "4"
click at [303, 116] on select "[DATE] [DATE] [DATE] [DATE] [DATE] [DATE] [DATE]" at bounding box center [317, 122] width 29 height 12
click at [375, 122] on select "00 01 02 03 04 05 06 07 08 09 10 11 12 13 14 15 16 17 18 19 20 21 22 23" at bounding box center [361, 122] width 28 height 12
select select "20"
click at [347, 116] on select "00 01 02 03 04 05 06 07 08 09 10 11 12 13 14 15 16 17 18 19 20 21 22 23" at bounding box center [361, 122] width 28 height 12
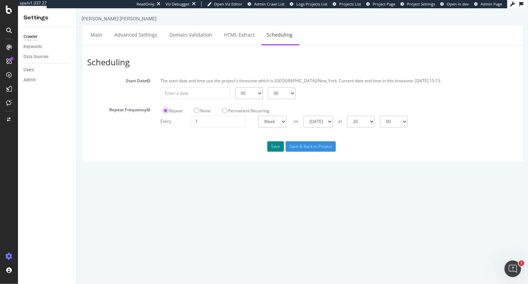
click at [275, 147] on button "Save" at bounding box center [275, 146] width 17 height 10
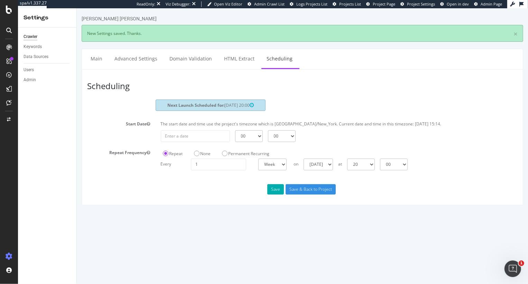
click at [357, 137] on div "00 01 02 03 04 05 06 07 08 09 10 11 12 13 14 15 16 17 18 19 20 21 22 23 00 15 3…" at bounding box center [339, 136] width 364 height 12
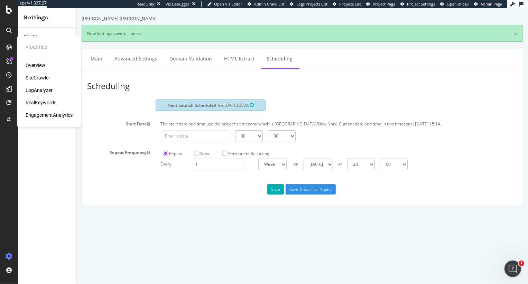
click at [79, 132] on div "Ralph Lauren × New Settings saved. Thanks. Main Advanced Settings Domain Valida…" at bounding box center [301, 110] width 451 height 190
click at [98, 212] on html "Ralph Lauren × New Settings saved. Thanks. Main Advanced Settings Domain Valida…" at bounding box center [301, 110] width 451 height 204
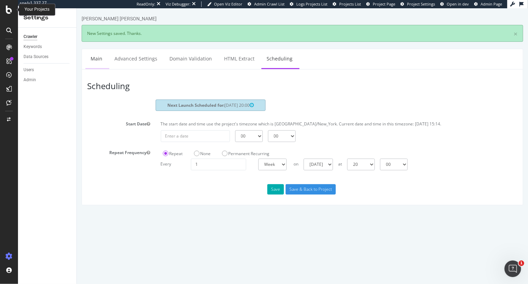
click at [93, 63] on link "Main" at bounding box center [96, 58] width 22 height 19
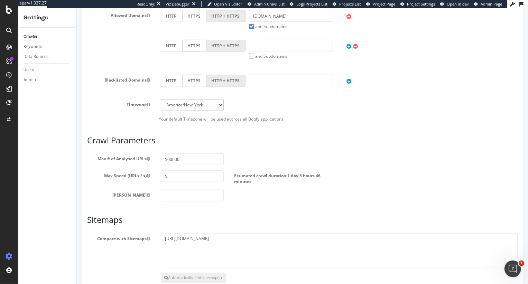
scroll to position [324, 0]
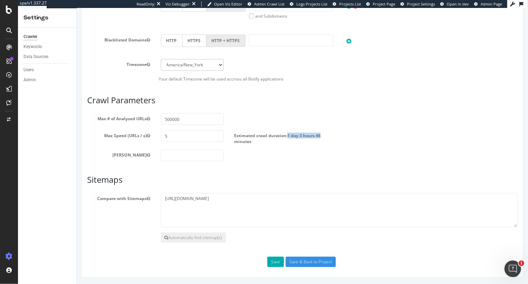
drag, startPoint x: 287, startPoint y: 135, endPoint x: 329, endPoint y: 135, distance: 41.5
click at [329, 135] on label "Estimated crawl duration: 1 day 3 hours 46 minutes" at bounding box center [284, 137] width 100 height 14
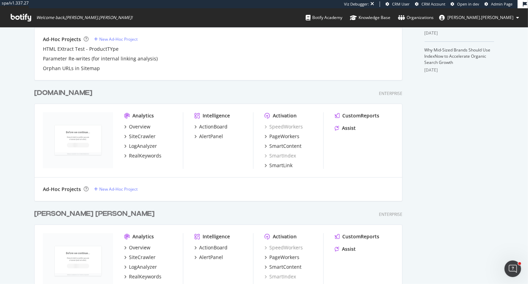
scroll to position [245, 0]
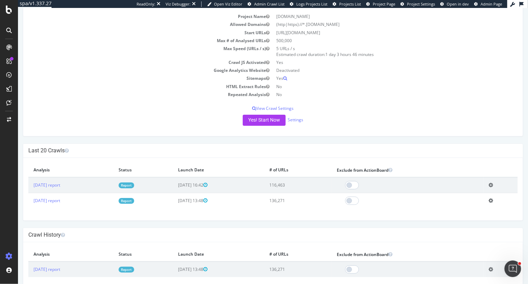
scroll to position [63, 0]
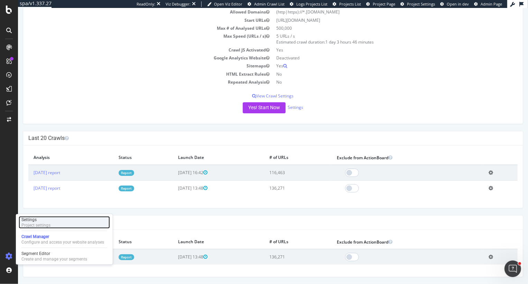
click at [48, 227] on div "Project settings" at bounding box center [35, 226] width 29 height 6
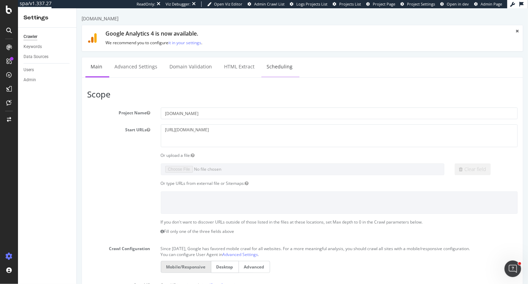
click at [279, 66] on link "Scheduling" at bounding box center [279, 66] width 36 height 19
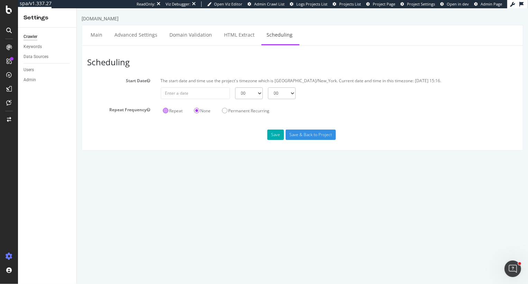
click at [163, 112] on label "Repeat" at bounding box center [173, 111] width 20 height 6
click at [76, 8] on input "Repeat" at bounding box center [76, 8] width 0 height 0
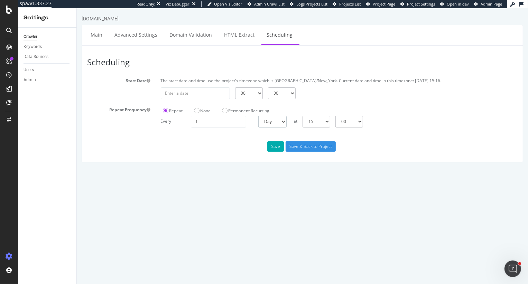
click at [275, 122] on select "Day Week Month" at bounding box center [272, 122] width 28 height 12
select select "3"
click at [258, 116] on select "Day Week Month" at bounding box center [272, 122] width 28 height 12
click at [320, 121] on select "[DATE] [DATE] [DATE] [DATE] [DATE] [DATE] [DATE]" at bounding box center [317, 122] width 29 height 12
select select "5"
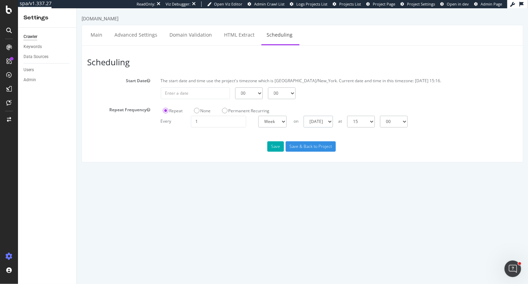
click at [303, 116] on select "[DATE] [DATE] [DATE] [DATE] [DATE] [DATE] [DATE]" at bounding box center [317, 122] width 29 height 12
click at [375, 120] on select "00 01 02 03 04 05 06 07 08 09 10 11 12 13 14 15 16 17 18 19 20 21 22 23" at bounding box center [361, 122] width 28 height 12
select select "20"
click at [347, 116] on select "00 01 02 03 04 05 06 07 08 09 10 11 12 13 14 15 16 17 18 19 20 21 22 23" at bounding box center [361, 122] width 28 height 12
click at [272, 149] on button "Save" at bounding box center [275, 146] width 17 height 10
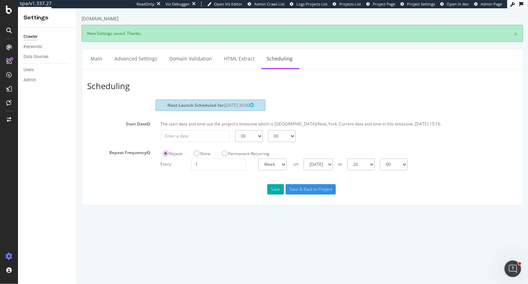
click at [322, 164] on select "[DATE] [DATE] [DATE] [DATE] [DATE] [DATE] [DATE]" at bounding box center [317, 165] width 29 height 12
select select "6"
click at [303, 159] on select "[DATE] [DATE] [DATE] [DATE] [DATE] [DATE] [DATE]" at bounding box center [317, 165] width 29 height 12
click at [276, 190] on button "Save" at bounding box center [275, 189] width 17 height 10
click at [93, 63] on link "Main" at bounding box center [96, 58] width 22 height 19
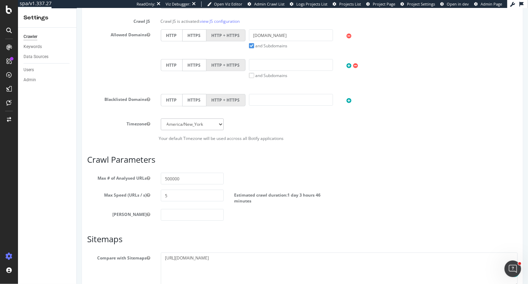
scroll to position [324, 0]
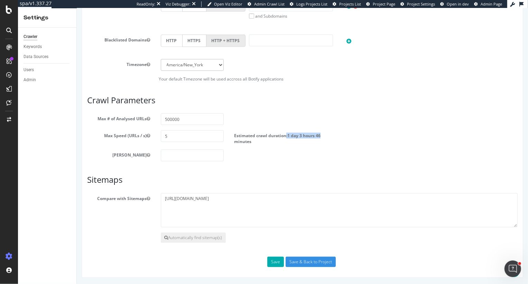
drag, startPoint x: 285, startPoint y: 132, endPoint x: 326, endPoint y: 135, distance: 40.9
click at [326, 135] on label "Estimated crawl duration: 1 day 3 hours 46 minutes" at bounding box center [284, 137] width 100 height 14
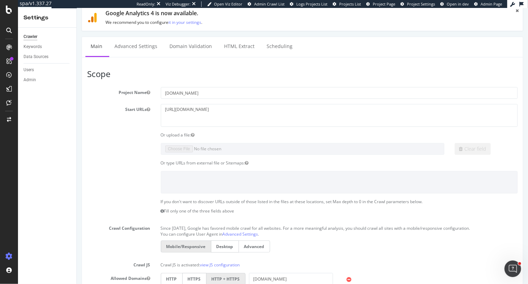
scroll to position [0, 0]
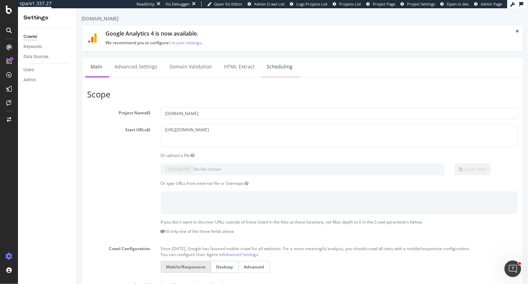
click at [277, 67] on link "Scheduling" at bounding box center [279, 66] width 36 height 19
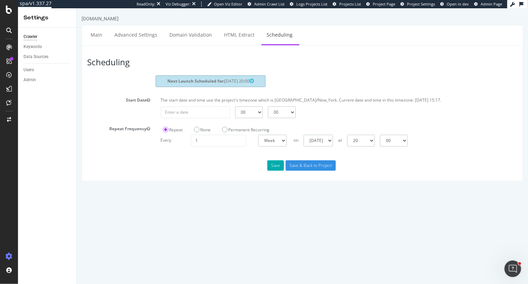
click at [324, 144] on select "[DATE] [DATE] [DATE] [DATE] [DATE] [DATE] [DATE]" at bounding box center [317, 141] width 29 height 12
select select "5"
click at [303, 135] on select "[DATE] [DATE] [DATE] [DATE] [DATE] [DATE] [DATE]" at bounding box center [317, 141] width 29 height 12
click at [271, 167] on button "Save" at bounding box center [275, 165] width 17 height 10
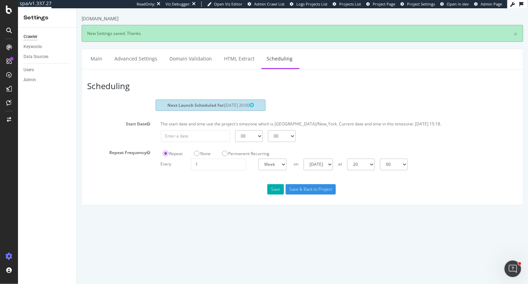
drag, startPoint x: 121, startPoint y: 22, endPoint x: 105, endPoint y: 22, distance: 16.6
click at [104, 22] on div "[DOMAIN_NAME]" at bounding box center [302, 20] width 442 height 10
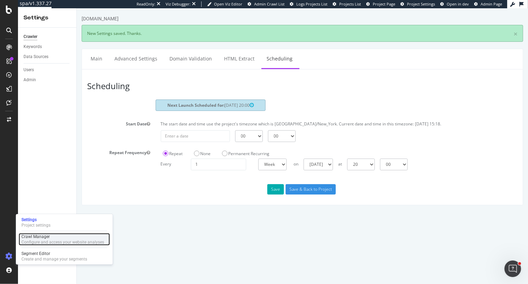
drag, startPoint x: 45, startPoint y: 238, endPoint x: 44, endPoint y: 234, distance: 4.2
click at [45, 238] on div "Crawl Manager" at bounding box center [62, 237] width 83 height 6
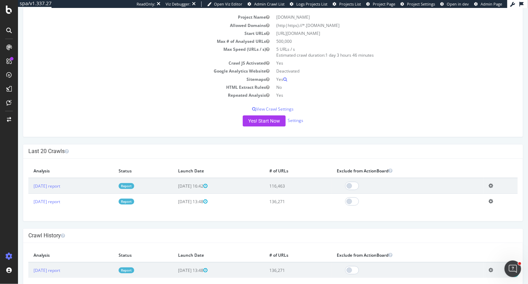
scroll to position [87, 0]
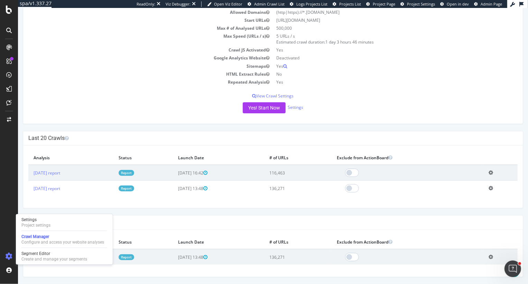
drag, startPoint x: 288, startPoint y: 168, endPoint x: 294, endPoint y: 195, distance: 28.2
click at [294, 195] on tbody "2025 Jul. 29th report Report 2025-07-29 16:42 116,463 Add name Delete analysis …" at bounding box center [272, 180] width 489 height 31
click at [114, 114] on div "Project Name ralphlauren.ca Allowed Domains (http|https)://*.ralphlauren.ca Sta…" at bounding box center [273, 59] width 500 height 129
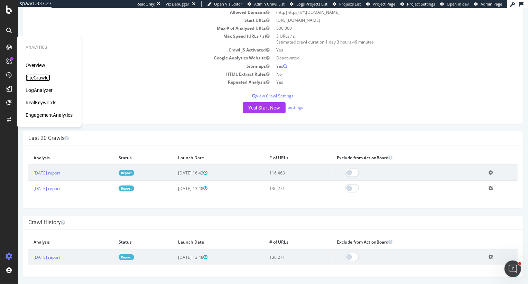
click at [43, 78] on div "SiteCrawler" at bounding box center [38, 77] width 25 height 7
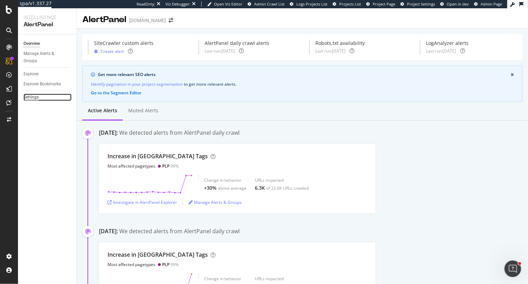
click at [36, 99] on div "Settings" at bounding box center [31, 97] width 15 height 7
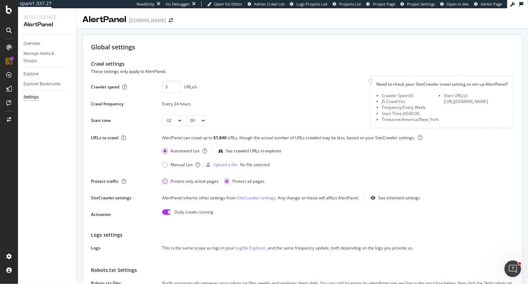
click at [166, 184] on div "Protect only active pages" at bounding box center [165, 182] width 6 height 6
click at [172, 123] on select "00 01 02 03 04 05 06 07 08 09 10 11 12 13 14 15 16 17 18 19 20 21 22 23" at bounding box center [172, 120] width 21 height 11
select select "00"
click at [162, 115] on select "00 01 02 03 04 05 06 07 08 09 10 11 12 13 14 15 16 17 18 19 20 21 22 23" at bounding box center [172, 120] width 21 height 11
click at [254, 109] on div "Crawl frequency Every 24 hours" at bounding box center [226, 104] width 271 height 11
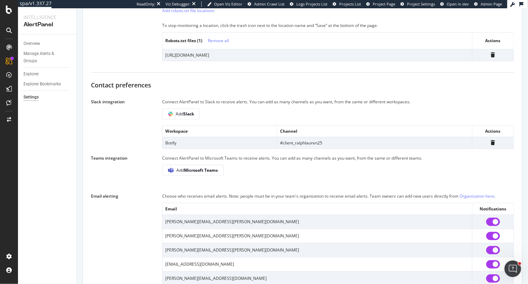
scroll to position [398, 0]
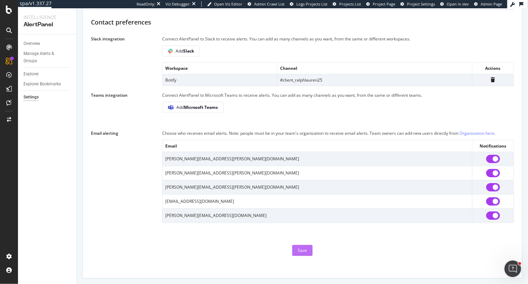
click at [301, 250] on div "Save" at bounding box center [302, 251] width 9 height 6
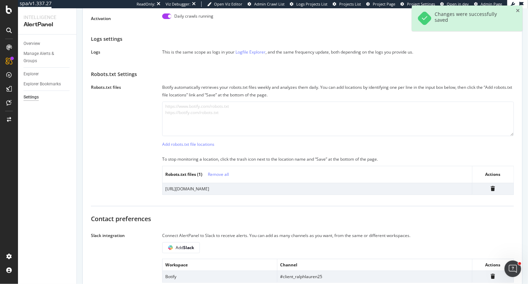
scroll to position [0, 0]
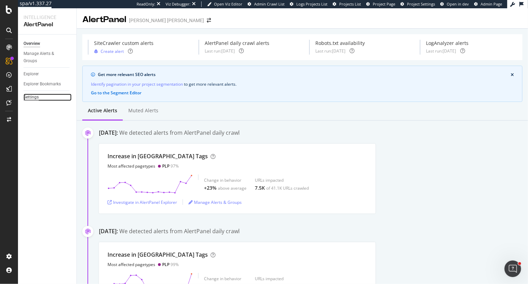
click at [29, 99] on div "Settings" at bounding box center [31, 97] width 15 height 7
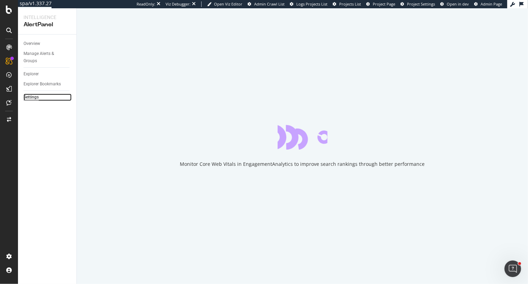
select select "04"
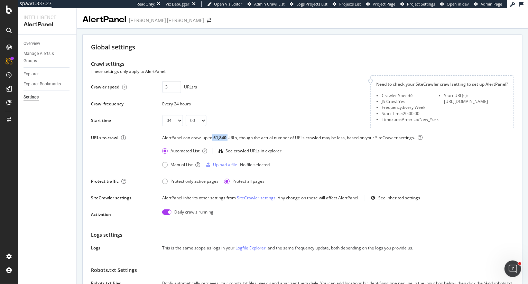
drag, startPoint x: 211, startPoint y: 136, endPoint x: 228, endPoint y: 137, distance: 16.9
click at [228, 137] on div "AlertPanel can crawl up to 51,840 URLs, though the actual number of URLs crawle…" at bounding box center [338, 140] width 352 height 11
click at [223, 139] on div "51,840" at bounding box center [220, 138] width 14 height 6
drag, startPoint x: 234, startPoint y: 139, endPoint x: 208, endPoint y: 139, distance: 26.3
click at [208, 139] on div "AlertPanel can crawl up to 51,840 URLs, though the actual number of URLs crawle…" at bounding box center [338, 140] width 352 height 11
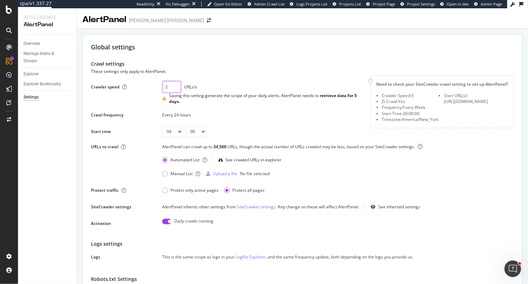
click at [176, 89] on input "2" at bounding box center [171, 87] width 19 height 12
click at [176, 89] on input "1" at bounding box center [171, 87] width 19 height 12
drag, startPoint x: 212, startPoint y: 145, endPoint x: 230, endPoint y: 145, distance: 17.6
click at [230, 145] on div "AlertPanel can crawl up to 17,280 URLs, though the actual number of URLs crawle…" at bounding box center [338, 149] width 352 height 11
click at [176, 84] on input "2" at bounding box center [171, 87] width 19 height 12
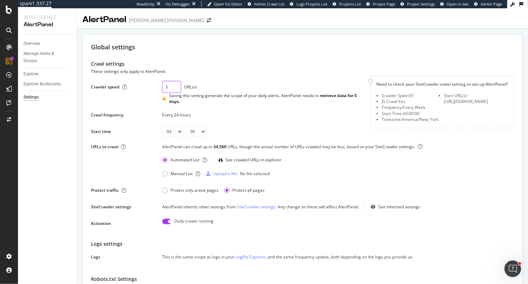
type input "3"
click at [176, 84] on input "3" at bounding box center [171, 87] width 19 height 12
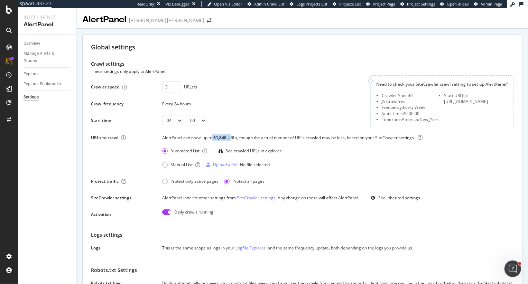
drag, startPoint x: 231, startPoint y: 138, endPoint x: 212, endPoint y: 138, distance: 19.0
click at [212, 138] on div "AlertPanel can crawl up to 51,840 URLs, though the actual number of URLs crawle…" at bounding box center [338, 140] width 352 height 11
click at [179, 120] on select "00 01 02 03 04 05 06 07 08 09 10 11 12 13 14 15 16 17 18 19 20 21 22 23" at bounding box center [172, 120] width 21 height 11
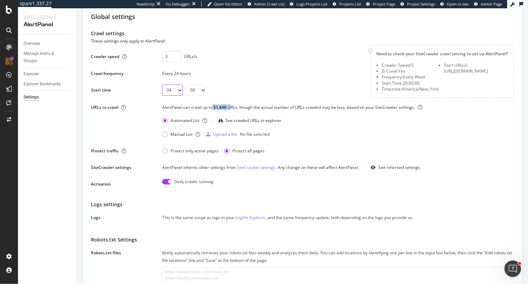
scroll to position [31, 0]
click at [176, 90] on select "00 01 02 03 04 05 06 07 08 09 10 11 12 13 14 15 16 17 18 19 20 21 22 23" at bounding box center [172, 89] width 21 height 11
select select "00"
click at [162, 84] on select "00 01 02 03 04 05 06 07 08 09 10 11 12 13 14 15 16 17 18 19 20 21 22 23" at bounding box center [172, 89] width 21 height 11
click at [165, 151] on div "Protect only active pages" at bounding box center [165, 151] width 6 height 6
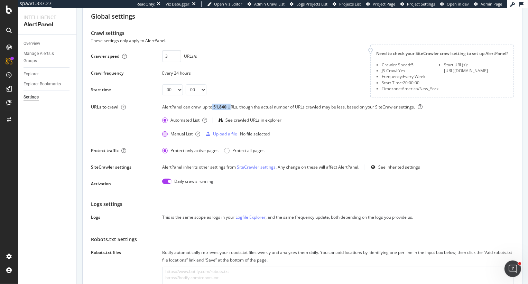
click at [167, 133] on div "Manual List" at bounding box center [165, 134] width 6 height 6
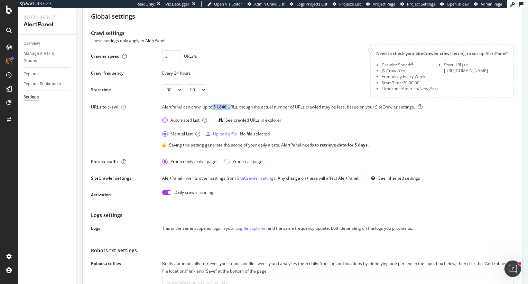
click at [167, 120] on div "Automated List" at bounding box center [165, 121] width 6 height 6
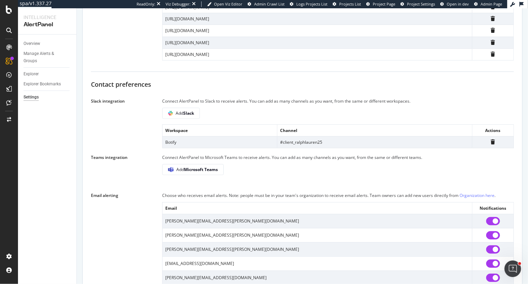
scroll to position [412, 0]
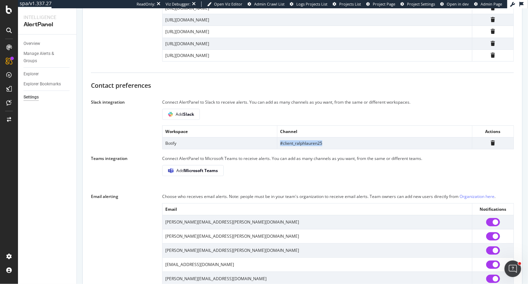
drag, startPoint x: 334, startPoint y: 145, endPoint x: 252, endPoint y: 145, distance: 81.6
click at [252, 145] on tr "Botify #client_ralphlauren25" at bounding box center [338, 143] width 351 height 12
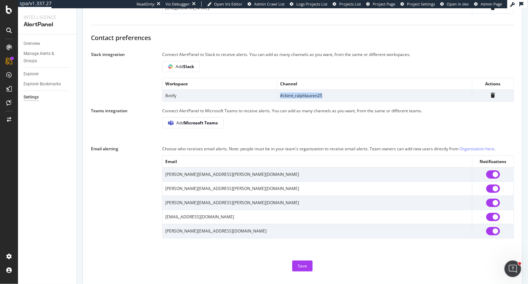
scroll to position [474, 0]
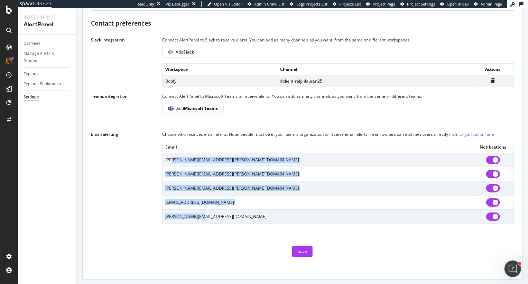
drag, startPoint x: 173, startPoint y: 159, endPoint x: 212, endPoint y: 214, distance: 67.7
click at [212, 214] on tbody "matthew.shepherd@ralphlauren.com sarah.madden@ralphlauren.com joe.ebeling@ralph…" at bounding box center [338, 188] width 351 height 71
click at [496, 174] on input "checkbox" at bounding box center [493, 174] width 14 height 8
click at [494, 173] on input "checkbox" at bounding box center [493, 174] width 14 height 8
checkbox input "true"
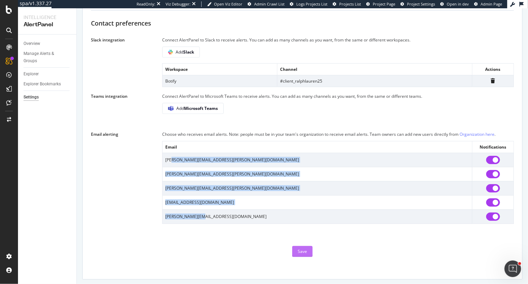
click at [305, 249] on div "Save" at bounding box center [302, 252] width 9 height 6
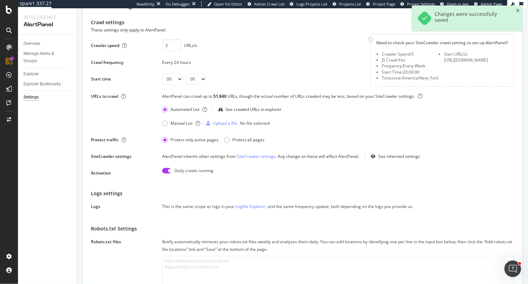
scroll to position [0, 0]
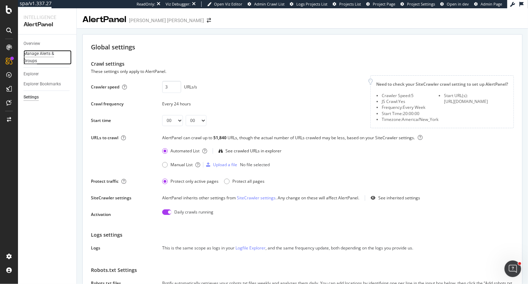
click at [33, 52] on div "Manage Alerts & Groups" at bounding box center [44, 57] width 41 height 15
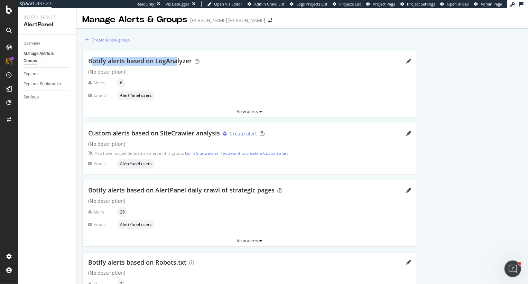
drag, startPoint x: 93, startPoint y: 60, endPoint x: 177, endPoint y: 64, distance: 84.8
click at [177, 64] on span "Botify alerts based on LogAnalyzer" at bounding box center [140, 61] width 104 height 8
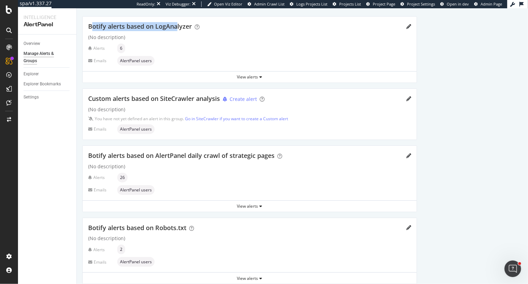
scroll to position [45, 0]
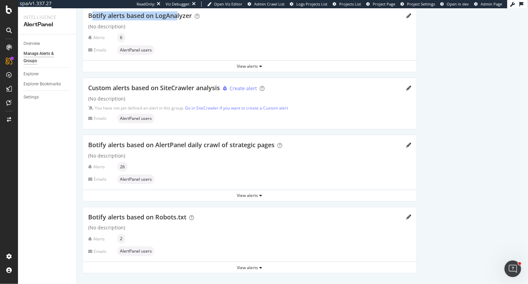
click at [171, 18] on span "Botify alerts based on LogAnalyzer" at bounding box center [140, 15] width 104 height 8
click at [251, 65] on div "View alerts" at bounding box center [250, 66] width 334 height 6
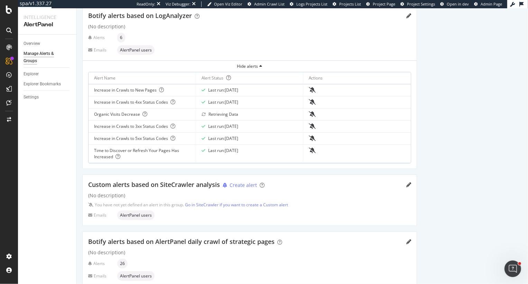
click at [425, 130] on div "Create a new group Botify alerts based on LogAnalyzer (No description) Alerts 6…" at bounding box center [302, 182] width 451 height 398
drag, startPoint x: 157, startPoint y: 185, endPoint x: 197, endPoint y: 185, distance: 40.1
click at [198, 185] on span "Custom alerts based on SiteCrawler analysis" at bounding box center [154, 185] width 132 height 8
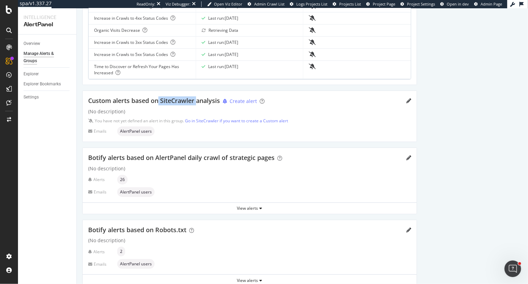
scroll to position [142, 0]
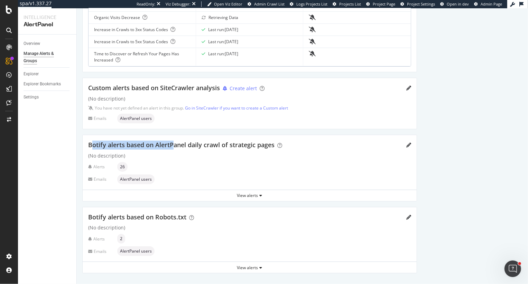
drag, startPoint x: 91, startPoint y: 142, endPoint x: 172, endPoint y: 146, distance: 81.0
click at [172, 146] on span "Botify alerts based on AlertPanel daily crawl of strategic pages" at bounding box center [181, 145] width 186 height 8
click at [201, 192] on div "View alerts" at bounding box center [250, 196] width 334 height 10
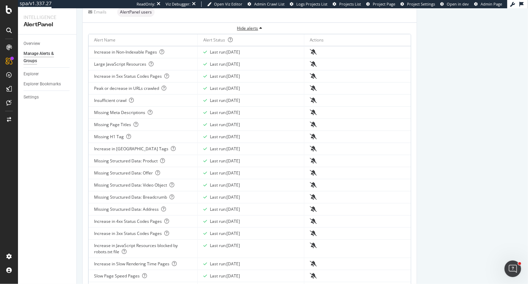
scroll to position [311, 0]
drag, startPoint x: 94, startPoint y: 135, endPoint x: 121, endPoint y: 135, distance: 27.0
click at [121, 135] on div "Missing H1 Tag" at bounding box center [143, 135] width 98 height 6
drag, startPoint x: 94, startPoint y: 145, endPoint x: 132, endPoint y: 147, distance: 38.1
click at [132, 147] on div "Increase in Noindex Tags" at bounding box center [143, 148] width 98 height 6
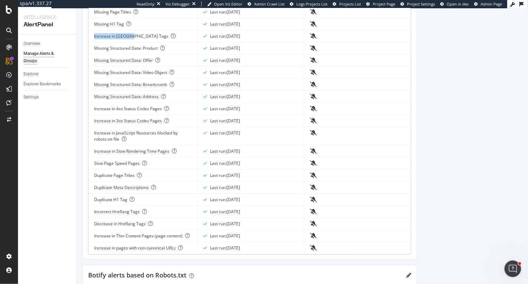
scroll to position [480, 0]
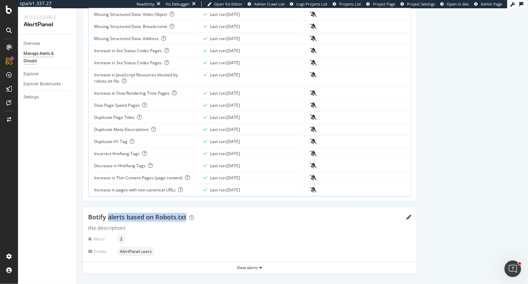
drag, startPoint x: 108, startPoint y: 213, endPoint x: 203, endPoint y: 219, distance: 95.3
click at [203, 219] on div "Botify alerts based on Robots.txt" at bounding box center [249, 217] width 323 height 9
click at [406, 266] on div "View alerts" at bounding box center [250, 268] width 334 height 6
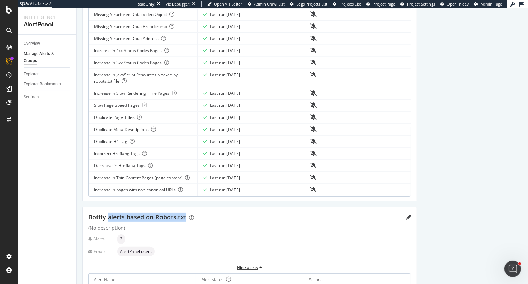
scroll to position [523, 0]
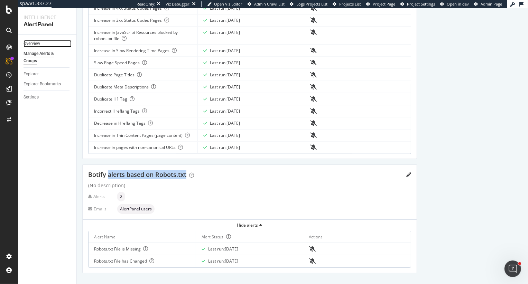
click at [30, 44] on div "Overview" at bounding box center [32, 43] width 17 height 7
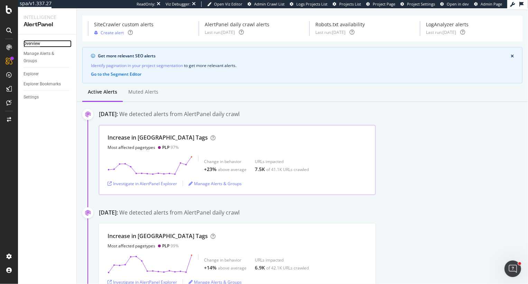
scroll to position [21, 0]
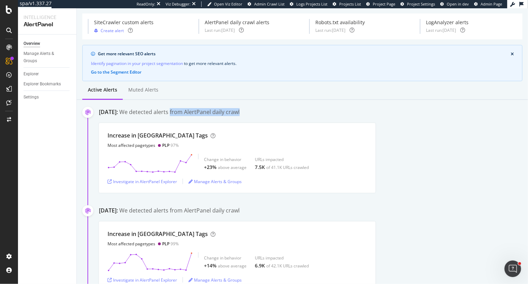
drag, startPoint x: 209, startPoint y: 112, endPoint x: 333, endPoint y: 113, distance: 124.5
click at [333, 113] on div "September 14th 2025: We detected alerts from AlertPanel daily crawl" at bounding box center [313, 112] width 429 height 9
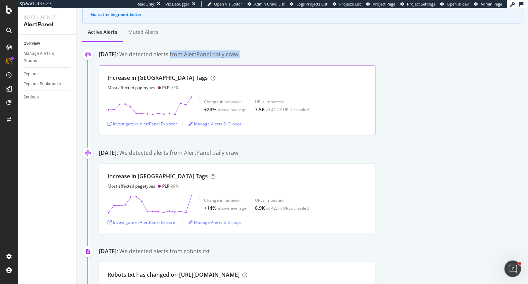
scroll to position [62, 0]
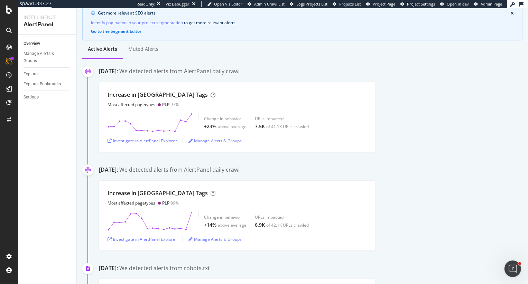
click at [429, 124] on div "Increase in Noindex Tags Most affected pagetypes PLP 97% Change in behavior +23…" at bounding box center [313, 117] width 429 height 70
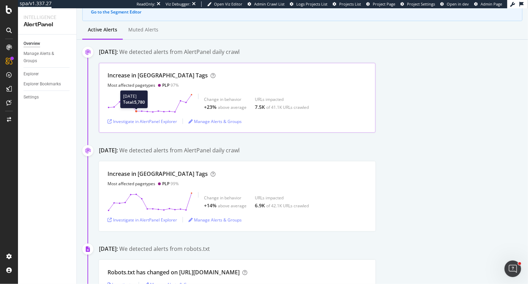
scroll to position [80, 0]
drag, startPoint x: 220, startPoint y: 51, endPoint x: 259, endPoint y: 51, distance: 39.1
click at [240, 51] on div "We detected alerts from AlertPanel daily crawl" at bounding box center [179, 53] width 120 height 8
drag, startPoint x: 222, startPoint y: 150, endPoint x: 273, endPoint y: 150, distance: 50.8
click at [240, 150] on div "We detected alerts from AlertPanel daily crawl" at bounding box center [179, 151] width 120 height 8
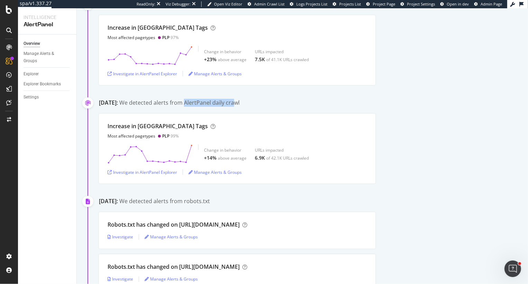
scroll to position [130, 0]
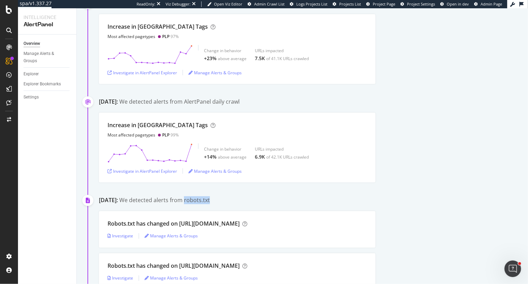
drag, startPoint x: 222, startPoint y: 200, endPoint x: 267, endPoint y: 200, distance: 45.3
click at [267, 200] on div "September 12th 2025: We detected alerts from robots.txt" at bounding box center [313, 200] width 429 height 9
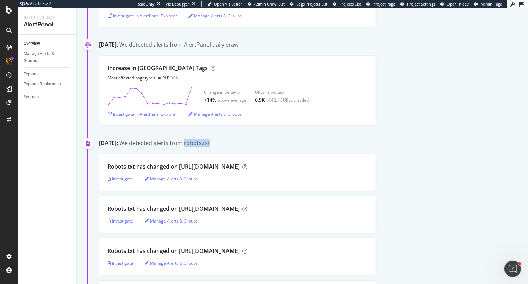
scroll to position [203, 0]
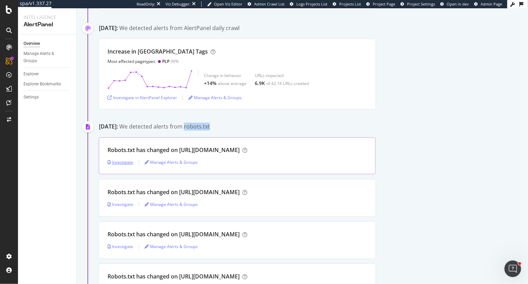
click at [111, 164] on div "Investigate" at bounding box center [121, 162] width 26 height 6
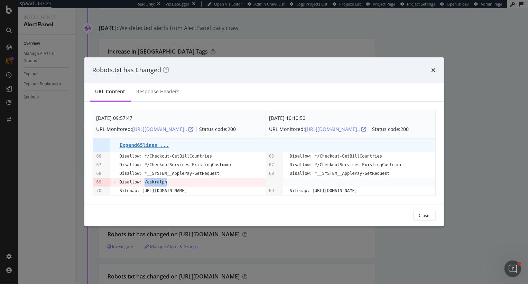
drag, startPoint x: 144, startPoint y: 185, endPoint x: 175, endPoint y: 185, distance: 31.8
click at [175, 185] on td "Disallow: /askralph" at bounding box center [193, 182] width 146 height 9
drag, startPoint x: 119, startPoint y: 185, endPoint x: 150, endPoint y: 185, distance: 31.5
click at [150, 185] on tr "69 - Disallow: /askralph" at bounding box center [264, 182] width 342 height 9
click at [432, 67] on icon "times" at bounding box center [434, 70] width 4 height 6
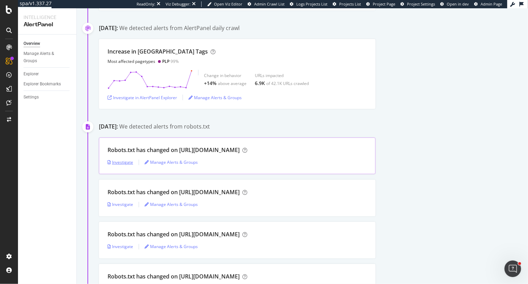
click at [122, 165] on div "Investigate" at bounding box center [121, 162] width 26 height 6
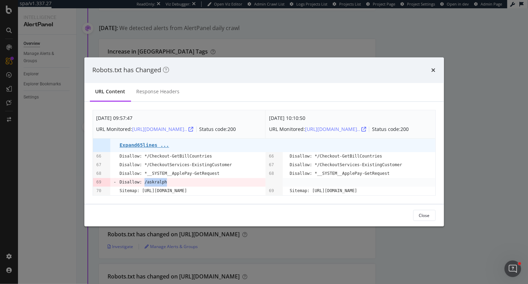
drag, startPoint x: 145, startPoint y: 186, endPoint x: 176, endPoint y: 186, distance: 31.8
click at [176, 186] on td "Disallow: /askralph" at bounding box center [193, 182] width 146 height 9
copy pre "/askralph"
click at [432, 67] on icon "times" at bounding box center [434, 70] width 4 height 6
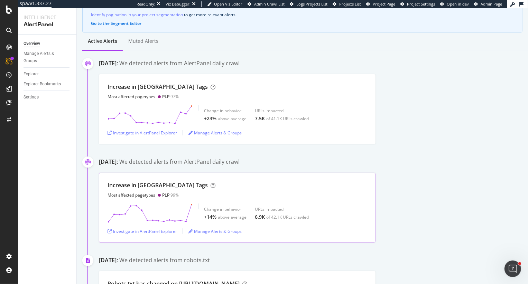
scroll to position [69, 0]
click at [136, 132] on div "Investigate in AlertPanel Explorer" at bounding box center [143, 133] width 70 height 6
drag, startPoint x: 222, startPoint y: 62, endPoint x: 250, endPoint y: 65, distance: 27.8
click at [240, 65] on div "We detected alerts from AlertPanel daily crawl" at bounding box center [179, 64] width 120 height 8
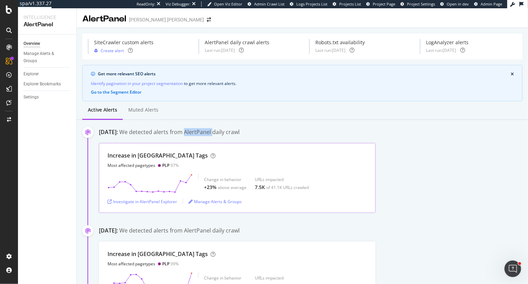
scroll to position [0, 0]
click at [344, 100] on div "Get more relevant SEO alerts Identify pagination in your project segmentation t…" at bounding box center [302, 84] width 440 height 36
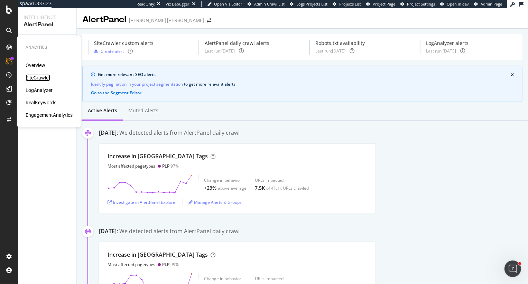
click at [34, 76] on div "SiteCrawler" at bounding box center [38, 77] width 25 height 7
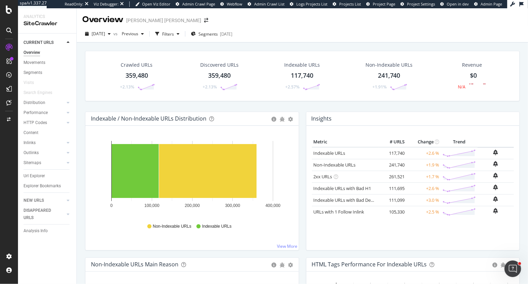
click at [82, 79] on div "Crawled URLs 359,480 +2.13% Discovered URLs 359,480 +2.13% Indexable URLs 117,7…" at bounding box center [303, 81] width 442 height 61
click at [67, 44] on icon at bounding box center [68, 42] width 3 height 4
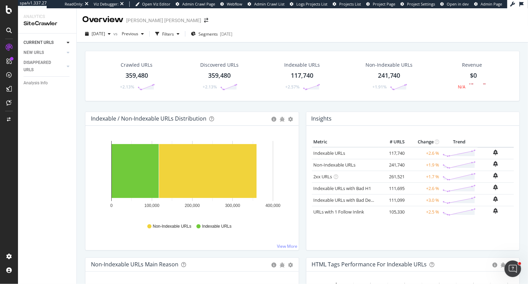
click at [68, 43] on icon at bounding box center [68, 42] width 3 height 4
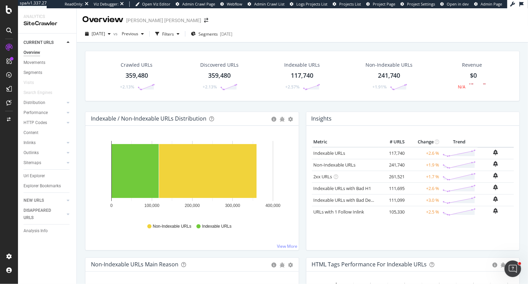
click at [68, 43] on icon at bounding box center [68, 42] width 3 height 4
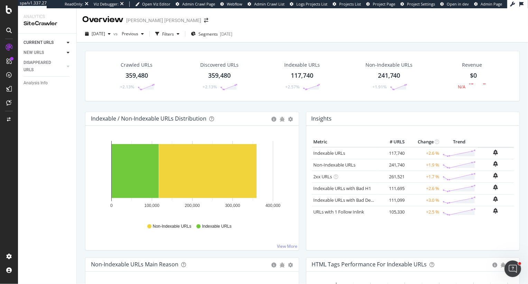
click at [69, 52] on icon at bounding box center [68, 52] width 3 height 4
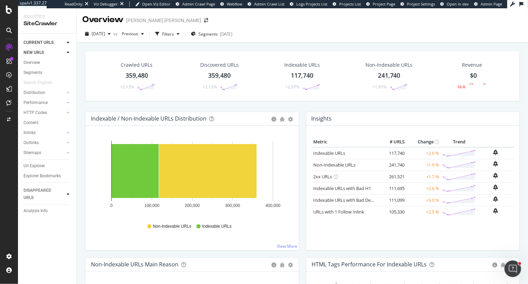
click at [69, 194] on icon at bounding box center [68, 194] width 3 height 4
click at [68, 53] on icon at bounding box center [68, 52] width 3 height 4
click at [36, 62] on div "Overview" at bounding box center [32, 62] width 17 height 7
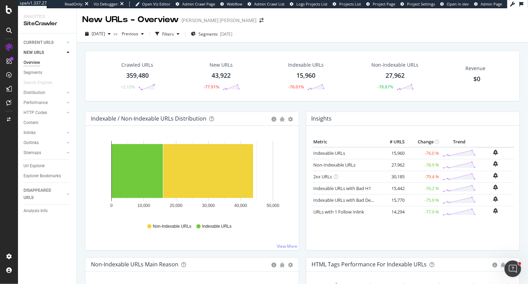
click at [69, 51] on icon at bounding box center [68, 52] width 3 height 4
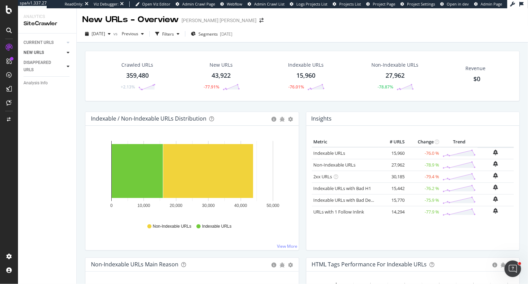
click at [69, 67] on icon at bounding box center [68, 66] width 3 height 4
click at [33, 80] on div "Overview" at bounding box center [32, 79] width 17 height 7
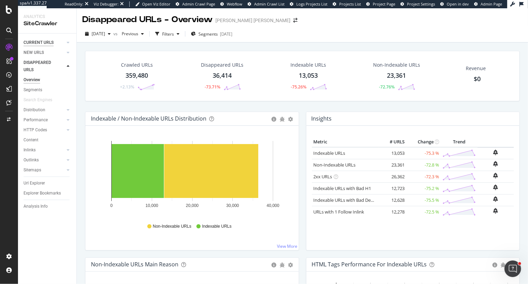
click at [39, 42] on div "CURRENT URLS" at bounding box center [39, 42] width 30 height 7
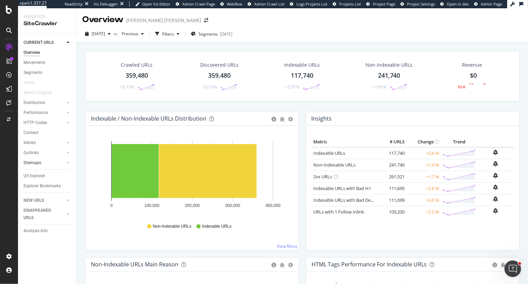
drag, startPoint x: 34, startPoint y: 61, endPoint x: 41, endPoint y: 165, distance: 103.6
click at [34, 61] on div "Movements" at bounding box center [35, 62] width 22 height 7
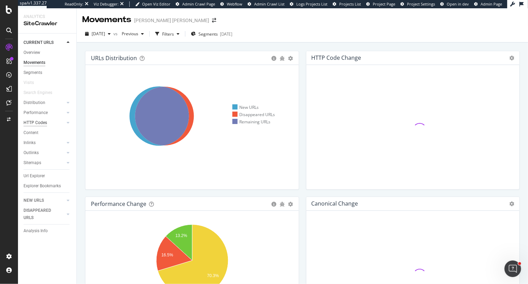
click at [36, 123] on div "HTTP Codes" at bounding box center [36, 122] width 24 height 7
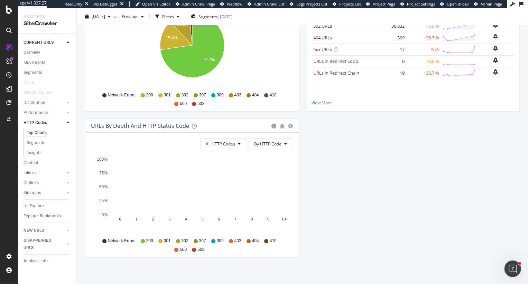
scroll to position [133, 0]
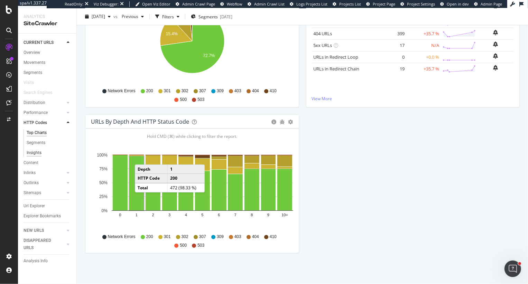
click at [35, 154] on div "Insights" at bounding box center [34, 152] width 15 height 7
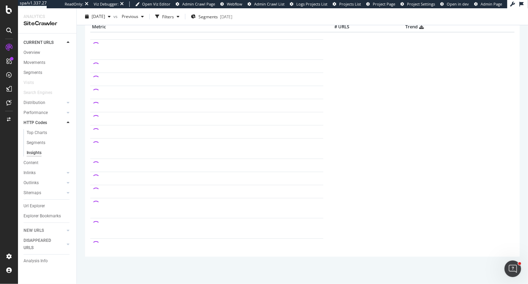
scroll to position [63, 0]
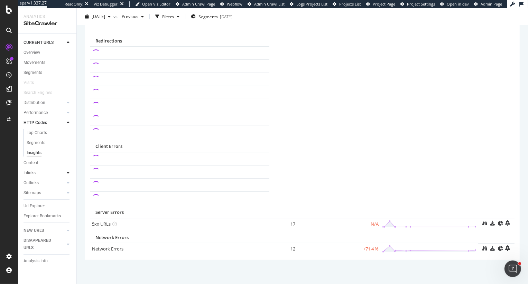
click at [68, 174] on icon at bounding box center [68, 173] width 3 height 4
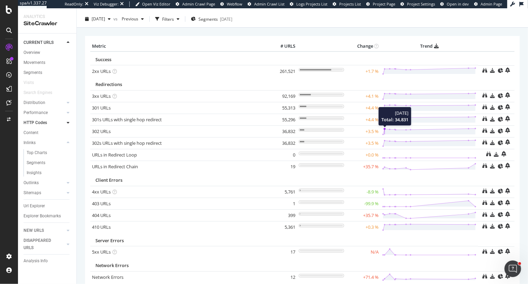
scroll to position [0, 0]
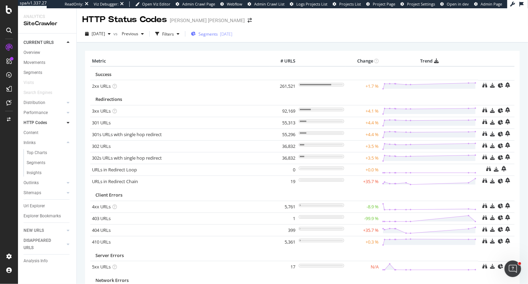
click at [229, 32] on div "Segments 2025-03-06" at bounding box center [211, 34] width 41 height 6
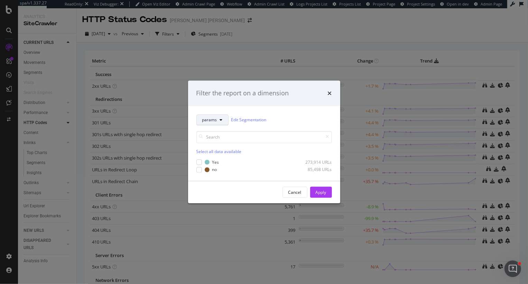
click at [216, 118] on span "params" at bounding box center [209, 120] width 15 height 6
click at [213, 145] on span "pagetype" at bounding box center [224, 145] width 45 height 6
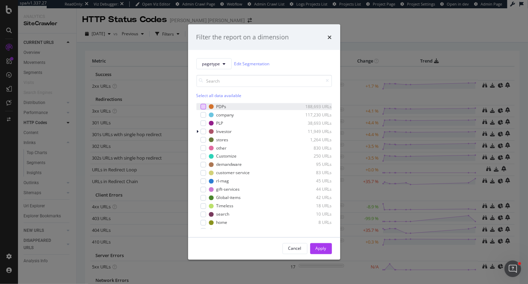
click at [202, 105] on div "modal" at bounding box center [204, 107] width 6 height 6
click at [316, 248] on div "Apply" at bounding box center [321, 249] width 11 height 6
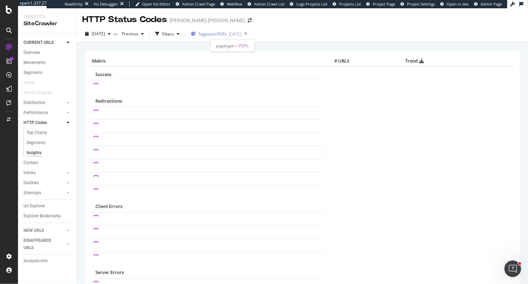
click at [227, 35] on span "Segment: PDPs" at bounding box center [213, 34] width 28 height 6
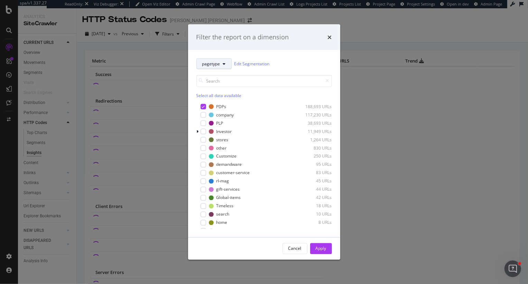
click at [212, 64] on span "pagetype" at bounding box center [211, 64] width 18 height 6
click at [279, 57] on div "pagetype Edit Segmentation Select all data available PDPs 188,693 URLs company …" at bounding box center [264, 143] width 152 height 187
click at [221, 66] on button "pagetype" at bounding box center [213, 63] width 35 height 11
click at [310, 65] on div "pagetype Edit Segmentation" at bounding box center [264, 63] width 136 height 11
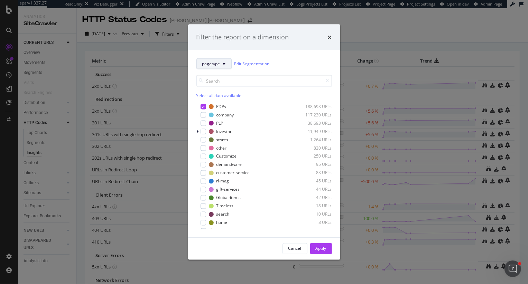
click at [221, 62] on button "pagetype" at bounding box center [213, 63] width 35 height 11
click at [308, 63] on div "pagetype Edit Segmentation" at bounding box center [264, 63] width 136 height 11
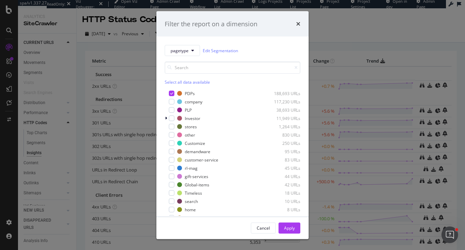
click at [295, 22] on div "Filter the report on a dimension" at bounding box center [233, 23] width 136 height 9
click at [298, 24] on icon "times" at bounding box center [298, 24] width 4 height 6
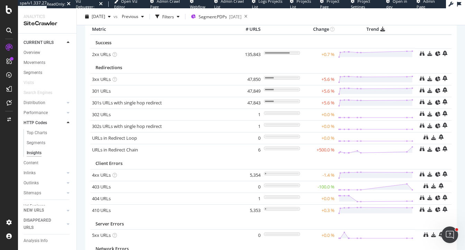
scroll to position [33, 0]
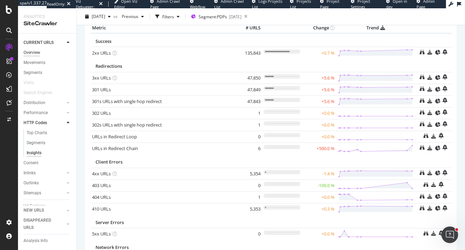
click at [33, 54] on div "Overview" at bounding box center [32, 52] width 17 height 7
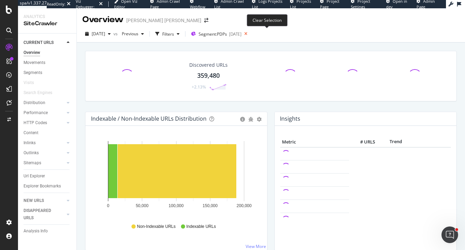
click at [250, 35] on icon at bounding box center [245, 34] width 9 height 10
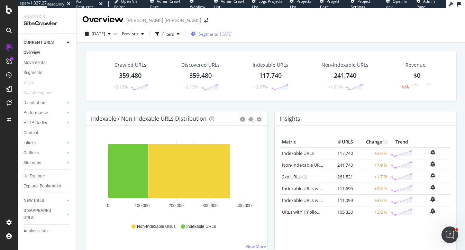
click at [212, 37] on span "Segments" at bounding box center [208, 34] width 19 height 6
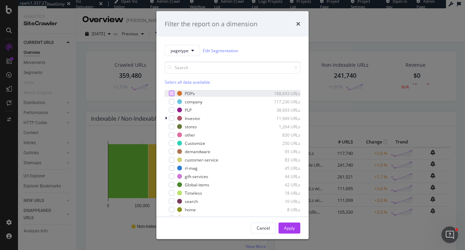
click at [172, 91] on div "modal" at bounding box center [172, 94] width 6 height 6
click at [173, 102] on div "modal" at bounding box center [172, 102] width 6 height 6
click at [297, 22] on icon "times" at bounding box center [298, 24] width 4 height 6
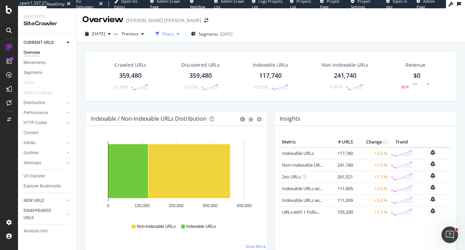
click at [174, 34] on div "Filters" at bounding box center [168, 34] width 12 height 6
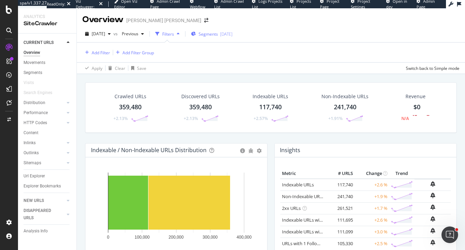
click at [218, 36] on span "Segments" at bounding box center [208, 34] width 19 height 6
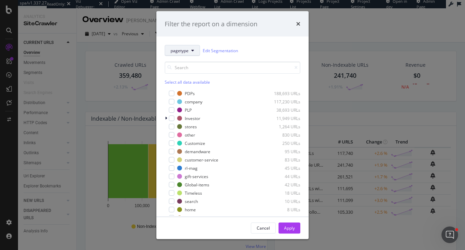
click at [188, 46] on button "pagetype" at bounding box center [182, 50] width 35 height 11
click at [288, 44] on div "pagetype Edit Segmentation Select all data available PDPs 188,693 URLs company …" at bounding box center [232, 127] width 152 height 180
click at [299, 22] on icon "times" at bounding box center [298, 24] width 4 height 6
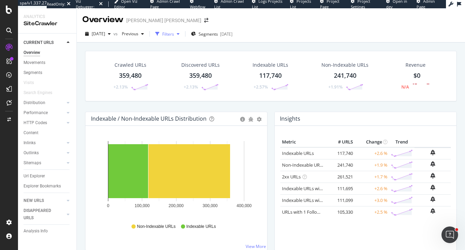
click at [176, 38] on div "Filters" at bounding box center [168, 34] width 30 height 10
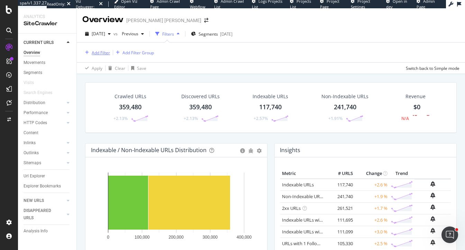
click at [98, 54] on div "Add Filter" at bounding box center [101, 53] width 18 height 6
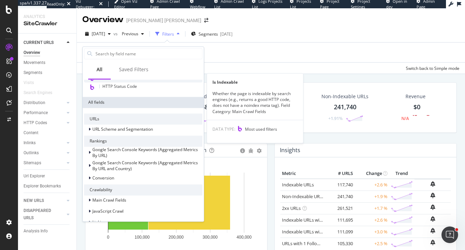
scroll to position [90, 0]
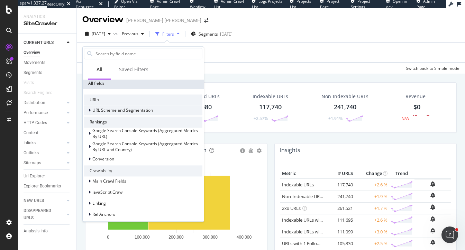
click at [93, 111] on span "URL Scheme and Segmentation" at bounding box center [122, 111] width 61 height 6
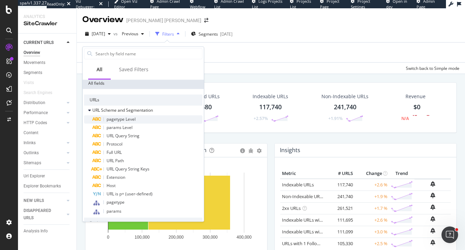
click at [125, 118] on span "pagetype Level" at bounding box center [121, 119] width 29 height 6
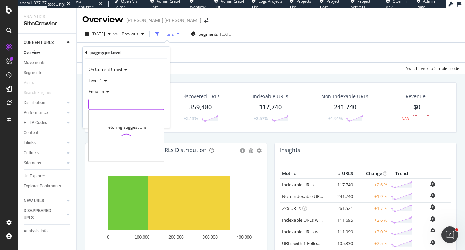
click at [96, 102] on input "text" at bounding box center [126, 104] width 75 height 11
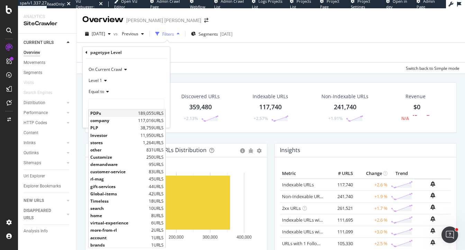
click at [110, 115] on span "PDPs" at bounding box center [113, 114] width 46 height 6
type input "PDPs"
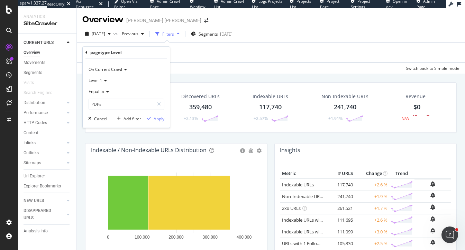
click at [98, 92] on span "Equal to" at bounding box center [97, 92] width 16 height 6
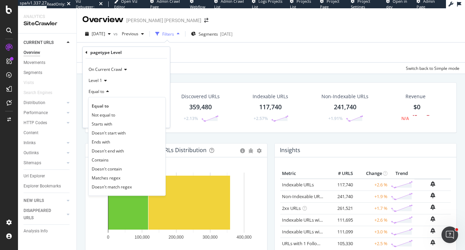
click at [90, 52] on div "pagetype Level" at bounding box center [126, 53] width 82 height 12
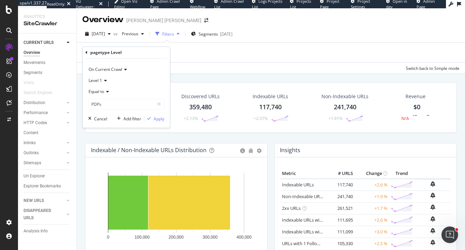
click at [86, 52] on icon at bounding box center [86, 52] width 2 height 4
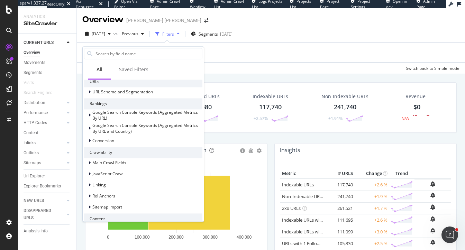
scroll to position [111, 0]
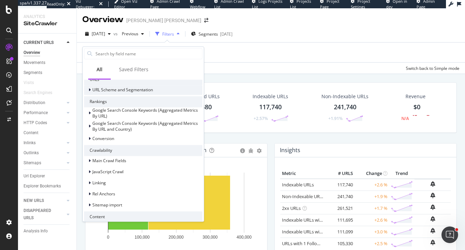
click at [111, 91] on span "URL Scheme and Segmentation" at bounding box center [122, 90] width 61 height 6
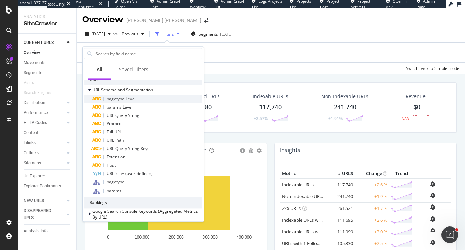
click at [114, 99] on span "pagetype Level" at bounding box center [121, 99] width 29 height 6
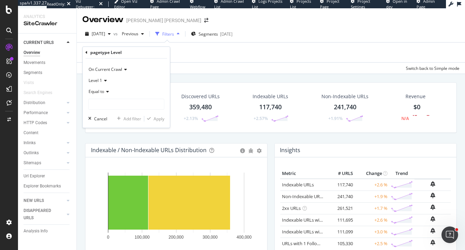
click at [85, 52] on icon at bounding box center [86, 52] width 2 height 4
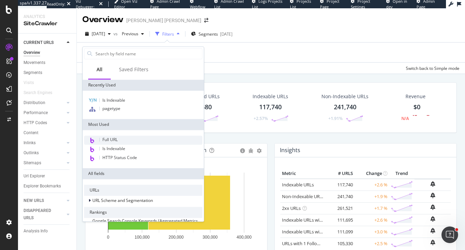
click at [111, 138] on span "Full URL" at bounding box center [109, 140] width 15 height 6
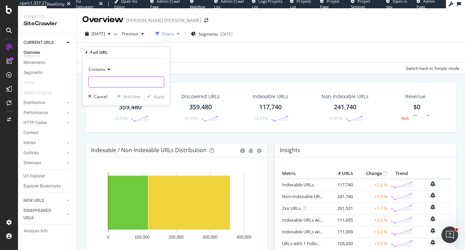
click at [126, 82] on input "text" at bounding box center [126, 82] width 75 height 11
drag, startPoint x: 127, startPoint y: 84, endPoint x: 74, endPoint y: 83, distance: 53.3
click at [74, 83] on body "spa/v1.337.27 ReadOnly: Viz Debugger: Open Viz Editor Admin Crawl Page Webflow …" at bounding box center [232, 125] width 465 height 250
type input "/"
click at [86, 53] on icon at bounding box center [86, 52] width 2 height 4
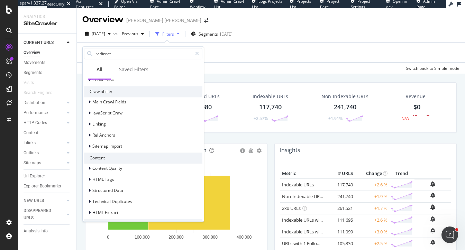
scroll to position [0, 0]
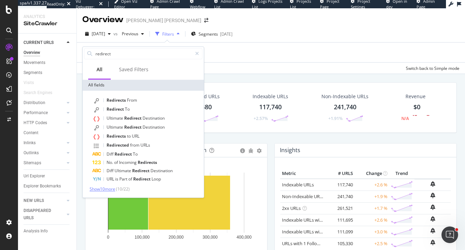
click at [102, 189] on span "Show 10 more" at bounding box center [103, 189] width 26 height 6
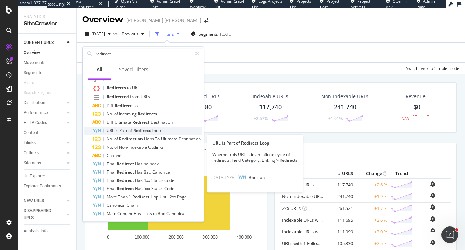
scroll to position [59, 0]
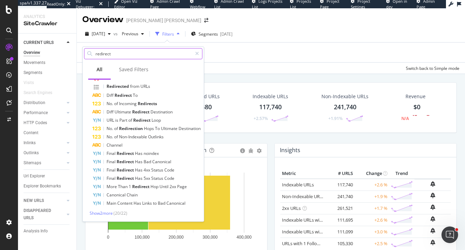
click at [118, 53] on input "redirect" at bounding box center [143, 53] width 97 height 10
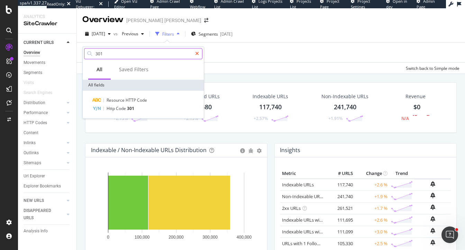
type input "301"
click at [197, 52] on icon at bounding box center [197, 53] width 4 height 5
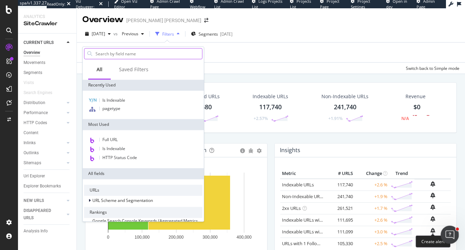
click at [456, 233] on div "Open Intercom Messenger" at bounding box center [448, 233] width 23 height 23
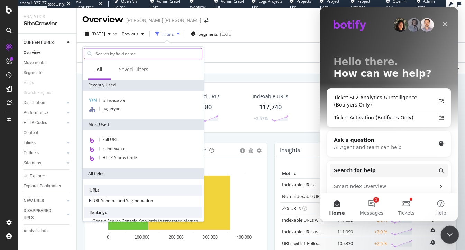
click at [452, 236] on icon "Close Intercom Messenger" at bounding box center [448, 234] width 8 height 8
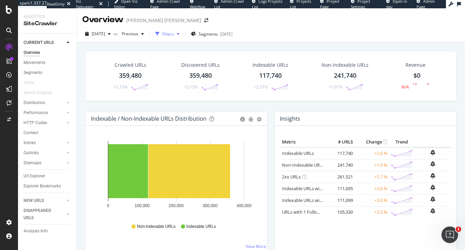
click at [174, 33] on div "Filters" at bounding box center [168, 34] width 12 height 6
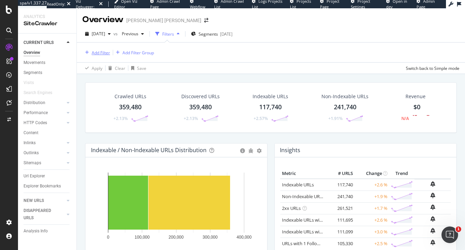
click at [102, 54] on div "Add Filter" at bounding box center [101, 53] width 18 height 6
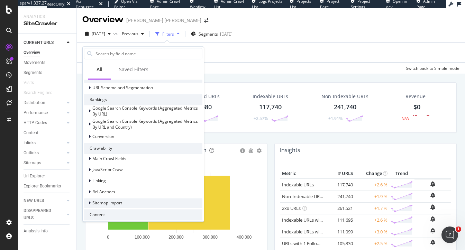
scroll to position [111, 0]
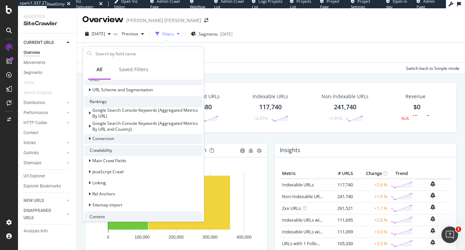
click at [88, 139] on div at bounding box center [90, 138] width 4 height 7
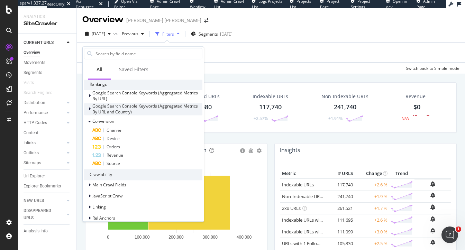
scroll to position [129, 0]
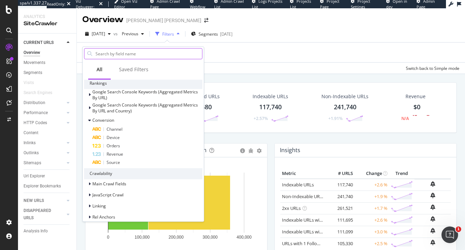
click at [114, 52] on input "text" at bounding box center [148, 53] width 107 height 10
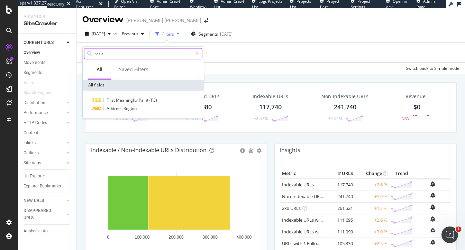
scroll to position [0, 0]
type input "v"
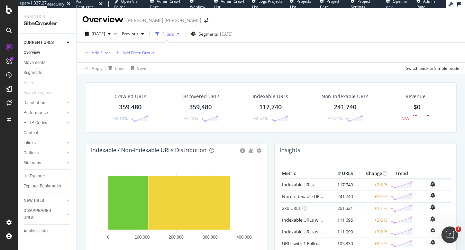
click at [293, 135] on div "Crawled URLs 359,480 +2.13% Discovered URLs 359,480 +2.13% Indexable URLs 117,7…" at bounding box center [271, 112] width 378 height 61
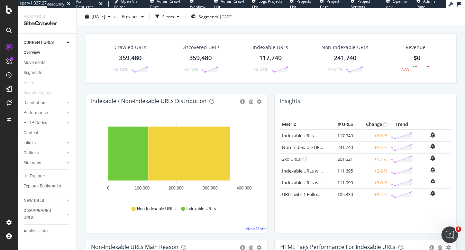
scroll to position [17, 0]
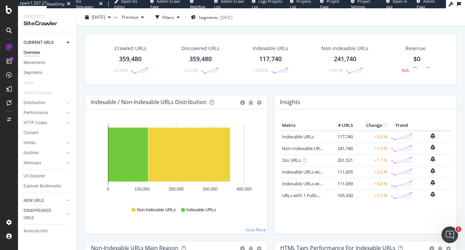
click at [101, 102] on div "Indexable / Non-Indexable URLs Distribution" at bounding box center [149, 102] width 116 height 7
click at [105, 18] on span "2025 Jul. 21st" at bounding box center [98, 17] width 13 height 6
click at [138, 17] on span "Previous" at bounding box center [128, 17] width 19 height 6
click at [82, 52] on div "Crawled URLs 359,480 +2.13% Discovered URLs 359,480 +2.13% Indexable URLs 117,7…" at bounding box center [271, 64] width 378 height 61
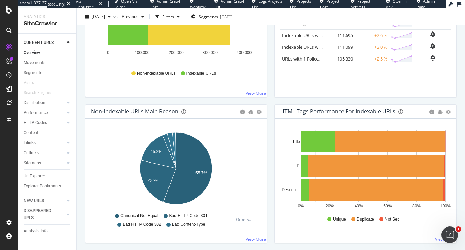
scroll to position [157, 0]
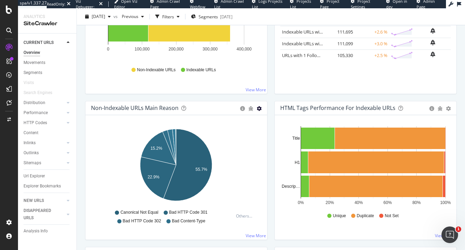
click at [261, 108] on icon "gear" at bounding box center [259, 108] width 5 height 5
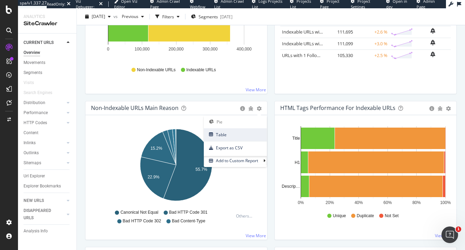
click at [233, 138] on span "Table" at bounding box center [235, 134] width 63 height 9
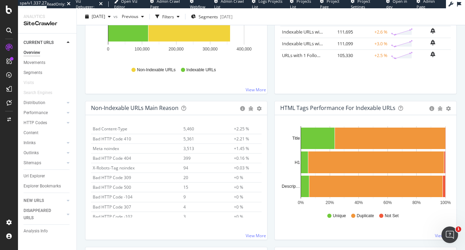
scroll to position [53, 0]
click at [258, 107] on icon "gear" at bounding box center [259, 108] width 5 height 5
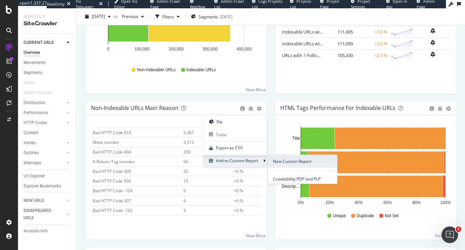
click at [297, 162] on span "New Custom Report" at bounding box center [302, 161] width 69 height 13
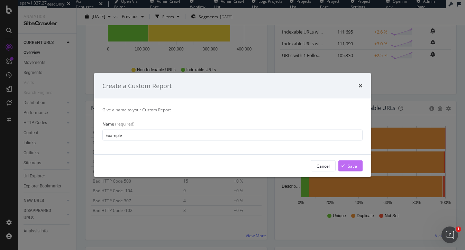
type input "Example"
click at [357, 166] on button "Save" at bounding box center [350, 165] width 24 height 11
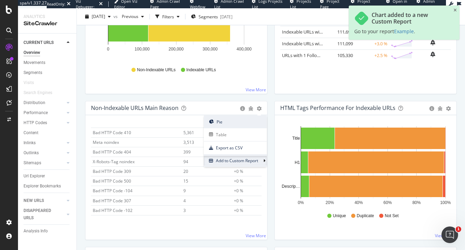
click at [222, 122] on span "Pie" at bounding box center [235, 121] width 63 height 9
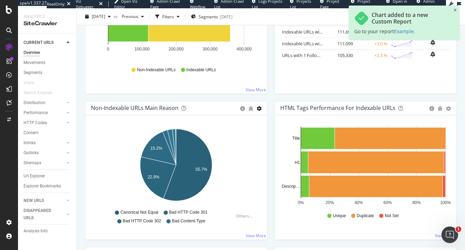
click at [259, 108] on icon "gear" at bounding box center [259, 108] width 5 height 5
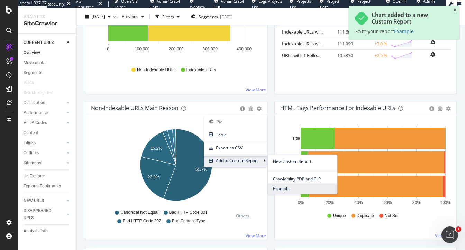
click at [291, 188] on span "Example" at bounding box center [302, 188] width 69 height 9
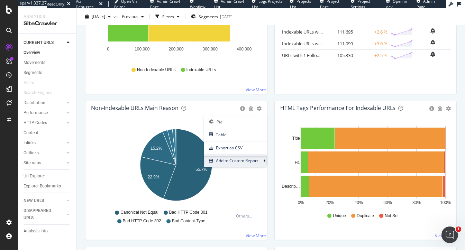
click at [269, 107] on div "Non-Indexable URLs Main Reason Pie Table Export as CSV Add to Custom Report Hol…" at bounding box center [176, 174] width 189 height 146
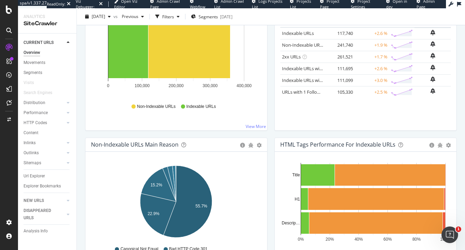
scroll to position [131, 0]
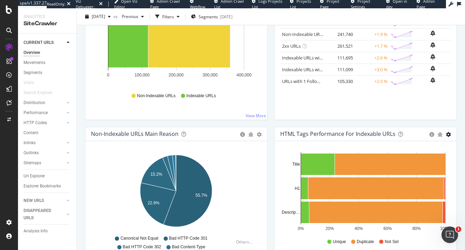
click at [448, 133] on icon "gear" at bounding box center [448, 134] width 5 height 5
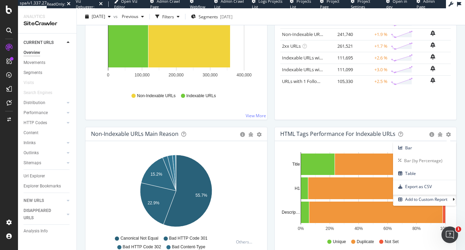
click at [270, 127] on div "Non-Indexable URLs Main Reason Pie Table Export as CSV Add to Custom Report Hol…" at bounding box center [176, 200] width 189 height 146
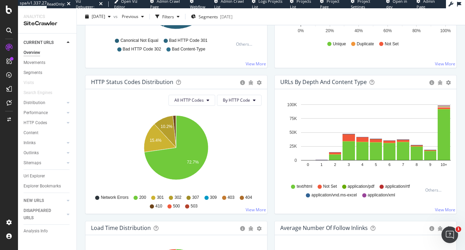
scroll to position [337, 0]
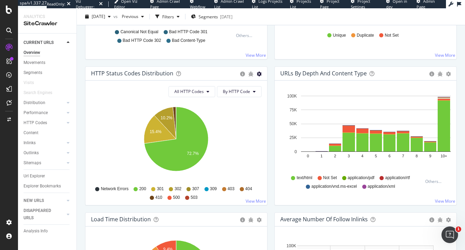
click at [259, 73] on icon "gear" at bounding box center [259, 74] width 5 height 5
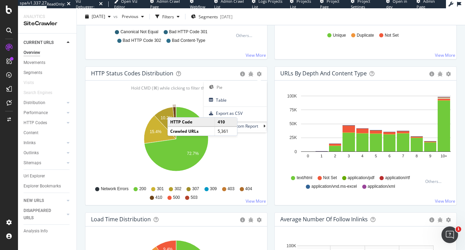
click at [174, 110] on icon "A chart." at bounding box center [174, 123] width 3 height 32
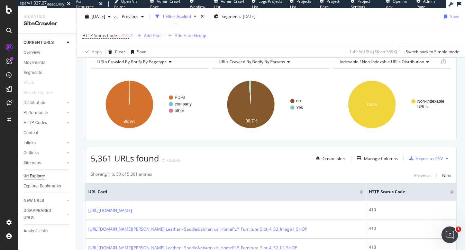
scroll to position [92, 0]
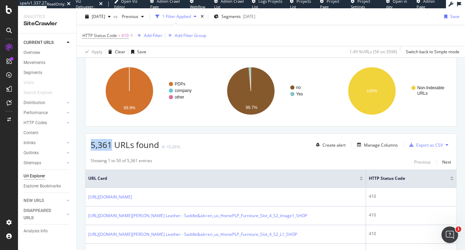
drag, startPoint x: 112, startPoint y: 141, endPoint x: 87, endPoint y: 141, distance: 24.9
click at [87, 141] on div "5,361 URLs found +0.26% Create alert Manage Columns Export as CSV" at bounding box center [270, 142] width 371 height 17
click at [380, 143] on div "Manage Columns" at bounding box center [381, 145] width 34 height 6
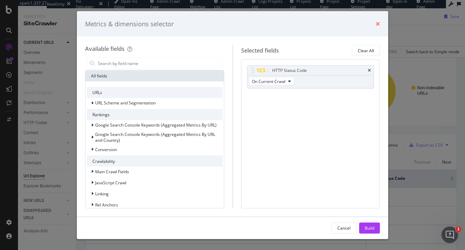
click at [379, 22] on icon "times" at bounding box center [378, 24] width 4 height 6
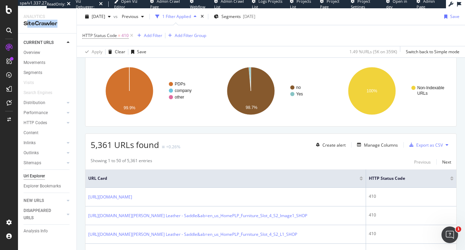
drag, startPoint x: 27, startPoint y: 22, endPoint x: 58, endPoint y: 22, distance: 31.8
click at [58, 22] on div "SiteCrawler" at bounding box center [47, 24] width 47 height 8
click at [160, 134] on div "5,361 URLs found +0.26% Create alert Manage Columns Export as CSV" at bounding box center [270, 142] width 371 height 17
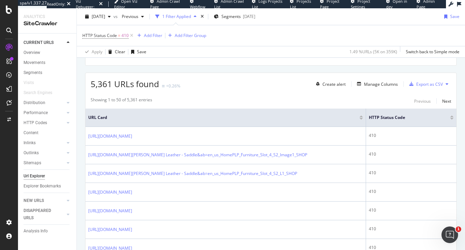
scroll to position [153, 0]
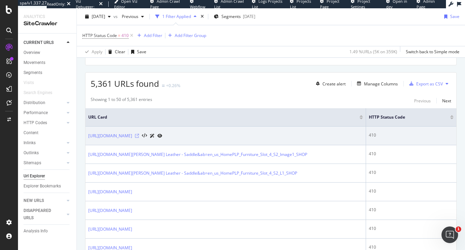
click at [139, 138] on icon at bounding box center [137, 136] width 4 height 4
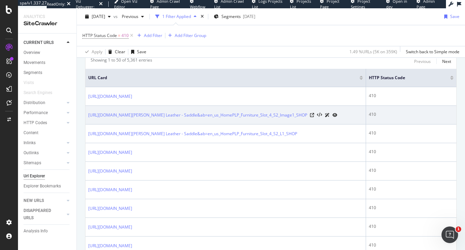
scroll to position [200, 0]
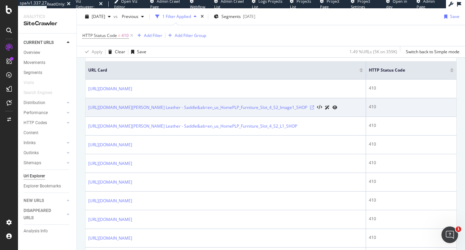
click at [314, 110] on icon at bounding box center [312, 107] width 4 height 4
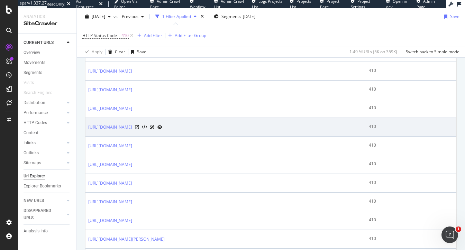
scroll to position [277, 0]
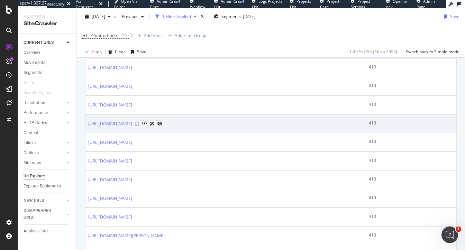
click at [139, 126] on icon at bounding box center [137, 124] width 4 height 4
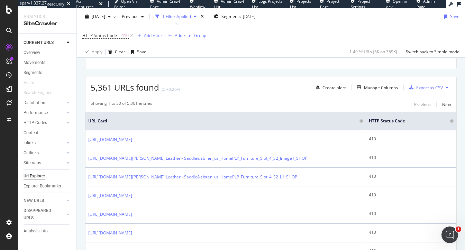
scroll to position [141, 0]
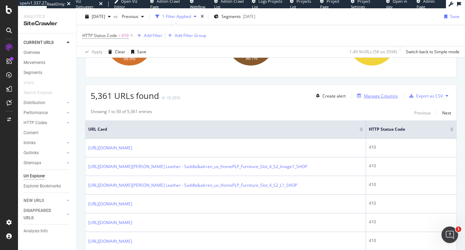
click at [383, 96] on div "Manage Columns" at bounding box center [381, 96] width 34 height 6
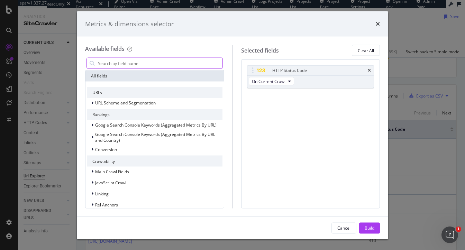
click at [190, 62] on input "modal" at bounding box center [159, 63] width 125 height 10
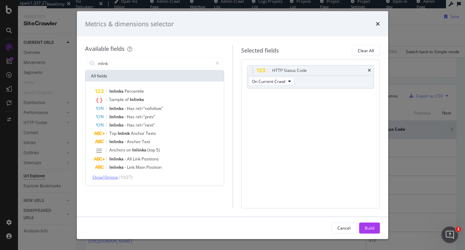
type input "inlink"
click at [109, 178] on span "Show 10 more" at bounding box center [105, 177] width 26 height 6
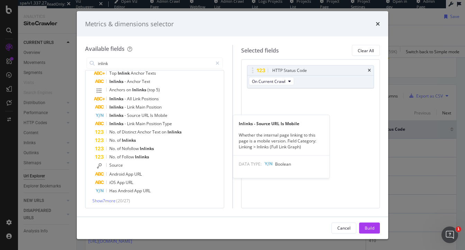
scroll to position [61, 0]
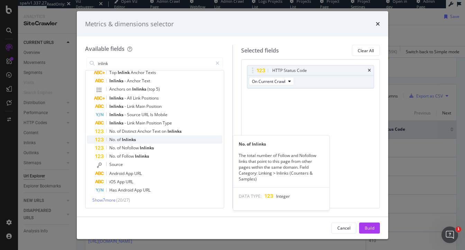
click at [118, 139] on span "of" at bounding box center [119, 140] width 5 height 6
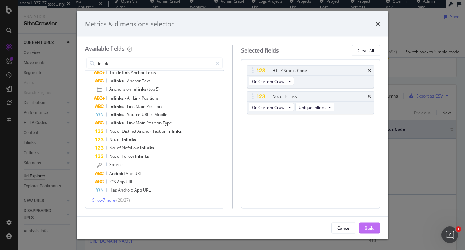
click at [368, 228] on div "Build" at bounding box center [370, 228] width 10 height 6
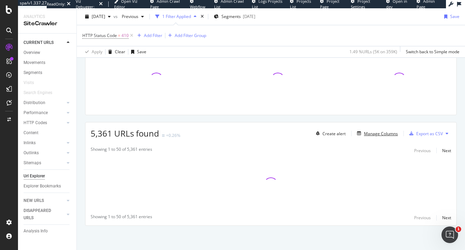
scroll to position [103, 0]
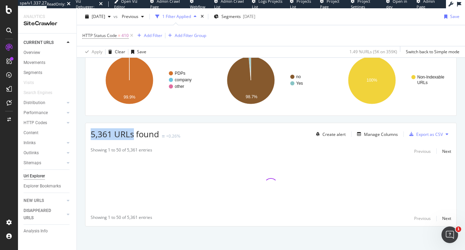
drag, startPoint x: 92, startPoint y: 133, endPoint x: 133, endPoint y: 133, distance: 41.2
click at [133, 133] on span "5,361 URLs found" at bounding box center [125, 133] width 68 height 11
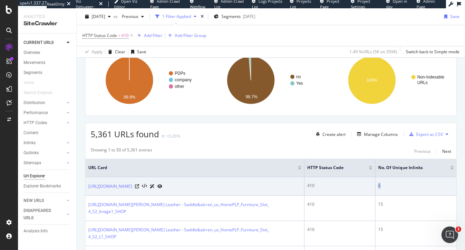
drag, startPoint x: 380, startPoint y: 185, endPoint x: 376, endPoint y: 185, distance: 3.8
click at [376, 185] on td "6" at bounding box center [415, 186] width 81 height 19
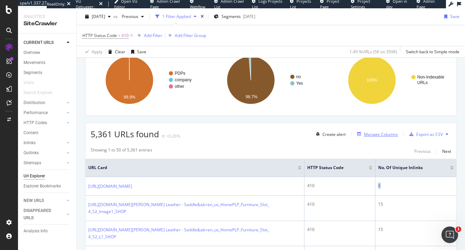
click at [374, 131] on div "Manage Columns" at bounding box center [381, 134] width 34 height 6
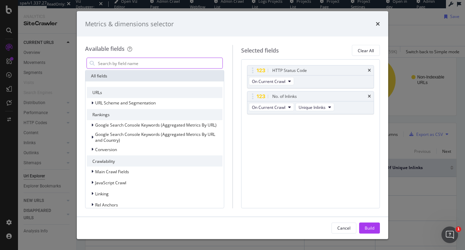
click at [187, 63] on input "modal" at bounding box center [159, 63] width 125 height 10
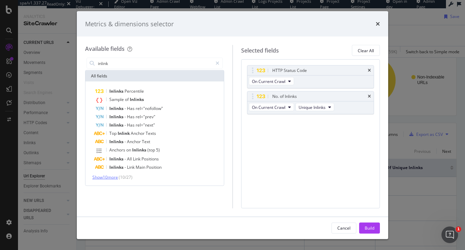
click at [102, 177] on span "Show 10 more" at bounding box center [105, 177] width 26 height 6
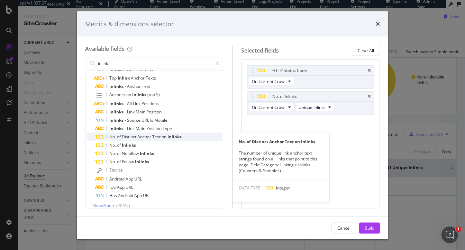
scroll to position [61, 0]
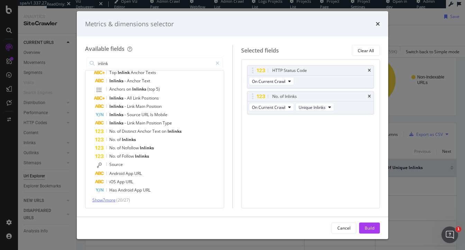
click at [107, 200] on span "Show 7 more" at bounding box center [103, 200] width 23 height 6
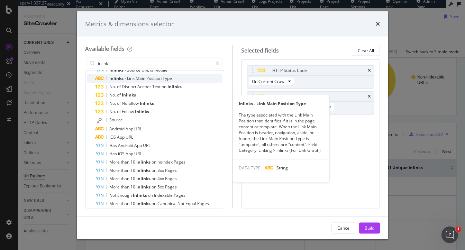
scroll to position [110, 0]
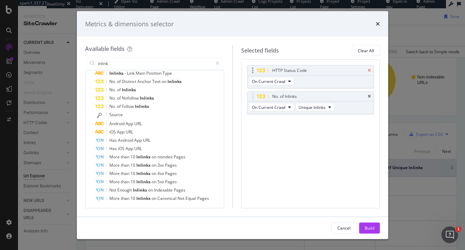
click at [369, 68] on icon "times" at bounding box center [369, 70] width 3 height 4
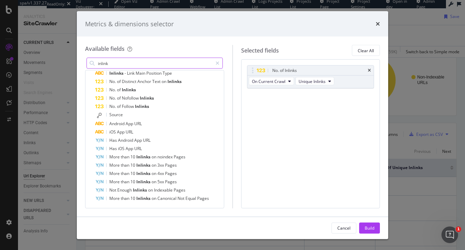
click at [147, 64] on input "inlink" at bounding box center [154, 63] width 115 height 10
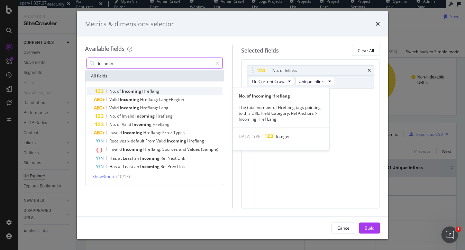
type input "incomin"
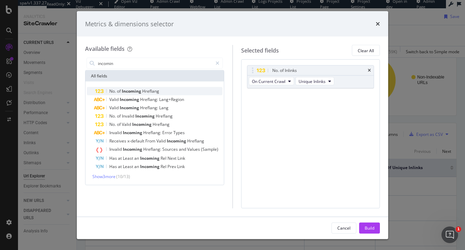
click at [140, 90] on span "Incoming" at bounding box center [132, 91] width 20 height 6
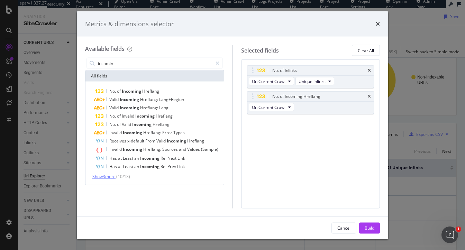
click at [104, 175] on span "Show 3 more" at bounding box center [103, 177] width 23 height 6
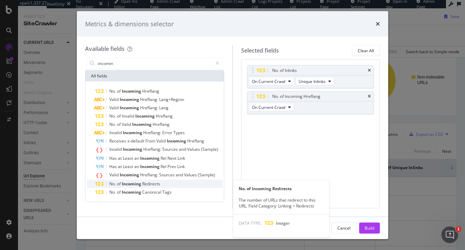
click at [123, 185] on span "Incoming" at bounding box center [132, 184] width 20 height 6
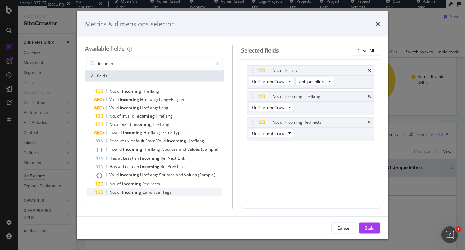
click at [123, 194] on span "Incoming" at bounding box center [132, 192] width 20 height 6
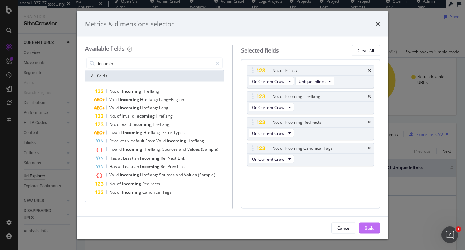
click at [368, 225] on div "Build" at bounding box center [370, 228] width 10 height 6
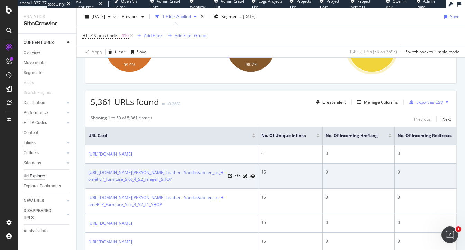
scroll to position [128, 0]
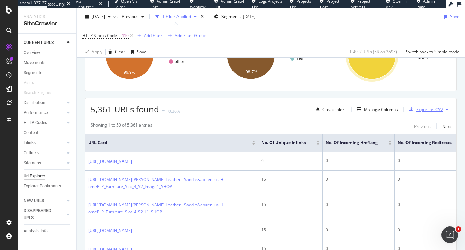
click at [435, 109] on div "Export as CSV" at bounding box center [429, 110] width 27 height 6
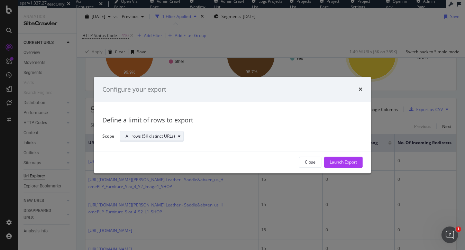
click at [164, 138] on div "All rows (5K distinct URLs)" at bounding box center [150, 137] width 49 height 4
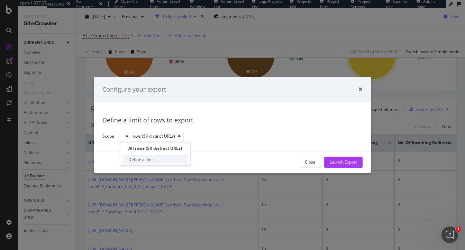
click at [159, 160] on div "Define a limit" at bounding box center [155, 159] width 65 height 9
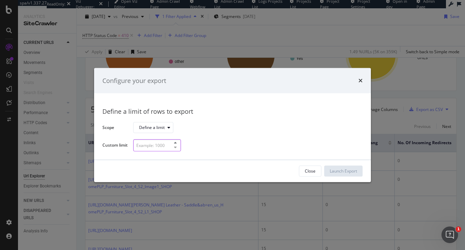
click at [151, 147] on input "modal" at bounding box center [157, 145] width 48 height 12
type input "5"
click at [351, 169] on div "Launch Export" at bounding box center [343, 171] width 27 height 6
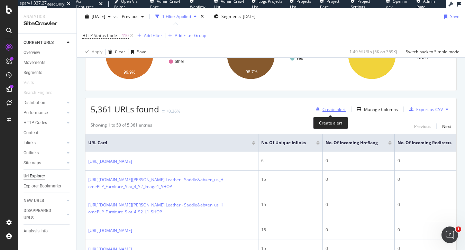
click at [335, 108] on div "Create alert" at bounding box center [333, 110] width 23 height 6
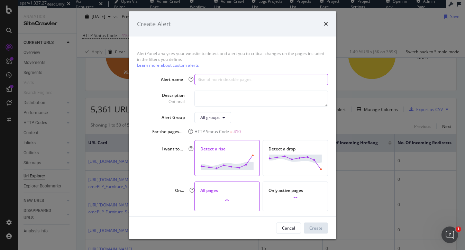
click at [265, 80] on input "modal" at bounding box center [260, 79] width 133 height 11
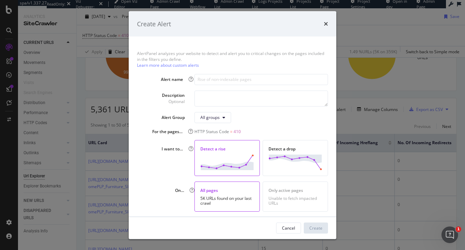
click at [317, 127] on div "AlertPanel analyzes your website to detect and alert you to critical changes on…" at bounding box center [232, 127] width 207 height 180
click at [288, 99] on textarea "modal" at bounding box center [260, 98] width 133 height 16
type textarea "Rise in 410s"
click at [271, 81] on input "modal" at bounding box center [260, 79] width 133 height 11
paste input "Rise in 410s"
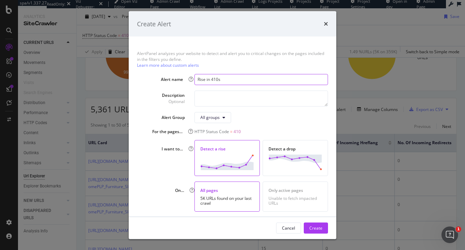
type input "Rise in 410s"
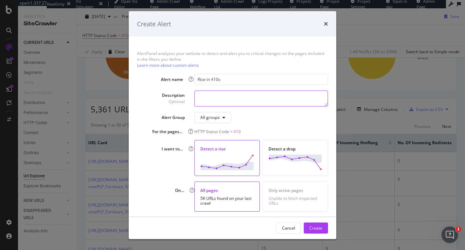
click at [245, 100] on textarea "modal" at bounding box center [260, 98] width 133 height 16
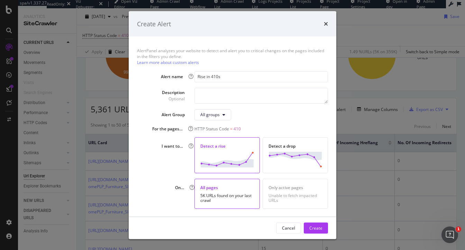
click at [298, 193] on div "Unable to fetch impacted URLs" at bounding box center [295, 198] width 54 height 10
click at [313, 224] on div "Create" at bounding box center [315, 228] width 13 height 10
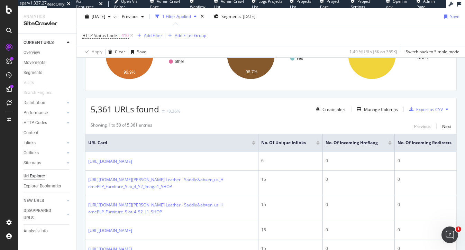
click at [235, 83] on rect "A chart." at bounding box center [271, 55] width 118 height 60
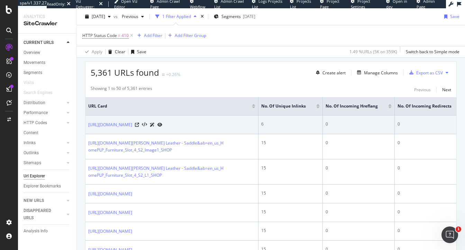
scroll to position [165, 0]
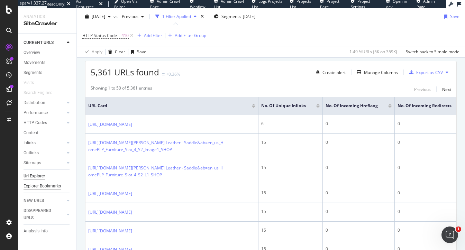
click at [31, 186] on div "Explorer Bookmarks" at bounding box center [42, 186] width 37 height 7
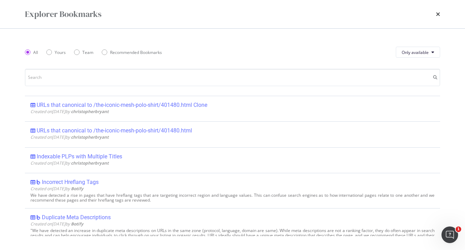
click at [39, 186] on div "Explorer Bookmarks All Yours Team Recommended Bookmarks Only available URLs tha…" at bounding box center [232, 125] width 465 height 250
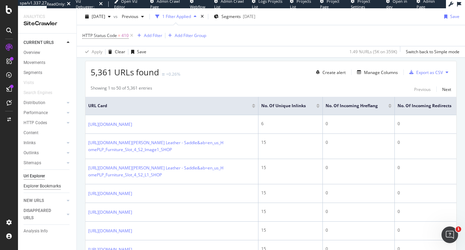
click at [41, 187] on div "Explorer Bookmarks" at bounding box center [42, 186] width 37 height 7
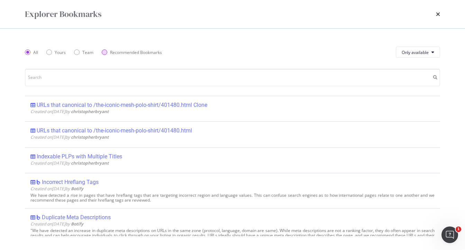
click at [136, 54] on div "Recommended Bookmarks" at bounding box center [136, 52] width 52 height 6
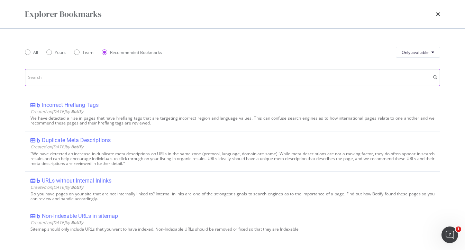
click at [118, 74] on input "modal" at bounding box center [232, 77] width 415 height 17
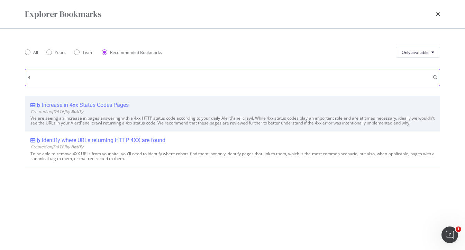
type input "4"
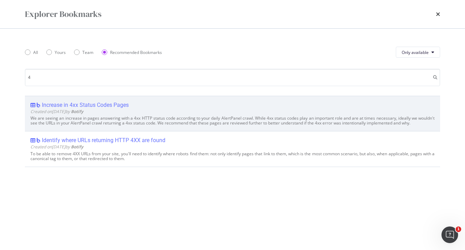
click at [87, 103] on div "Increase in 4xx Status Codes Pages" at bounding box center [85, 105] width 87 height 7
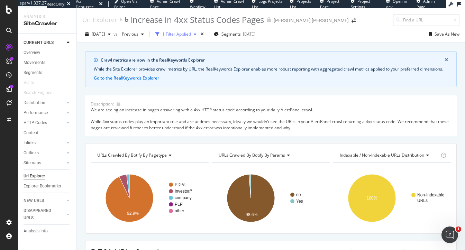
click at [188, 33] on div "1 Filter Applied" at bounding box center [176, 34] width 29 height 6
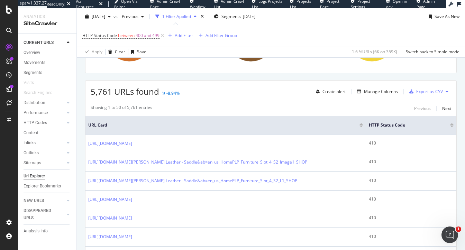
scroll to position [209, 0]
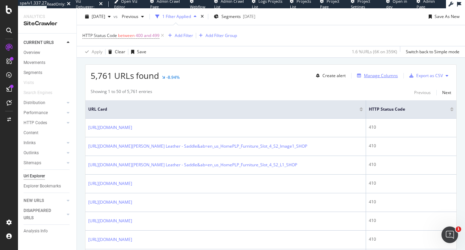
click at [373, 75] on div "Manage Columns" at bounding box center [381, 76] width 34 height 6
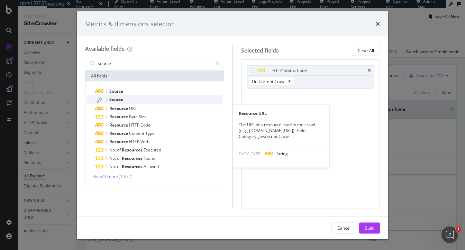
type input "source"
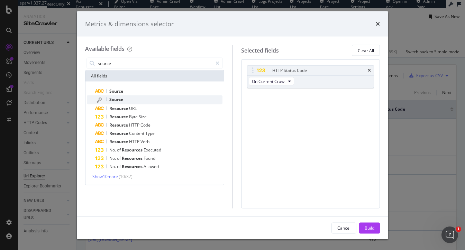
click at [117, 99] on span "Source" at bounding box center [116, 99] width 14 height 6
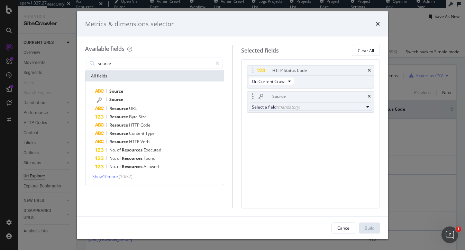
click at [349, 104] on div "Select a field (mandatory)" at bounding box center [308, 107] width 112 height 6
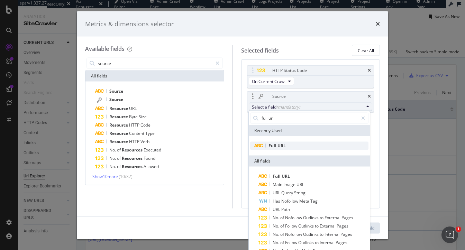
type input "full url"
click at [294, 147] on span "Full URL" at bounding box center [309, 145] width 118 height 8
click at [274, 146] on span "Full" at bounding box center [272, 145] width 9 height 6
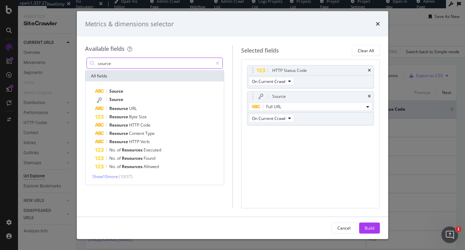
click at [163, 63] on input "source" at bounding box center [154, 63] width 115 height 10
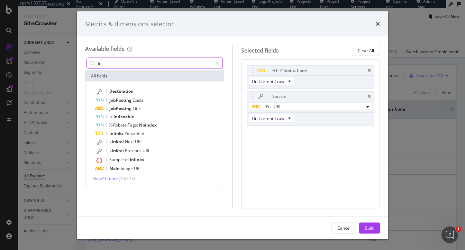
type input "i"
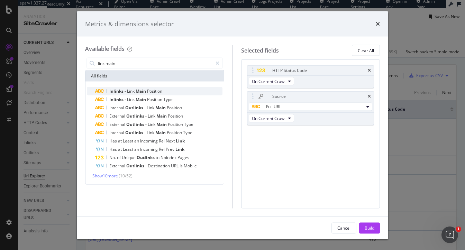
click at [124, 91] on span "-" at bounding box center [125, 91] width 2 height 6
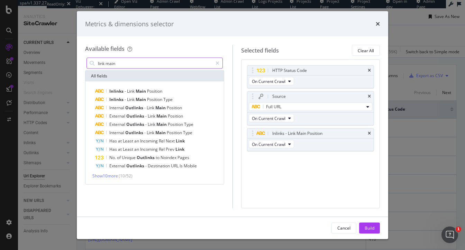
click at [137, 65] on input "link main" at bounding box center [154, 63] width 115 height 10
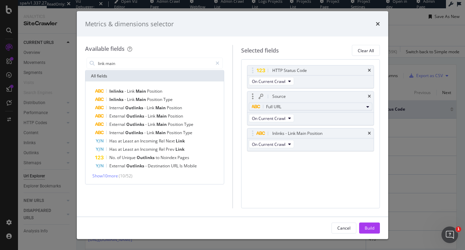
click at [274, 107] on span "Full URL" at bounding box center [273, 107] width 15 height 6
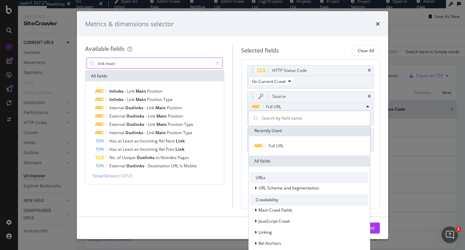
click at [123, 64] on input "link main" at bounding box center [154, 63] width 115 height 10
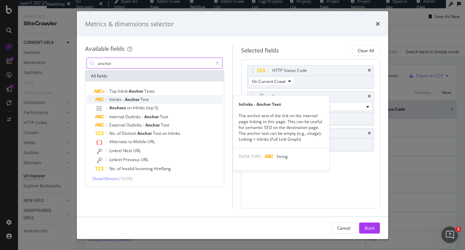
type input "anchor"
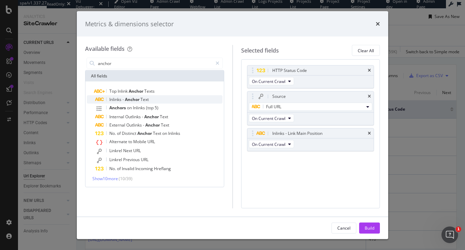
click at [129, 100] on span "Anchor" at bounding box center [133, 99] width 16 height 6
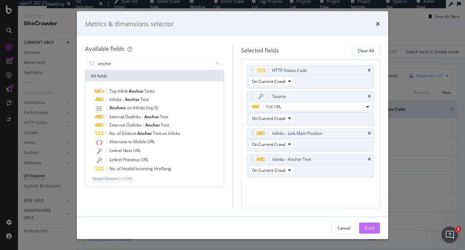
click at [372, 228] on div "Build" at bounding box center [370, 228] width 10 height 6
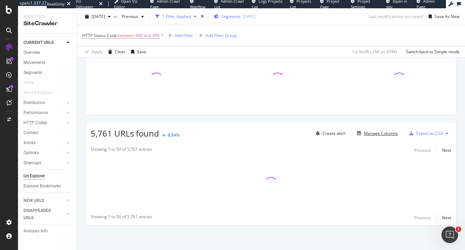
scroll to position [150, 0]
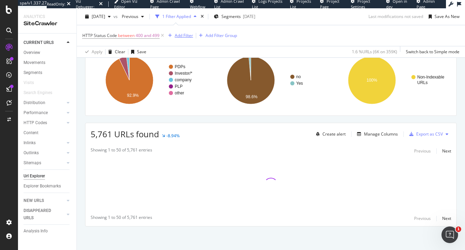
click at [184, 35] on div "Add Filter" at bounding box center [184, 36] width 18 height 6
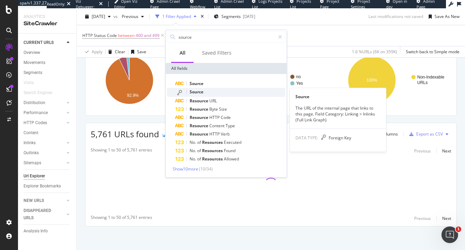
type input "source"
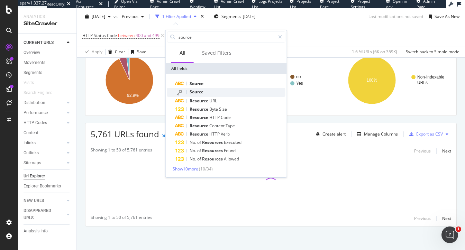
click at [195, 91] on span "Source" at bounding box center [197, 92] width 14 height 6
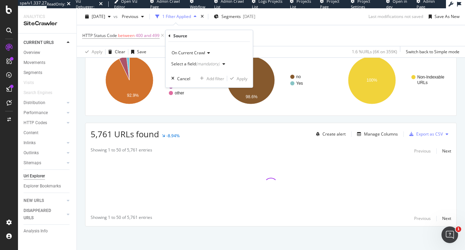
click at [202, 63] on div "(mandatory)" at bounding box center [208, 64] width 24 height 6
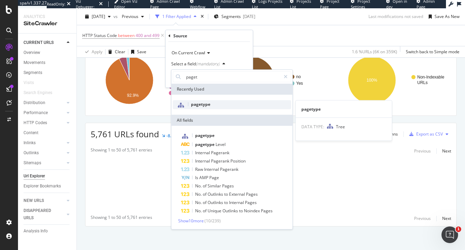
type input "paget"
click at [201, 105] on span "pagetype" at bounding box center [200, 104] width 19 height 6
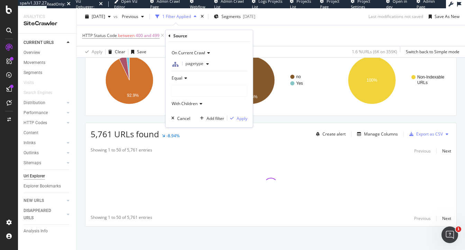
click at [200, 93] on div at bounding box center [209, 90] width 75 height 11
type input "pdp"
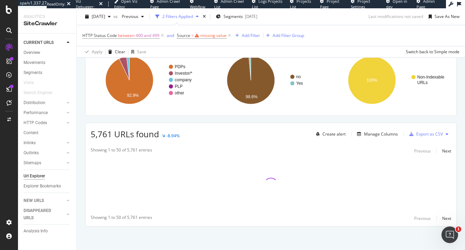
click at [82, 120] on div "Crawl metrics are now in the RealKeywords Explorer While the Site Explorer prov…" at bounding box center [271, 91] width 388 height 317
click at [229, 34] on icon at bounding box center [230, 35] width 6 height 7
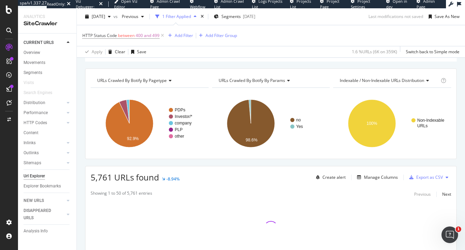
scroll to position [94, 0]
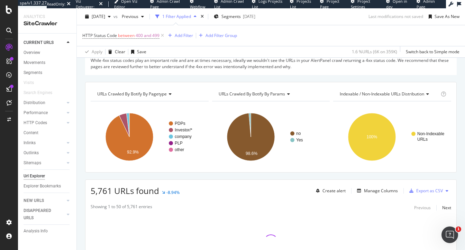
click at [255, 89] on div "URLs Crawled By Botify By params" at bounding box center [270, 94] width 107 height 11
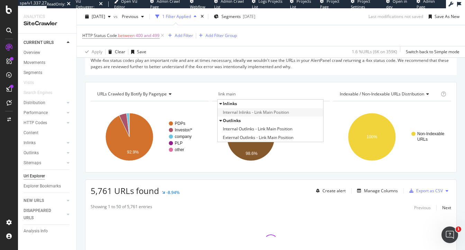
type input "link main"
click at [280, 112] on span "Internal Inlinks - Link Main Position" at bounding box center [256, 112] width 66 height 7
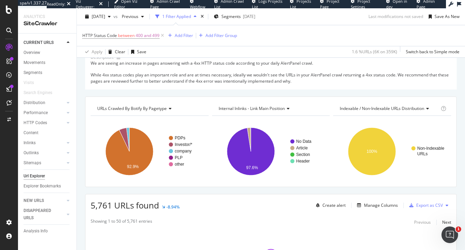
scroll to position [78, 0]
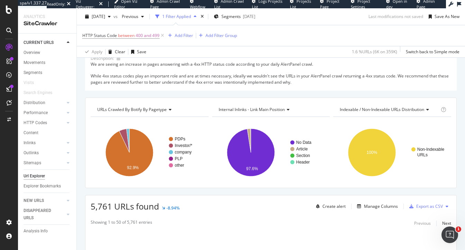
click at [84, 147] on div "Crawl metrics are now in the RealKeywords Explorer While the Site Explorer prov…" at bounding box center [271, 164] width 388 height 317
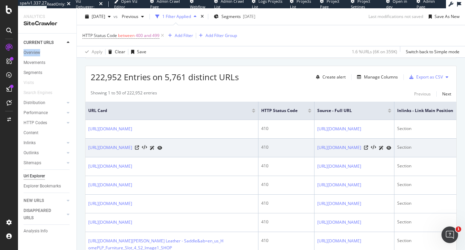
scroll to position [208, 0]
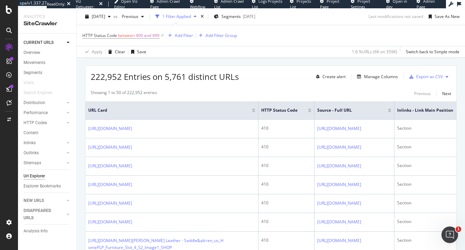
drag, startPoint x: 360, startPoint y: 113, endPoint x: 321, endPoint y: 113, distance: 39.1
click at [321, 113] on div "Source - Full URL" at bounding box center [352, 110] width 71 height 7
drag, startPoint x: 315, startPoint y: 109, endPoint x: 358, endPoint y: 111, distance: 42.6
click at [358, 111] on th "Source - Full URL" at bounding box center [354, 110] width 80 height 18
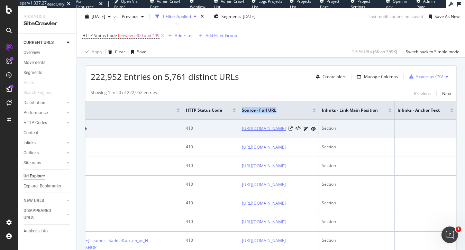
scroll to position [0, 92]
drag, startPoint x: 409, startPoint y: 128, endPoint x: 400, endPoint y: 128, distance: 9.3
click at [391, 128] on div "Section" at bounding box center [357, 128] width 70 height 6
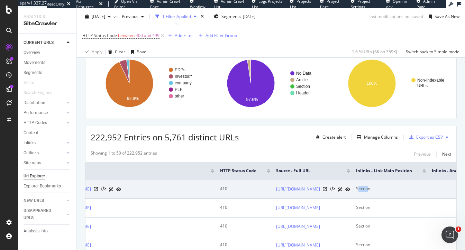
scroll to position [145, 0]
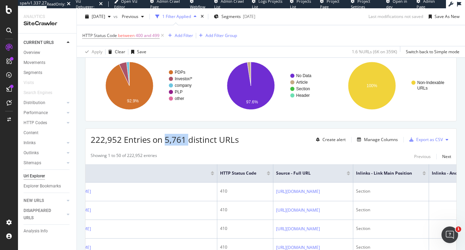
drag, startPoint x: 164, startPoint y: 137, endPoint x: 188, endPoint y: 138, distance: 24.2
click at [188, 138] on span "222,952 Entries on 5,761 distinct URLs" at bounding box center [165, 139] width 148 height 11
drag, startPoint x: 91, startPoint y: 136, endPoint x: 135, endPoint y: 139, distance: 44.4
click at [135, 139] on span "222,952 Entries on 5,761 distinct URLs" at bounding box center [165, 139] width 148 height 11
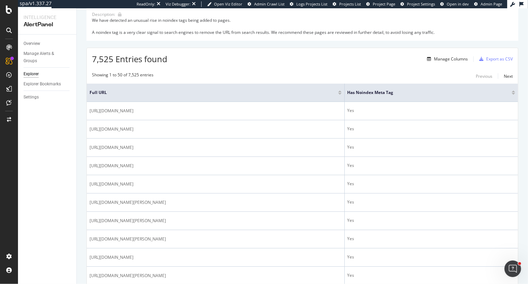
scroll to position [87, 0]
drag, startPoint x: 91, startPoint y: 56, endPoint x: 181, endPoint y: 65, distance: 90.1
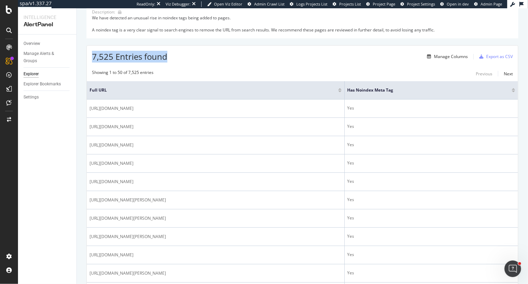
scroll to position [89, 0]
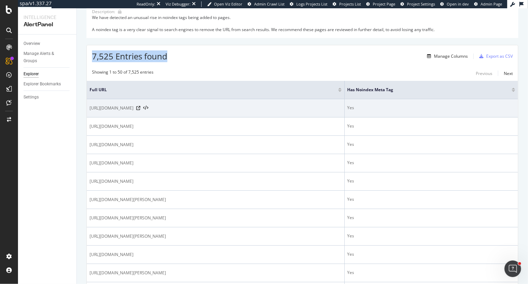
drag, startPoint x: 148, startPoint y: 108, endPoint x: 161, endPoint y: 110, distance: 13.2
click at [133, 110] on span "[URL][DOMAIN_NAME]" at bounding box center [112, 108] width 44 height 7
drag, startPoint x: 168, startPoint y: 108, endPoint x: 179, endPoint y: 108, distance: 11.8
click at [133, 108] on span "[URL][DOMAIN_NAME]" at bounding box center [112, 108] width 44 height 7
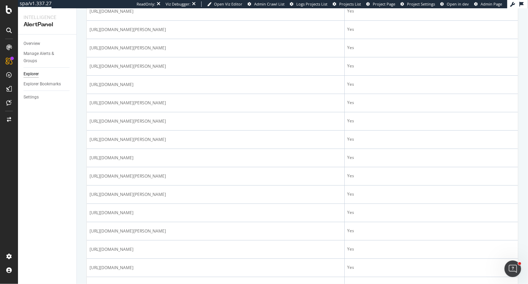
scroll to position [260, 0]
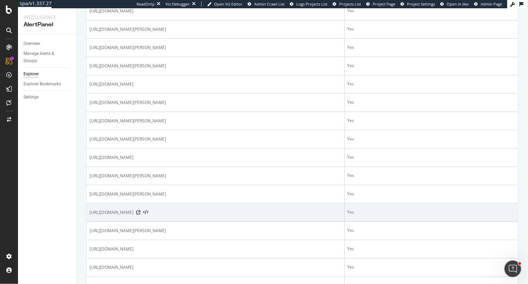
drag, startPoint x: 148, startPoint y: 212, endPoint x: 194, endPoint y: 211, distance: 46.3
click at [133, 211] on span "[URL][DOMAIN_NAME]" at bounding box center [112, 212] width 44 height 7
click at [140, 212] on icon at bounding box center [138, 213] width 4 height 4
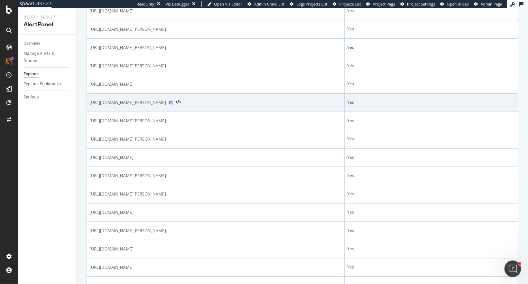
click at [173, 101] on icon at bounding box center [171, 103] width 4 height 4
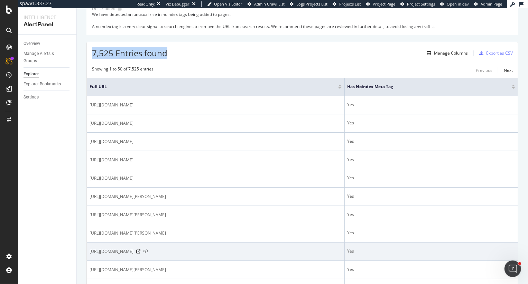
scroll to position [0, 0]
